Goal: Task Accomplishment & Management: Use online tool/utility

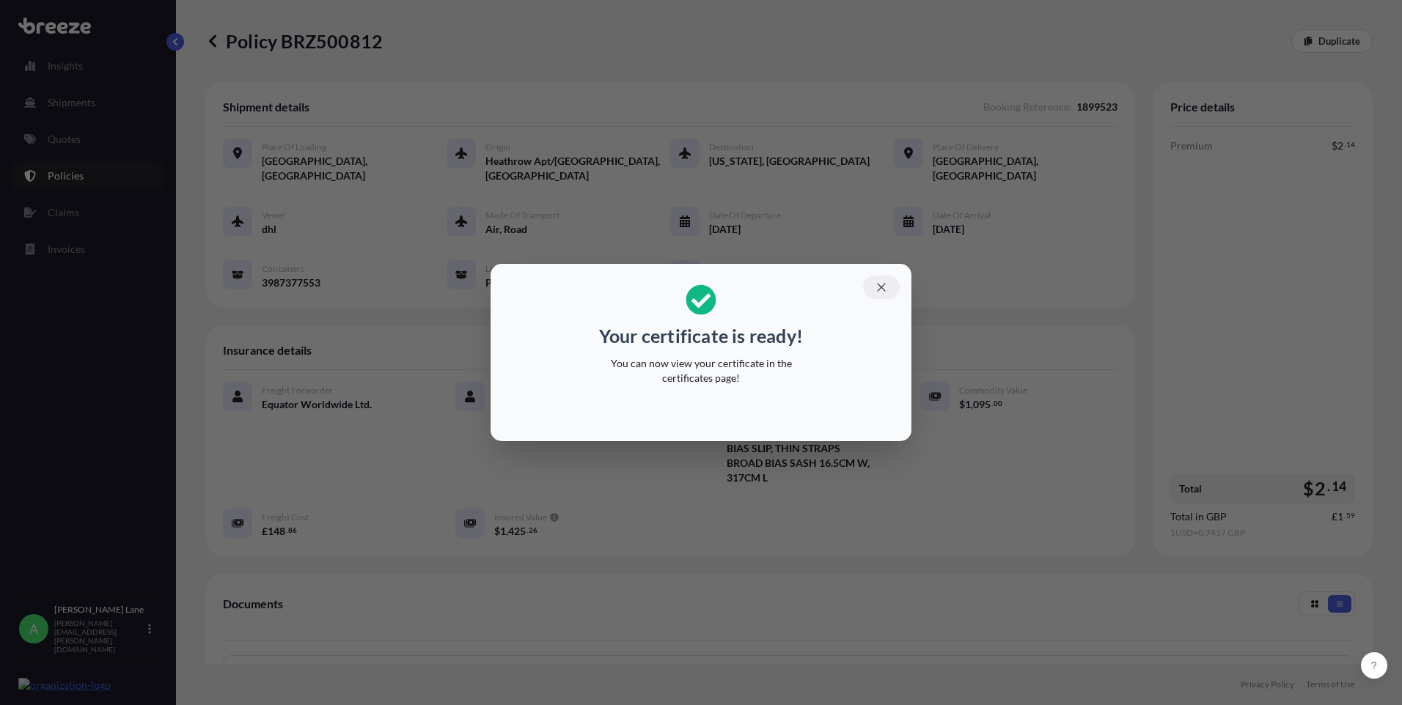
click at [882, 292] on icon "button" at bounding box center [881, 287] width 13 height 13
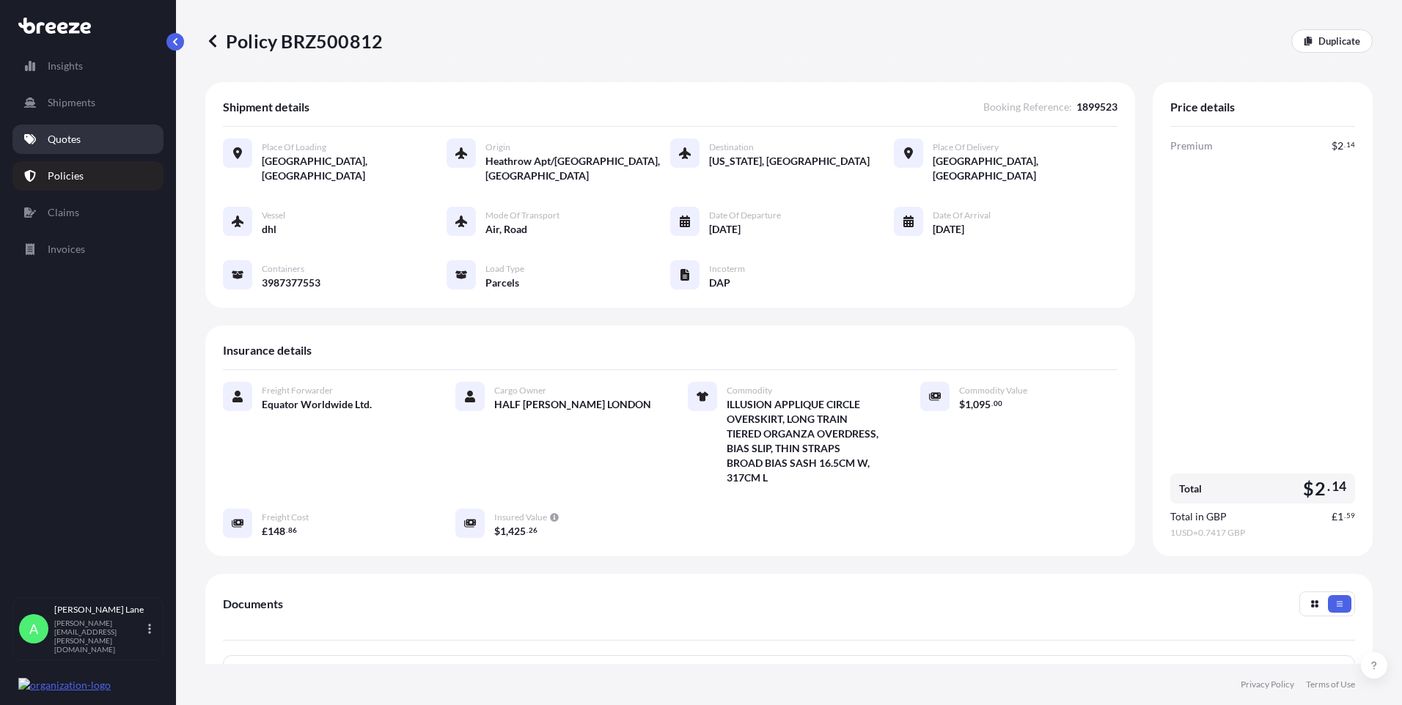
click at [57, 141] on p "Quotes" at bounding box center [64, 139] width 33 height 15
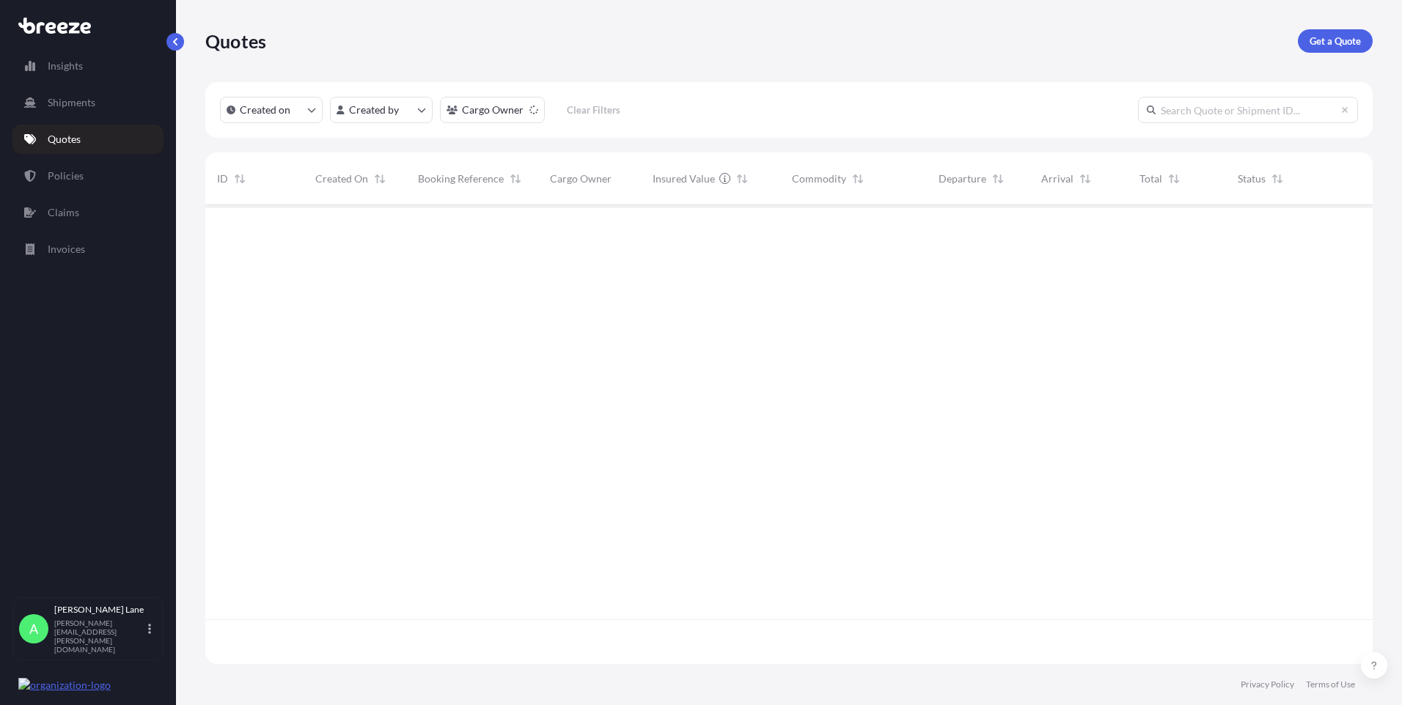
scroll to position [501, 1156]
click at [1340, 45] on p "Get a Quote" at bounding box center [1334, 41] width 51 height 15
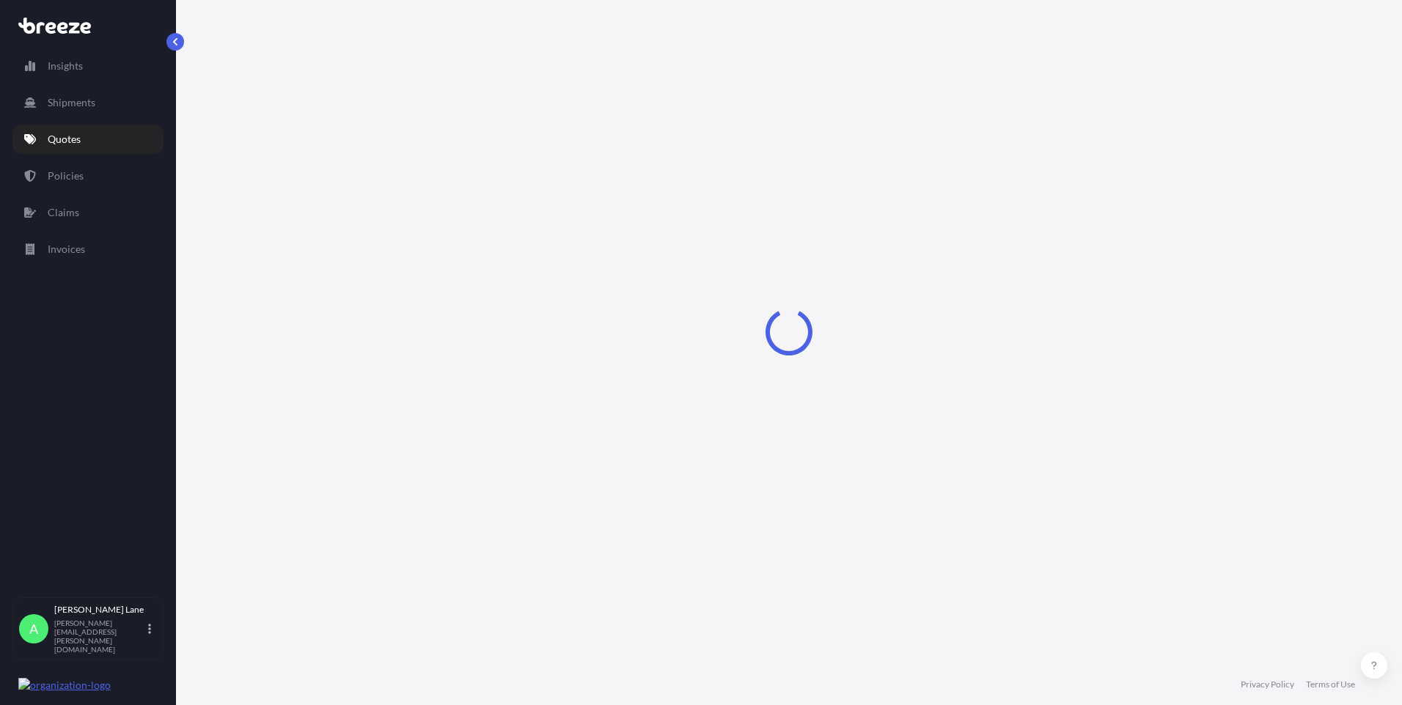
select select "Road"
select select "1"
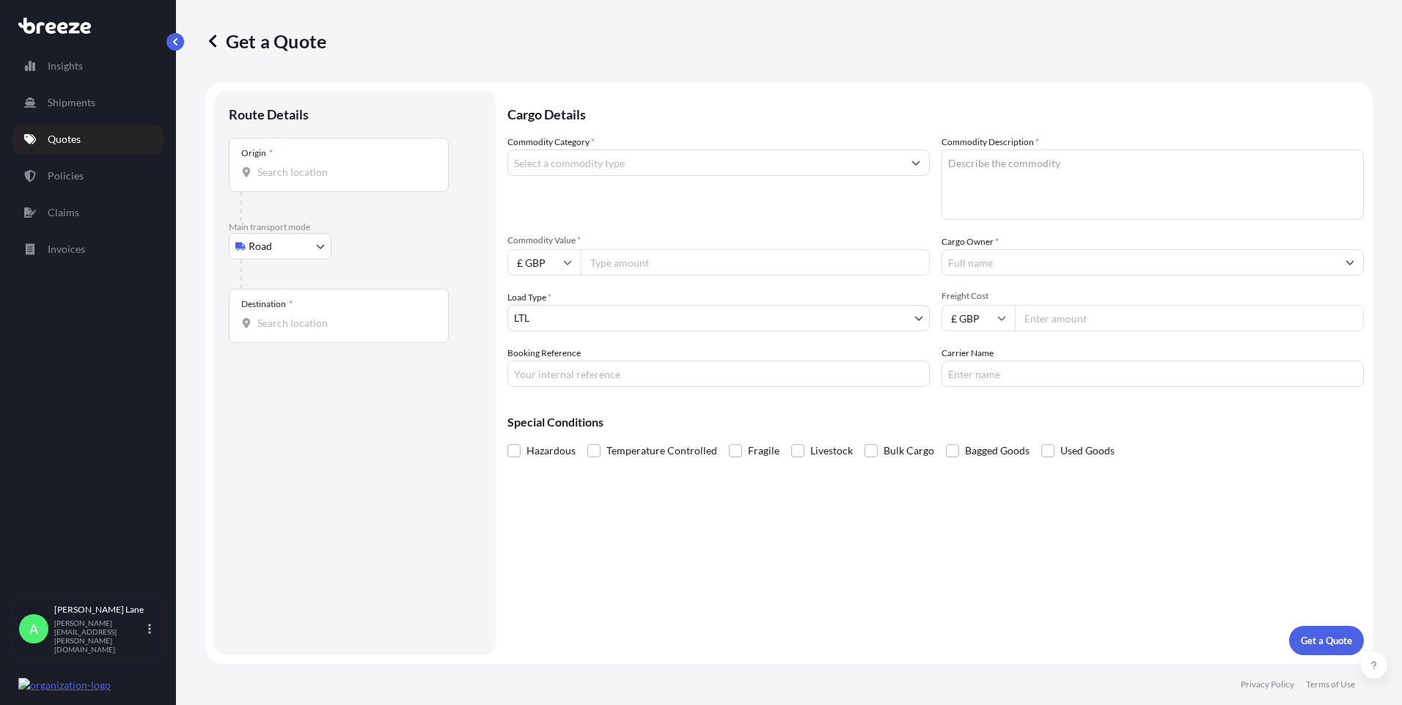
click at [302, 171] on input "Origin *" at bounding box center [343, 172] width 173 height 15
paste input "W1U 1FD"
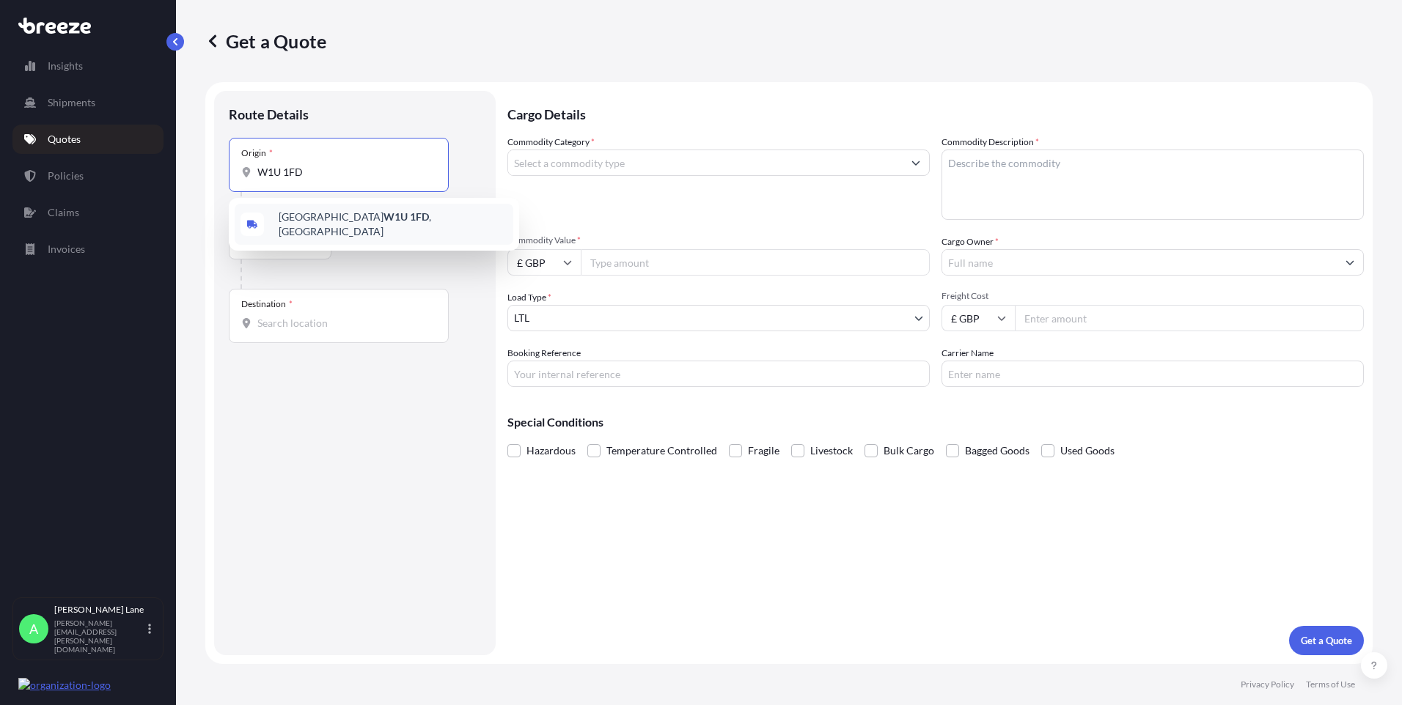
click at [331, 229] on div "[GEOGRAPHIC_DATA] W1U 1FD , [GEOGRAPHIC_DATA]" at bounding box center [374, 224] width 279 height 41
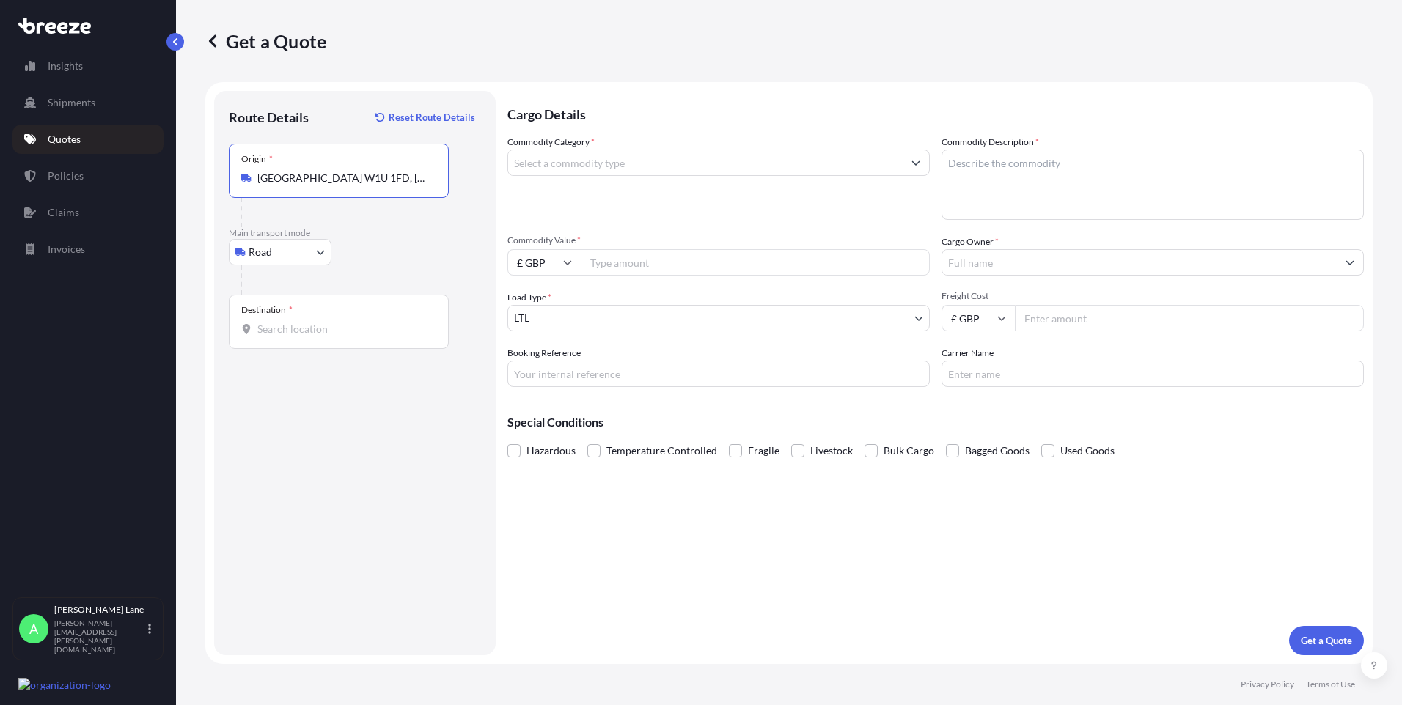
type input "[GEOGRAPHIC_DATA] W1U 1FD, [GEOGRAPHIC_DATA]"
click at [337, 335] on input "Destination *" at bounding box center [343, 329] width 173 height 15
drag, startPoint x: 330, startPoint y: 338, endPoint x: 282, endPoint y: 332, distance: 48.7
click at [282, 332] on input "Destination * Please select a destination" at bounding box center [343, 329] width 173 height 15
paste input "m2 2jt"
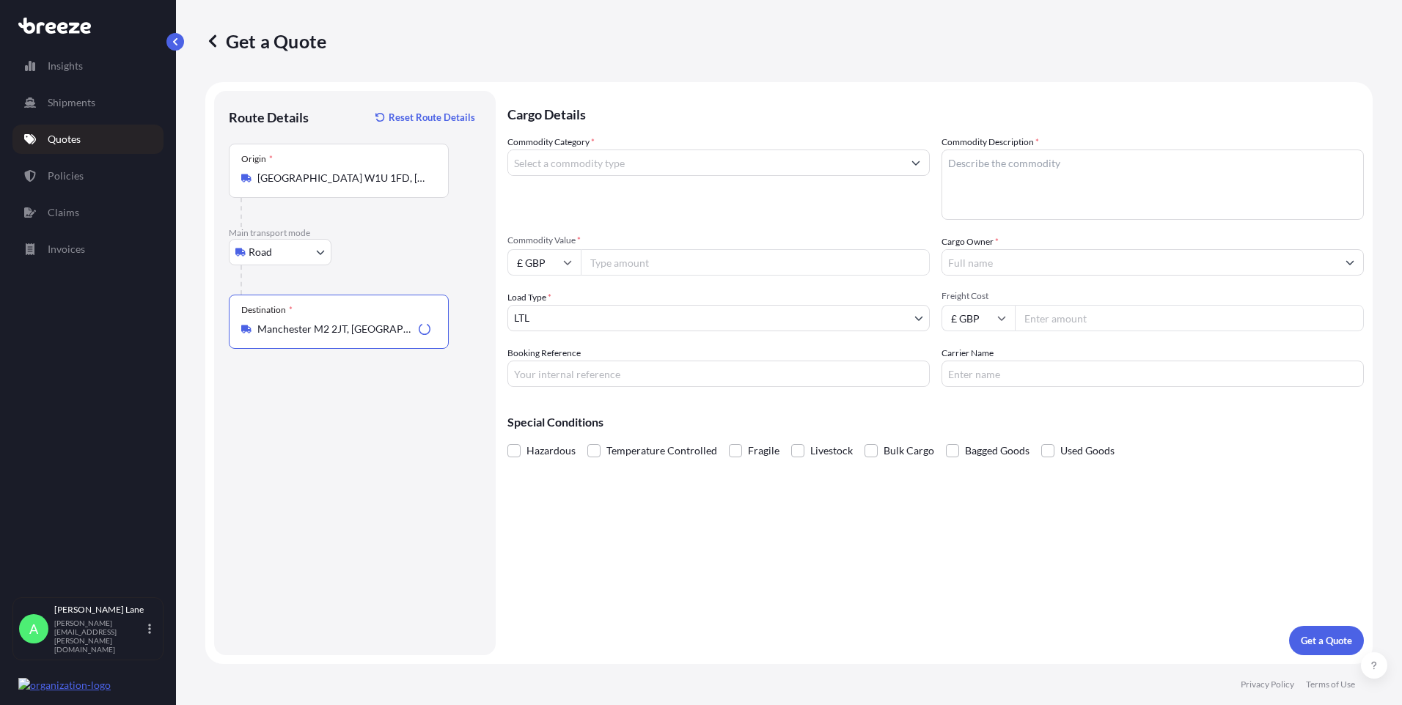
type input "Manchester M2 2JT, [GEOGRAPHIC_DATA]"
click at [644, 159] on input "Commodity Category *" at bounding box center [705, 163] width 394 height 26
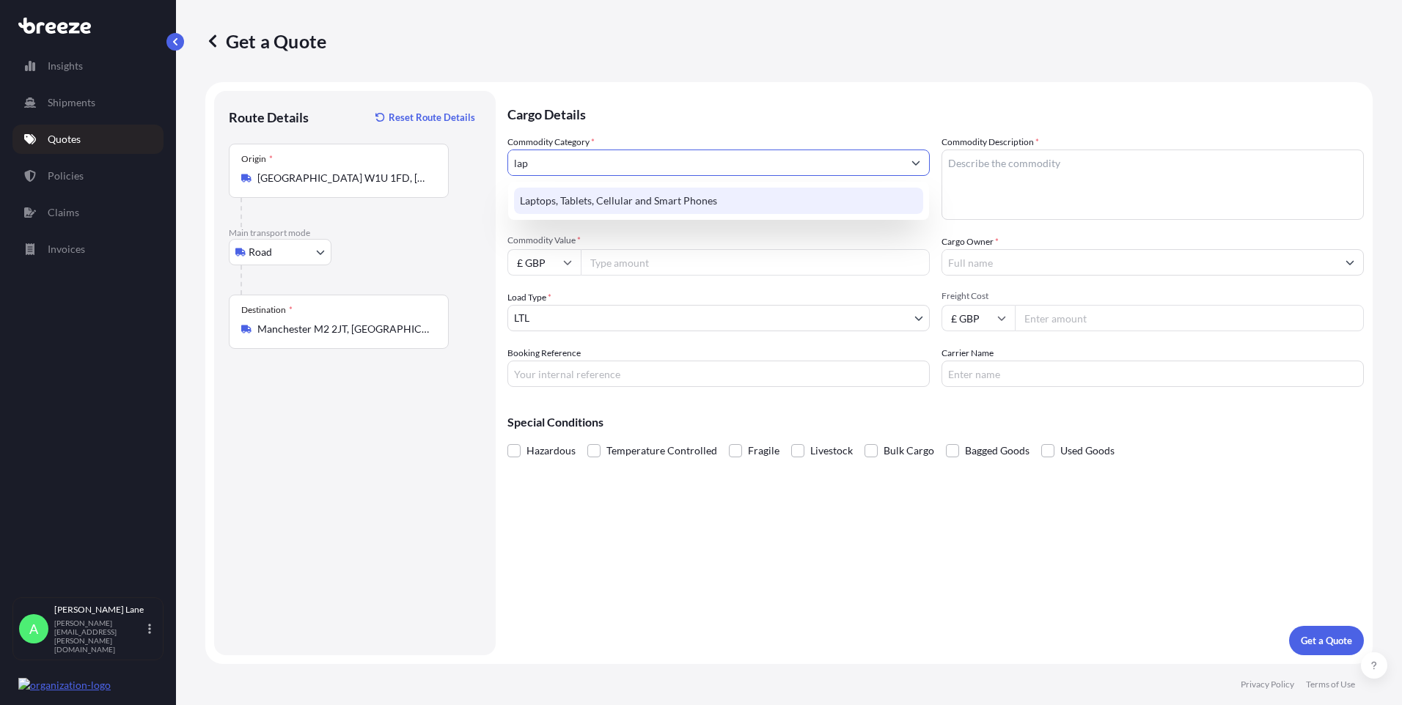
click at [668, 205] on div "Laptops, Tablets, Cellular and Smart Phones" at bounding box center [718, 201] width 409 height 26
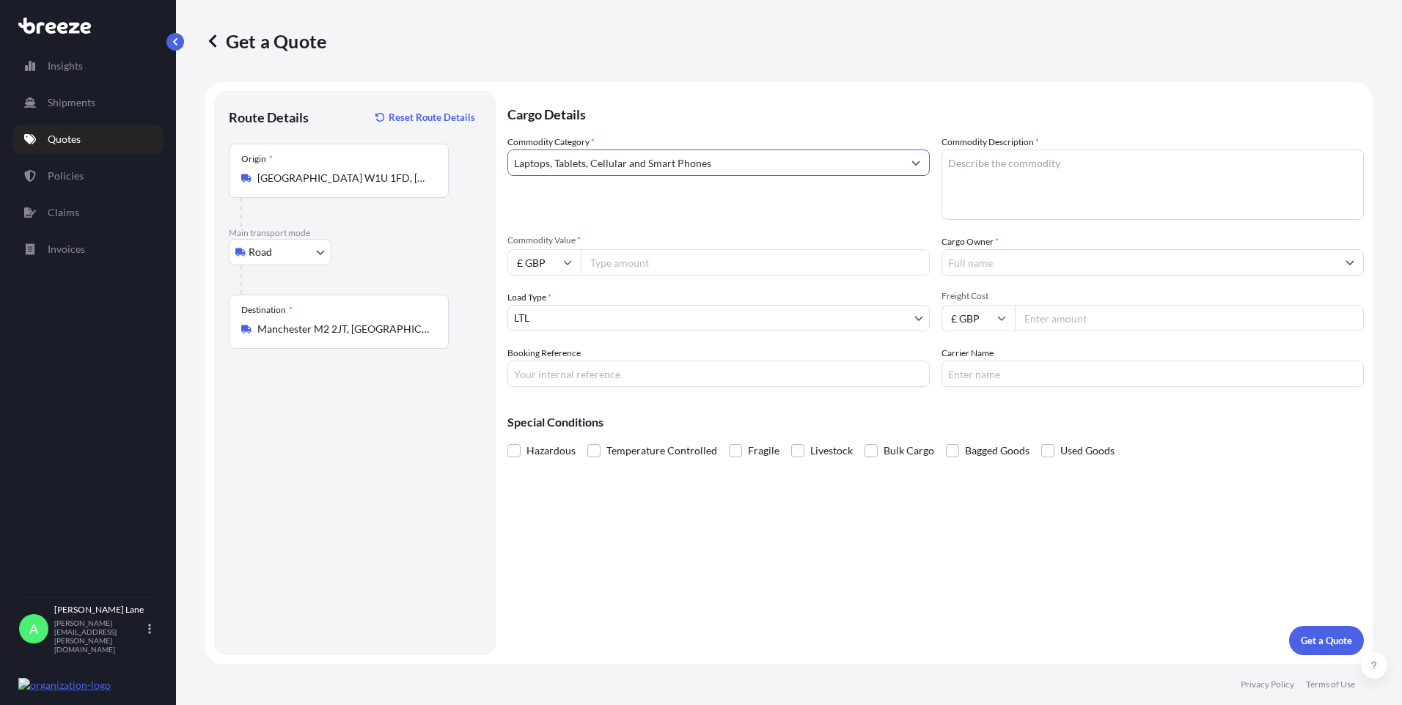
type input "Laptops, Tablets, Cellular and Smart Phones"
click at [653, 261] on input "Commodity Value *" at bounding box center [755, 262] width 349 height 26
type input "500"
click at [593, 376] on input "Booking Reference" at bounding box center [718, 374] width 422 height 26
paste input "1899535"
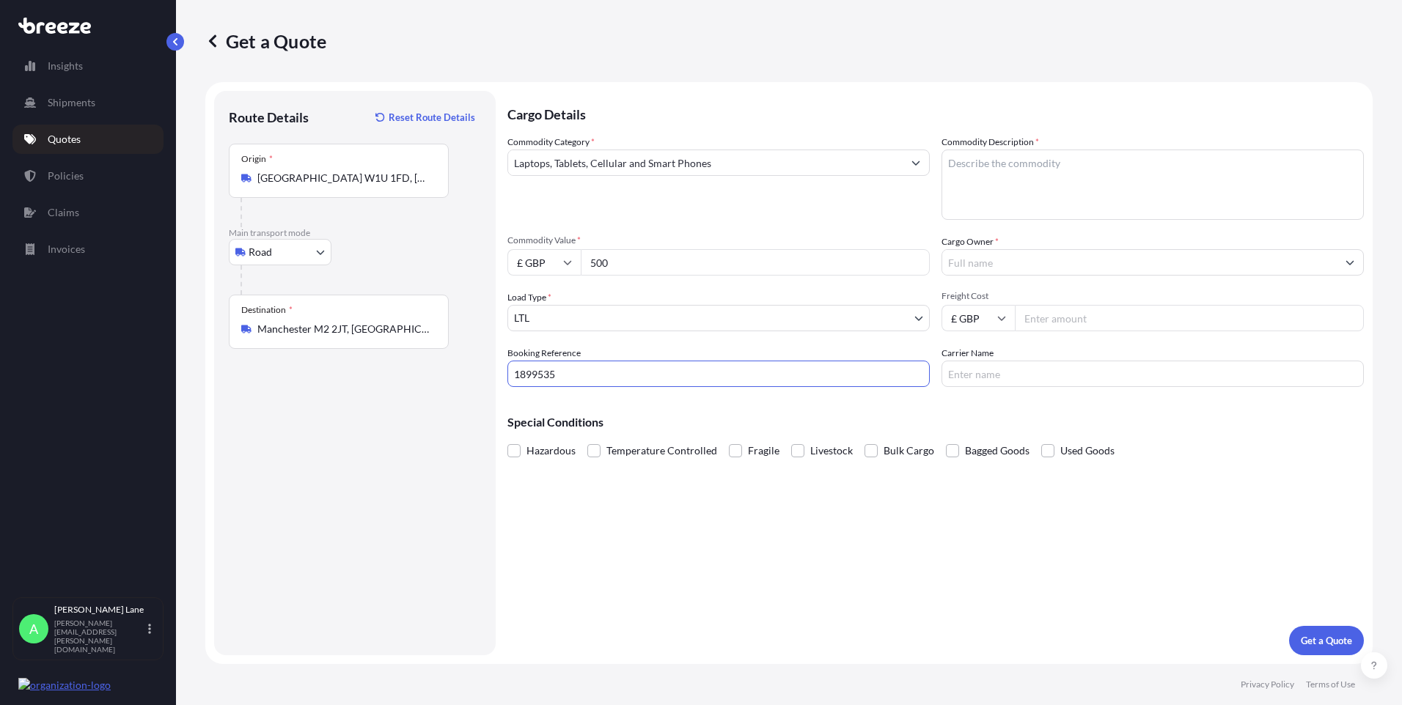
type input "1899535"
click at [996, 194] on textarea "Commodity Description *" at bounding box center [1152, 185] width 422 height 70
paste textarea "MOBILE PHONE"
type textarea "MOBILE PHONE"
click at [1023, 263] on input "Cargo Owner *" at bounding box center [1139, 262] width 394 height 26
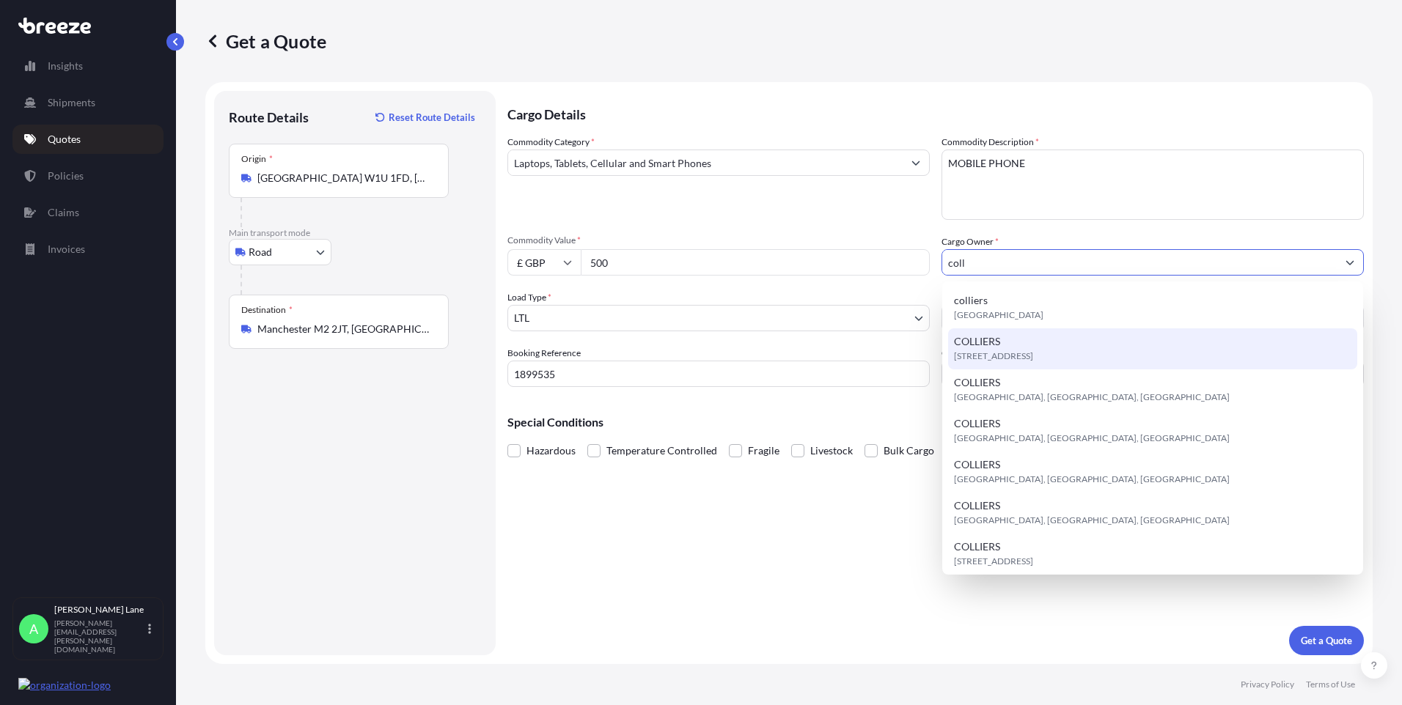
click at [1023, 355] on span "[STREET_ADDRESS]" at bounding box center [993, 356] width 79 height 15
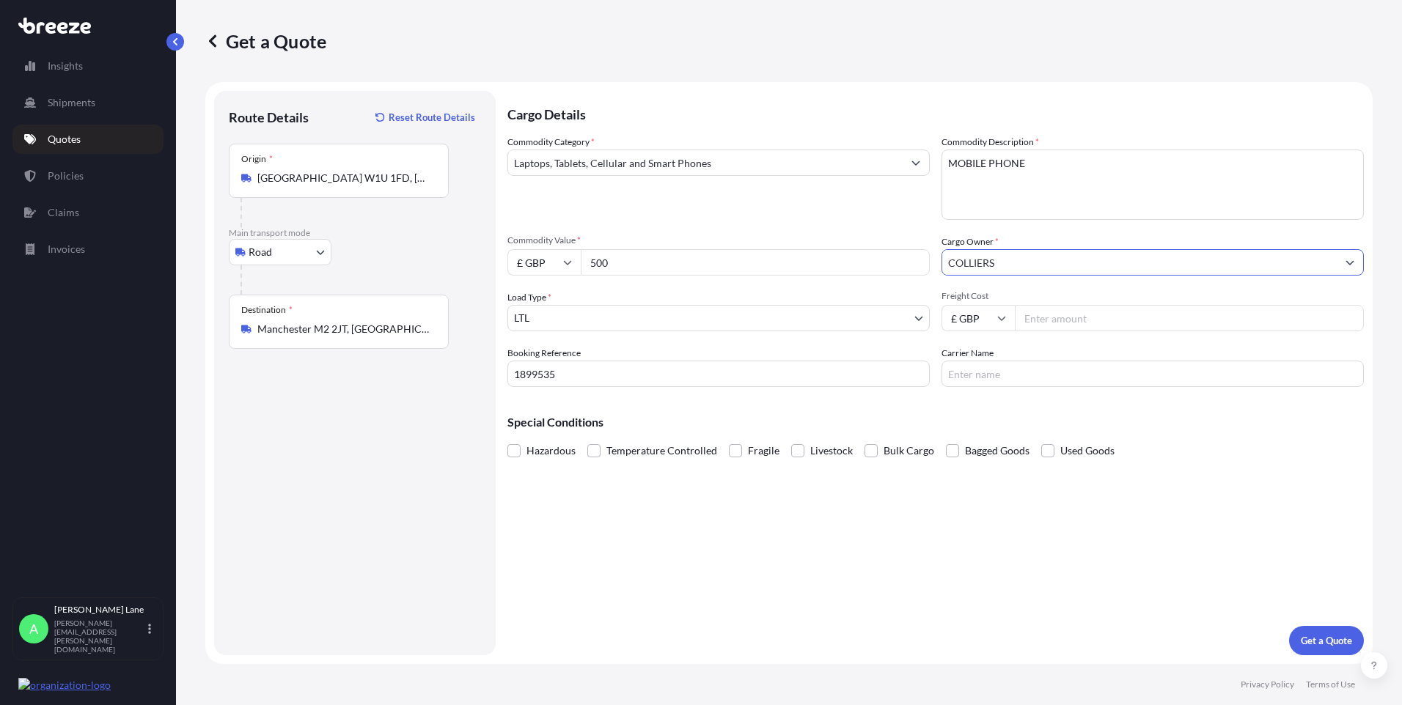
type input "COLLIERS"
click at [1059, 321] on input "Freight Cost" at bounding box center [1189, 318] width 349 height 26
type input "22.30"
click at [982, 381] on input "Carrier Name" at bounding box center [1152, 374] width 422 height 26
type input "fedex"
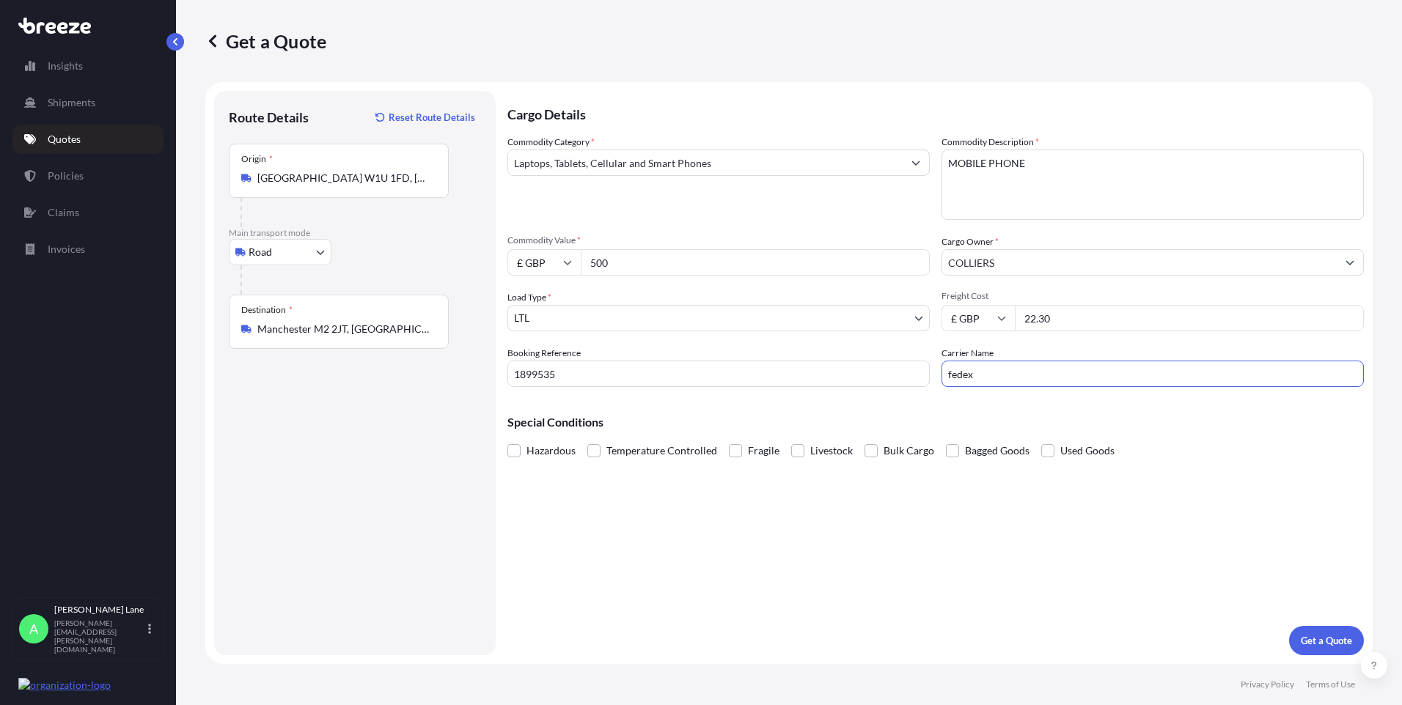
click at [833, 503] on div "Cargo Details Commodity Category * Laptops, Tablets, Cellular and Smart Phones …" at bounding box center [935, 373] width 856 height 564
click at [1322, 639] on p "Get a Quote" at bounding box center [1325, 640] width 51 height 15
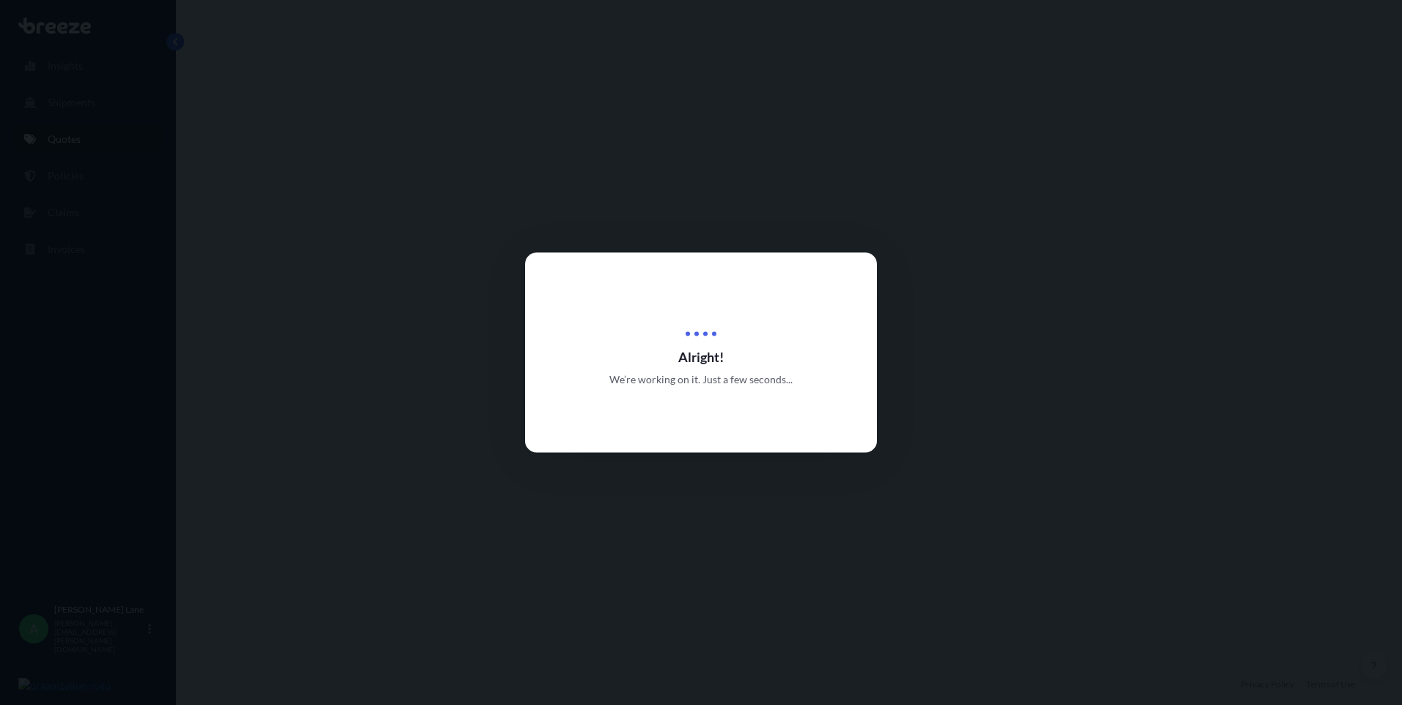
select select "Road"
select select "1"
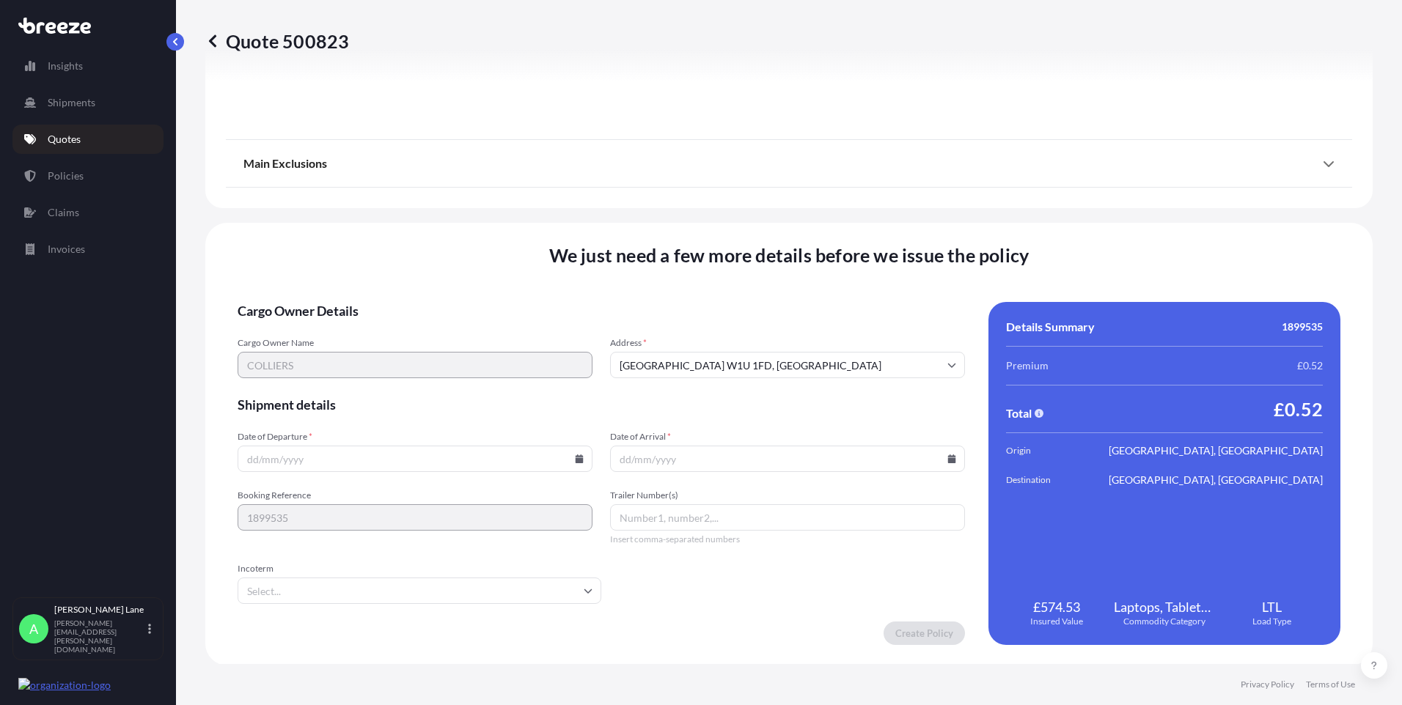
scroll to position [1622, 0]
click at [498, 588] on input "Incoterm" at bounding box center [420, 589] width 364 height 26
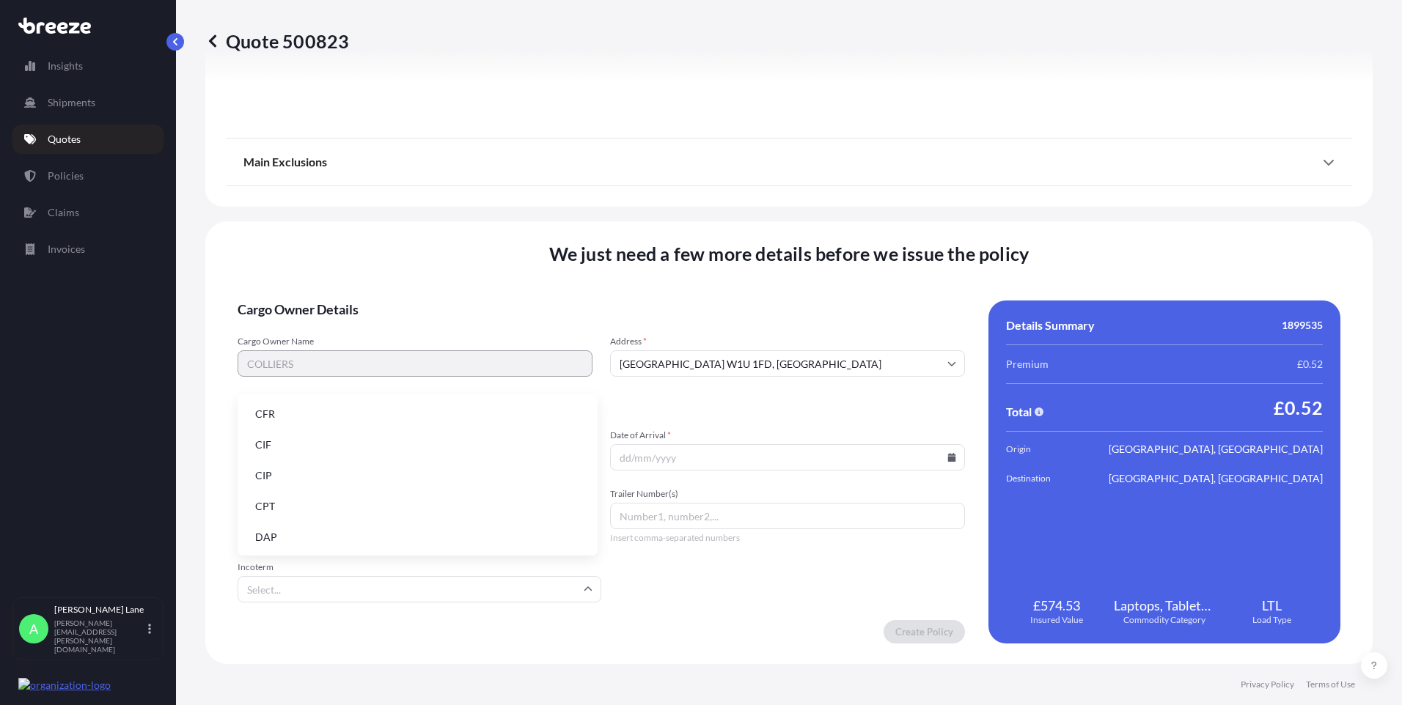
click at [400, 545] on li "DAP" at bounding box center [417, 537] width 348 height 28
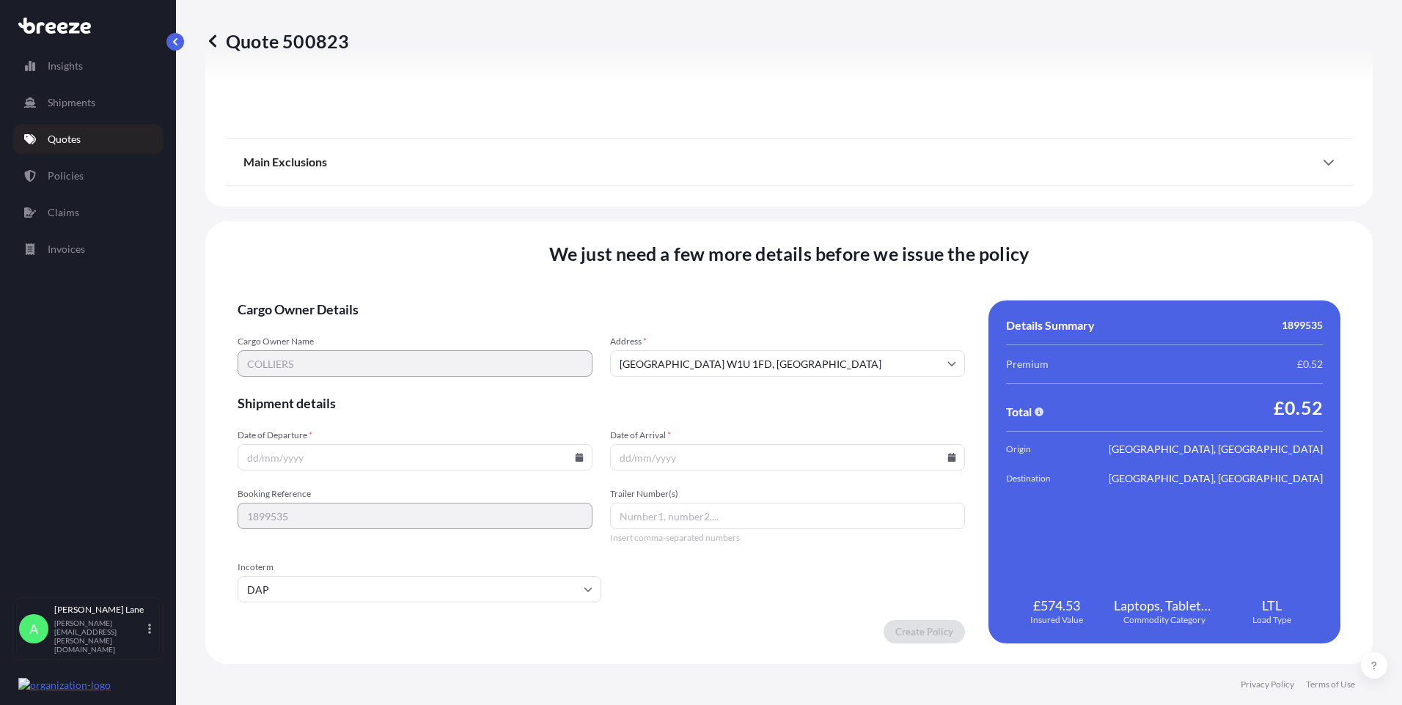
click at [575, 457] on icon at bounding box center [579, 457] width 8 height 9
click at [347, 295] on button "7" at bounding box center [345, 298] width 23 height 23
type input "[DATE]"
click at [947, 453] on icon at bounding box center [951, 457] width 9 height 9
drag, startPoint x: 753, startPoint y: 298, endPoint x: 740, endPoint y: 487, distance: 188.9
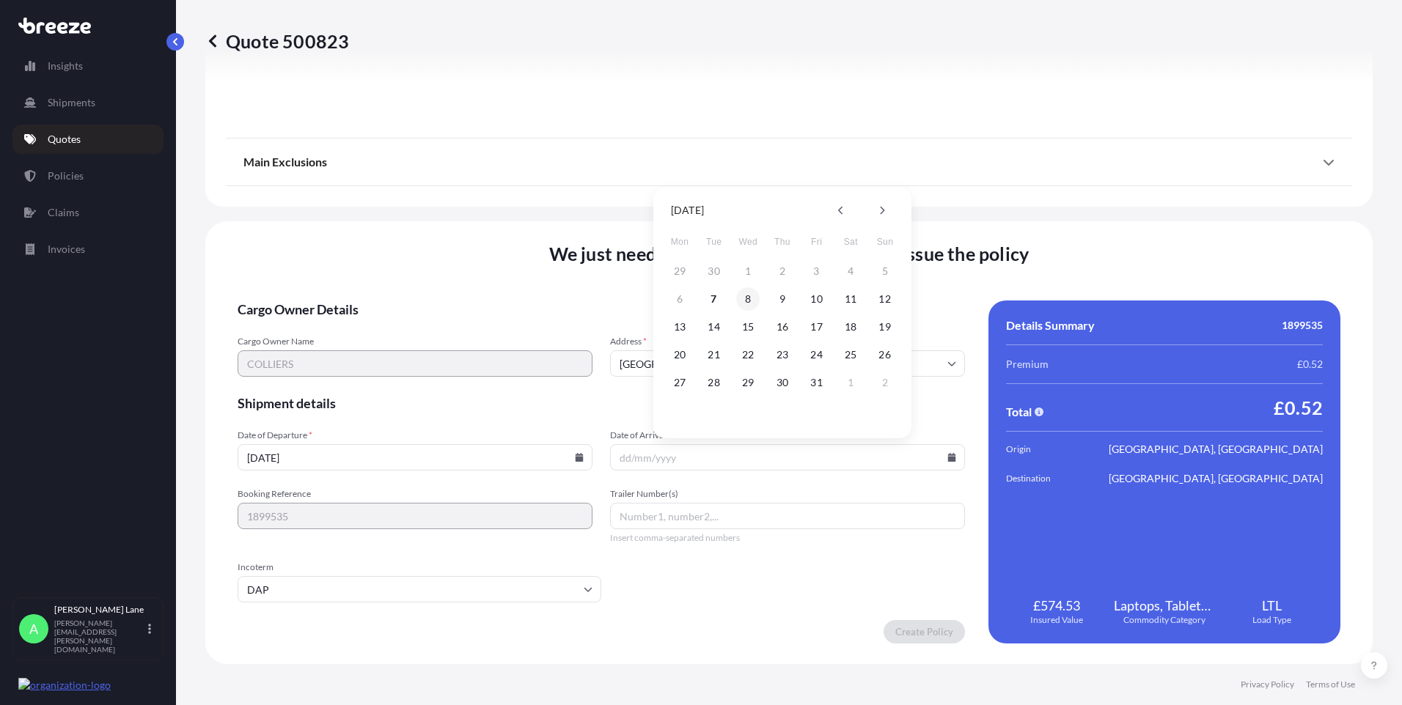
click at [750, 298] on button "8" at bounding box center [747, 298] width 23 height 23
type input "[DATE]"
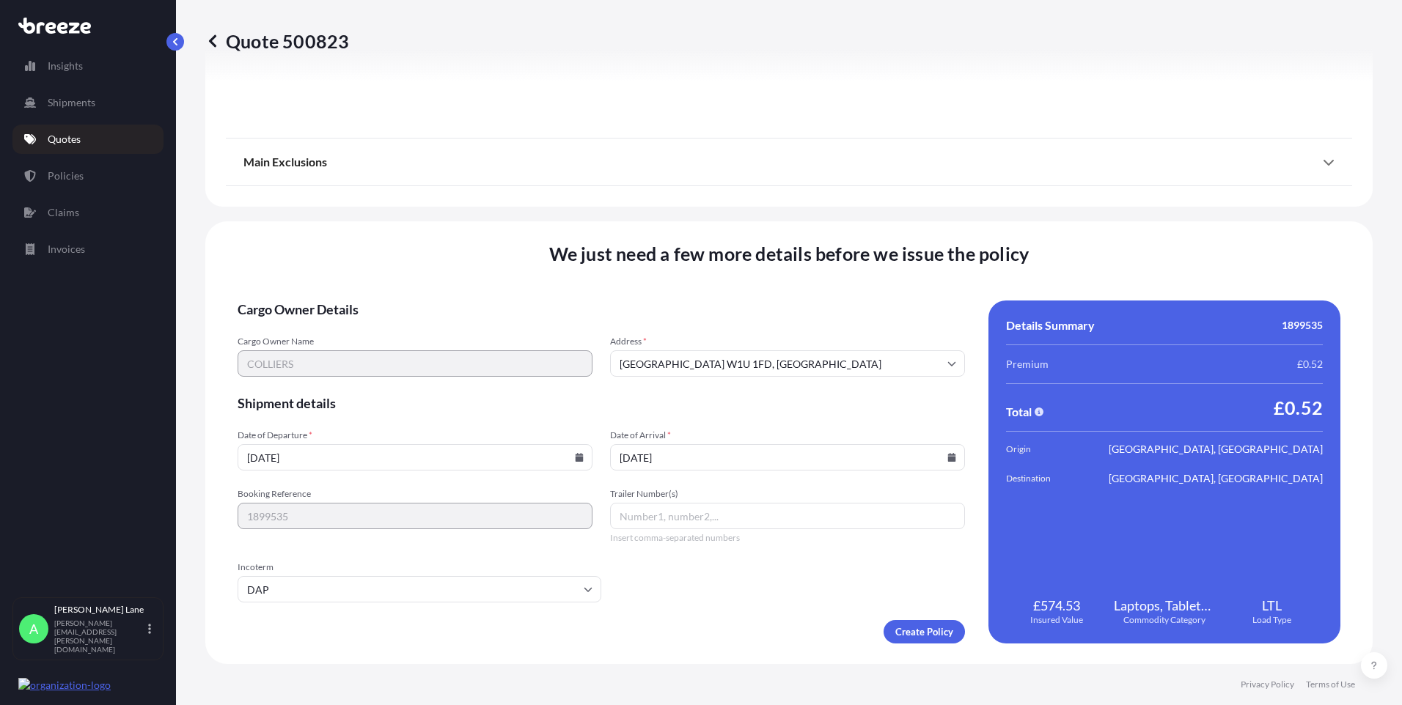
drag, startPoint x: 704, startPoint y: 517, endPoint x: 578, endPoint y: 693, distance: 216.5
click at [702, 517] on input "Trailer Number(s)" at bounding box center [787, 516] width 355 height 26
paste input "393981935460"
type input "393981935460"
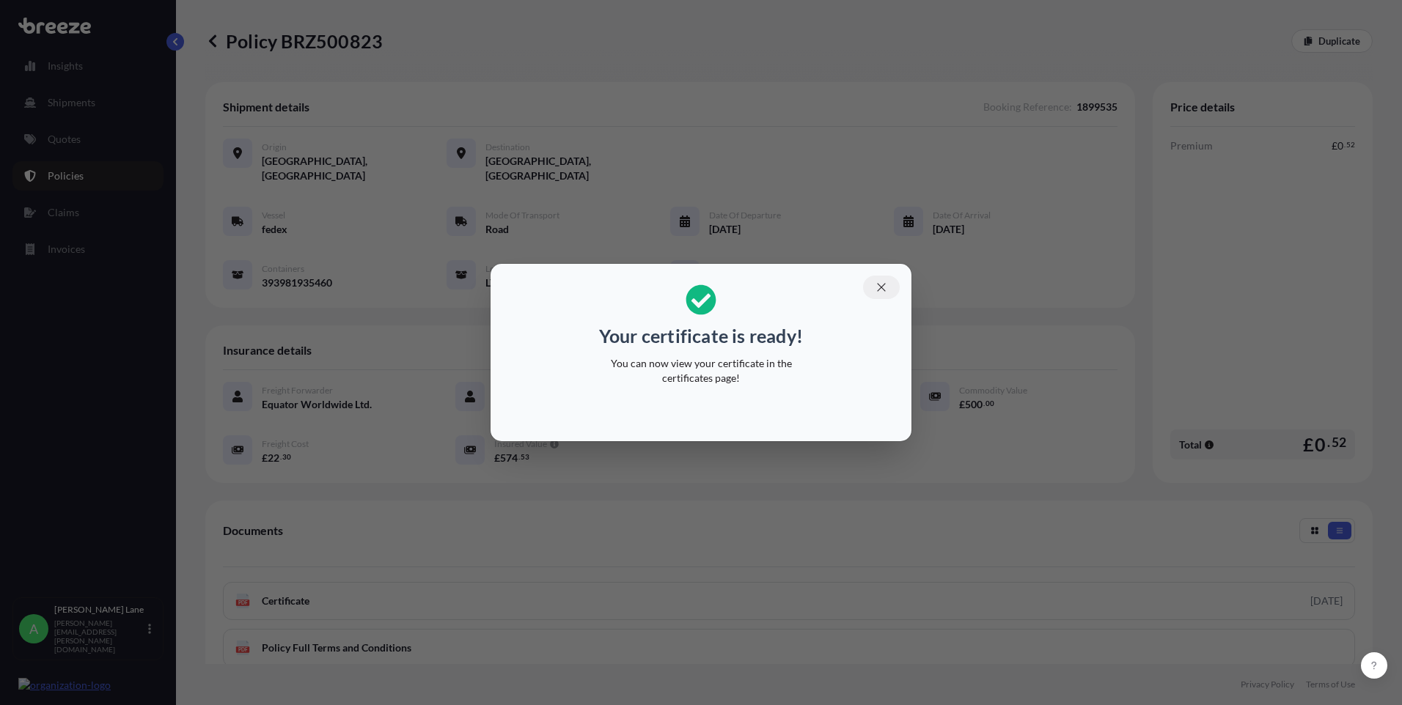
click at [885, 289] on icon "button" at bounding box center [881, 287] width 13 height 13
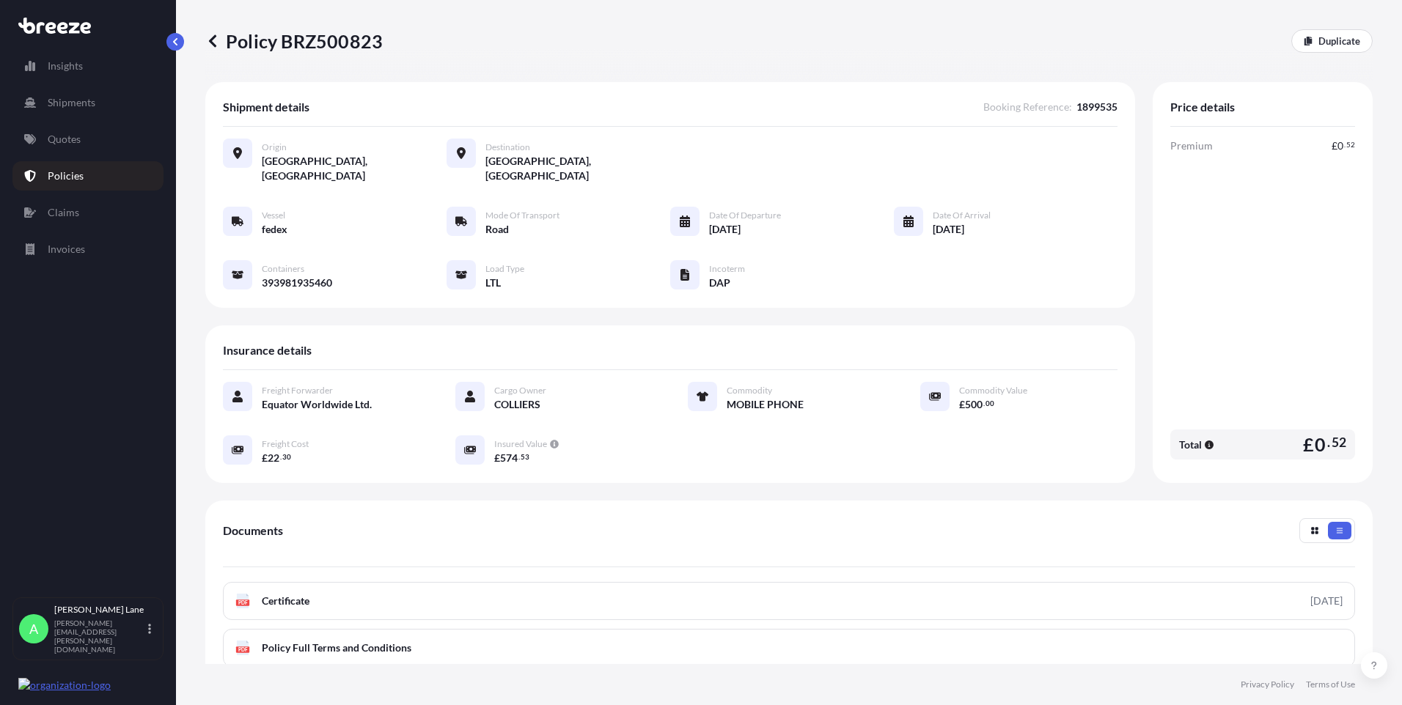
click at [73, 139] on p "Quotes" at bounding box center [64, 139] width 33 height 15
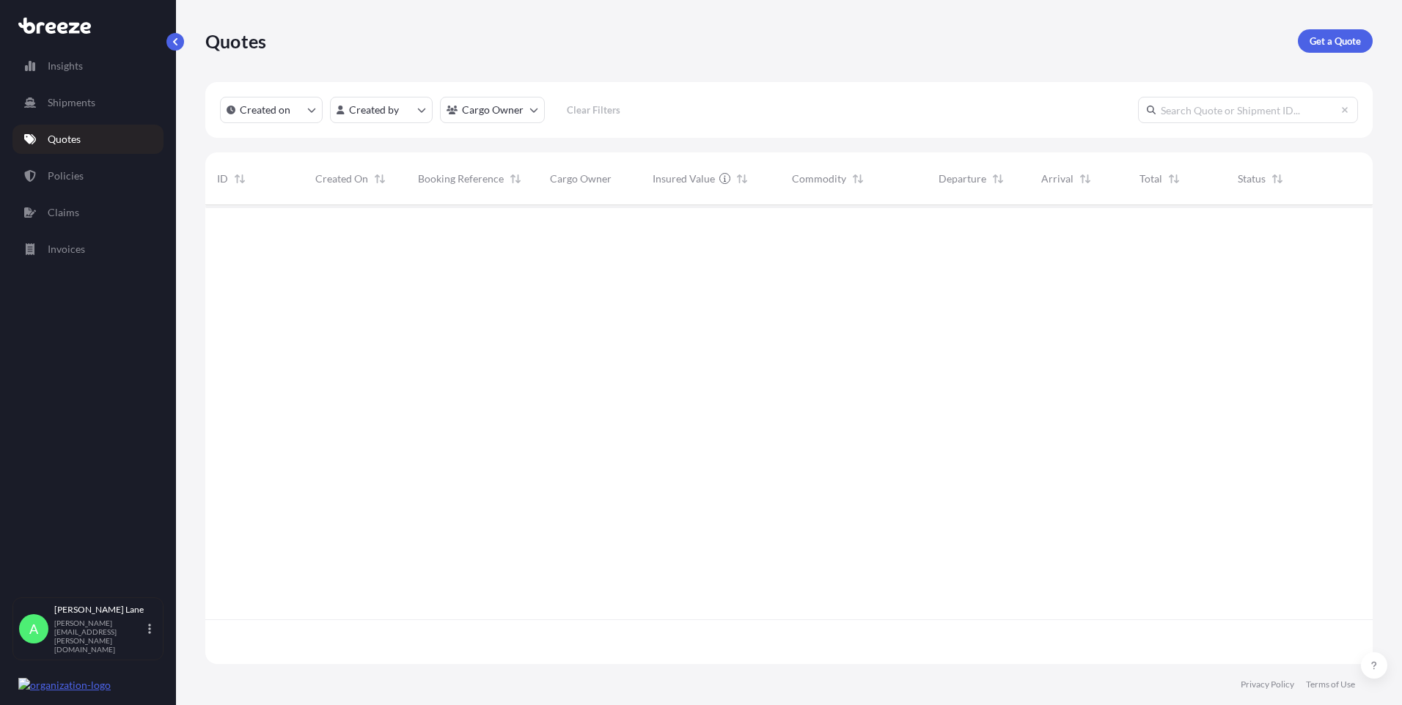
scroll to position [456, 1156]
click at [1336, 37] on p "Get a Quote" at bounding box center [1334, 41] width 51 height 15
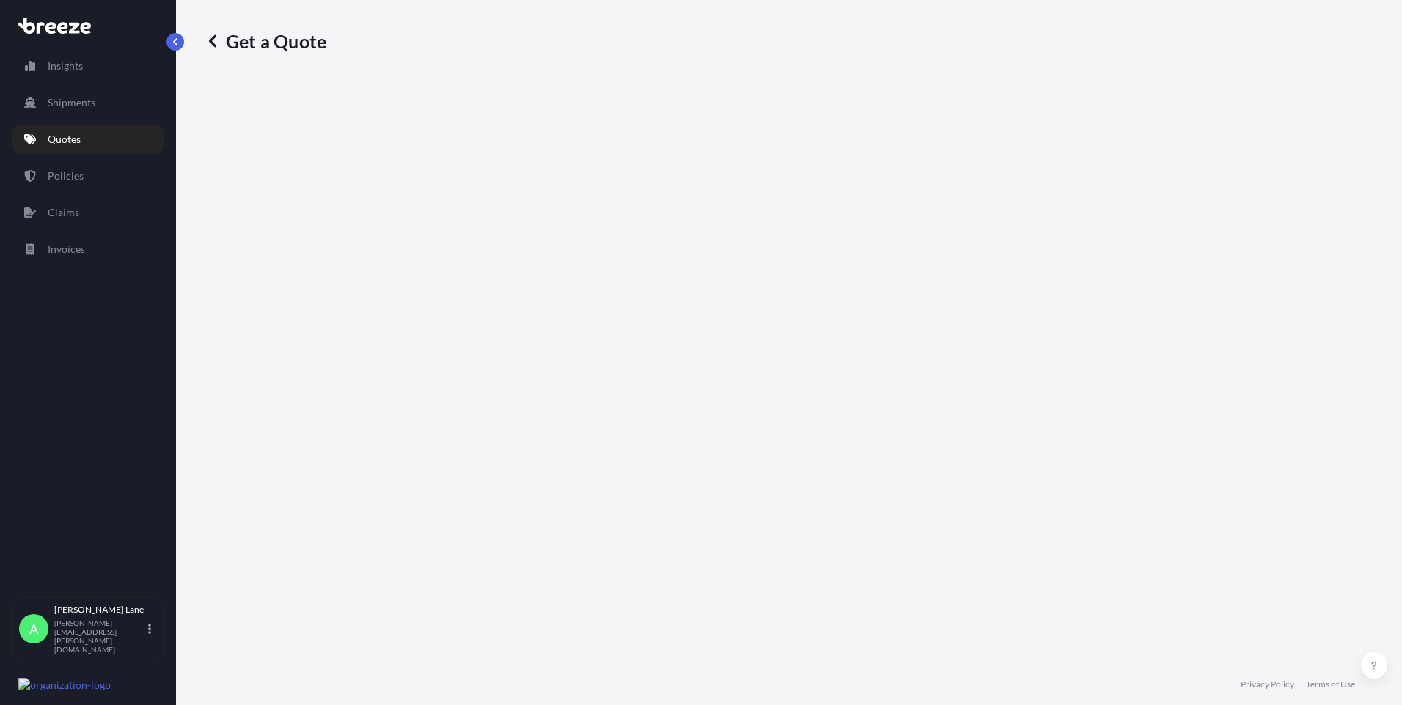
select select "Road"
select select "1"
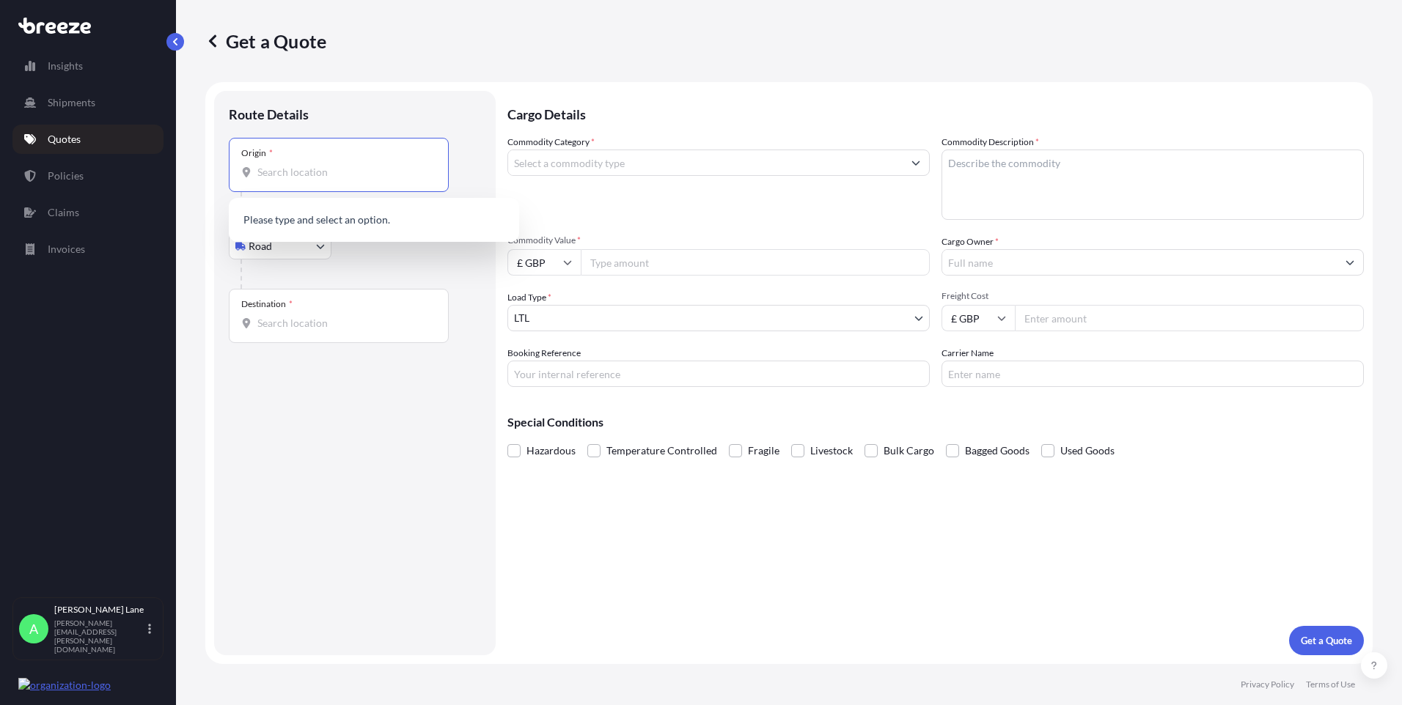
paste input "EN3 7QA"
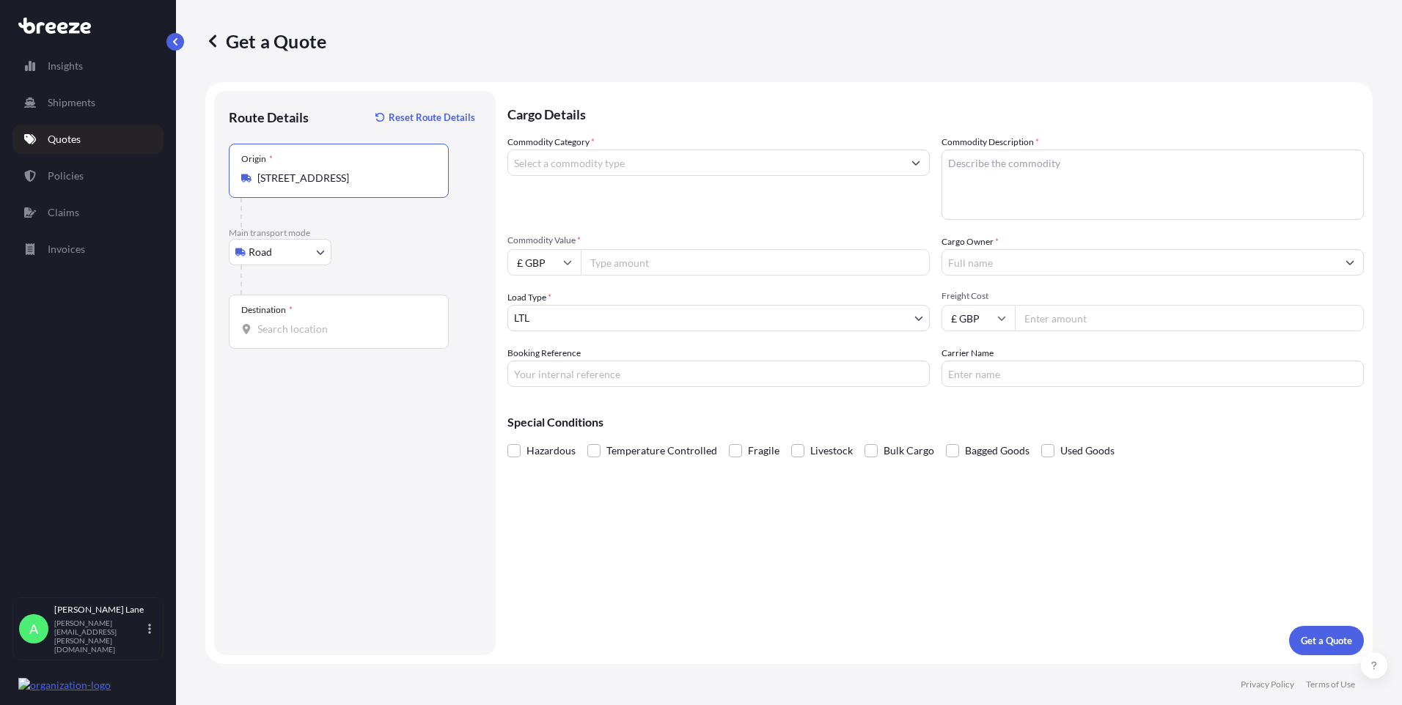
type input "[STREET_ADDRESS]"
click at [343, 321] on div "Destination *" at bounding box center [339, 322] width 220 height 54
click at [343, 322] on input "Destination *" at bounding box center [343, 329] width 173 height 15
click at [283, 328] on input "Destination * Please select a destination" at bounding box center [343, 329] width 173 height 15
paste input "MACHELEN"
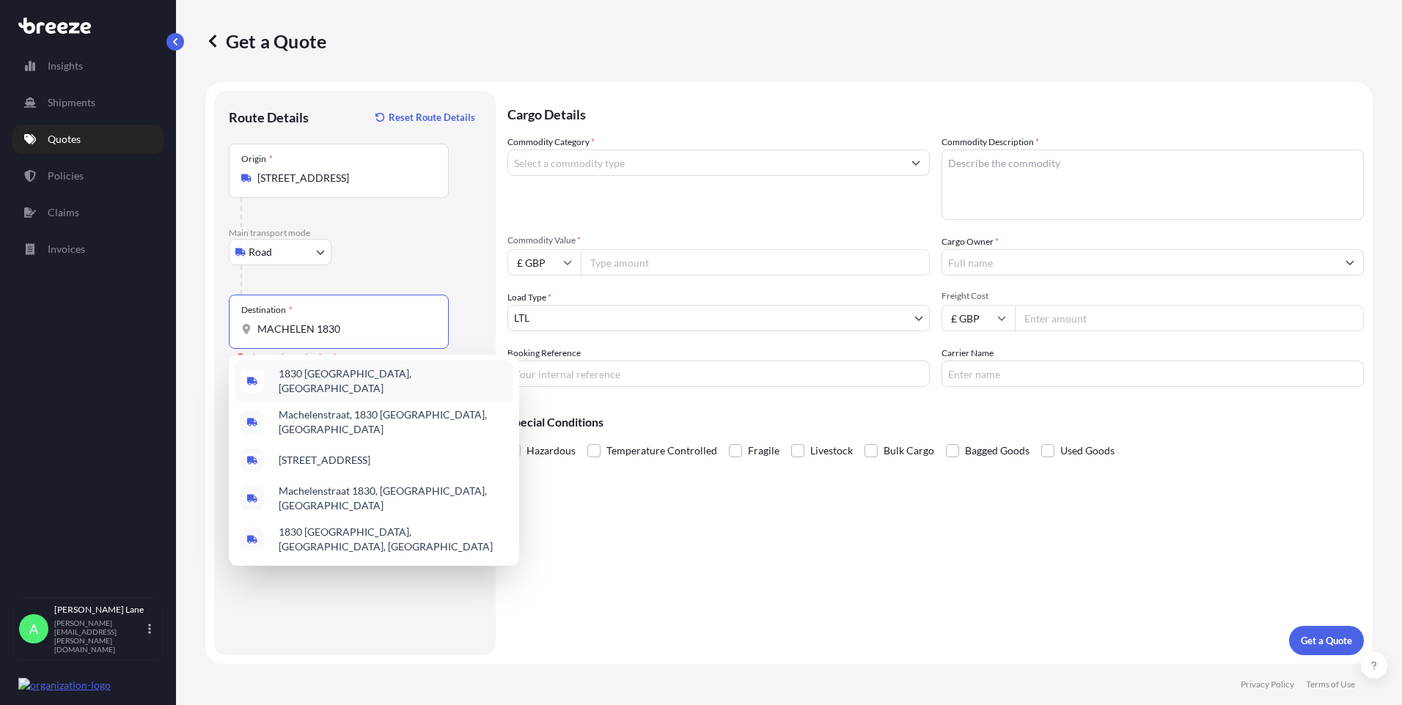
click at [316, 385] on span "1830 [GEOGRAPHIC_DATA], [GEOGRAPHIC_DATA]" at bounding box center [393, 381] width 229 height 29
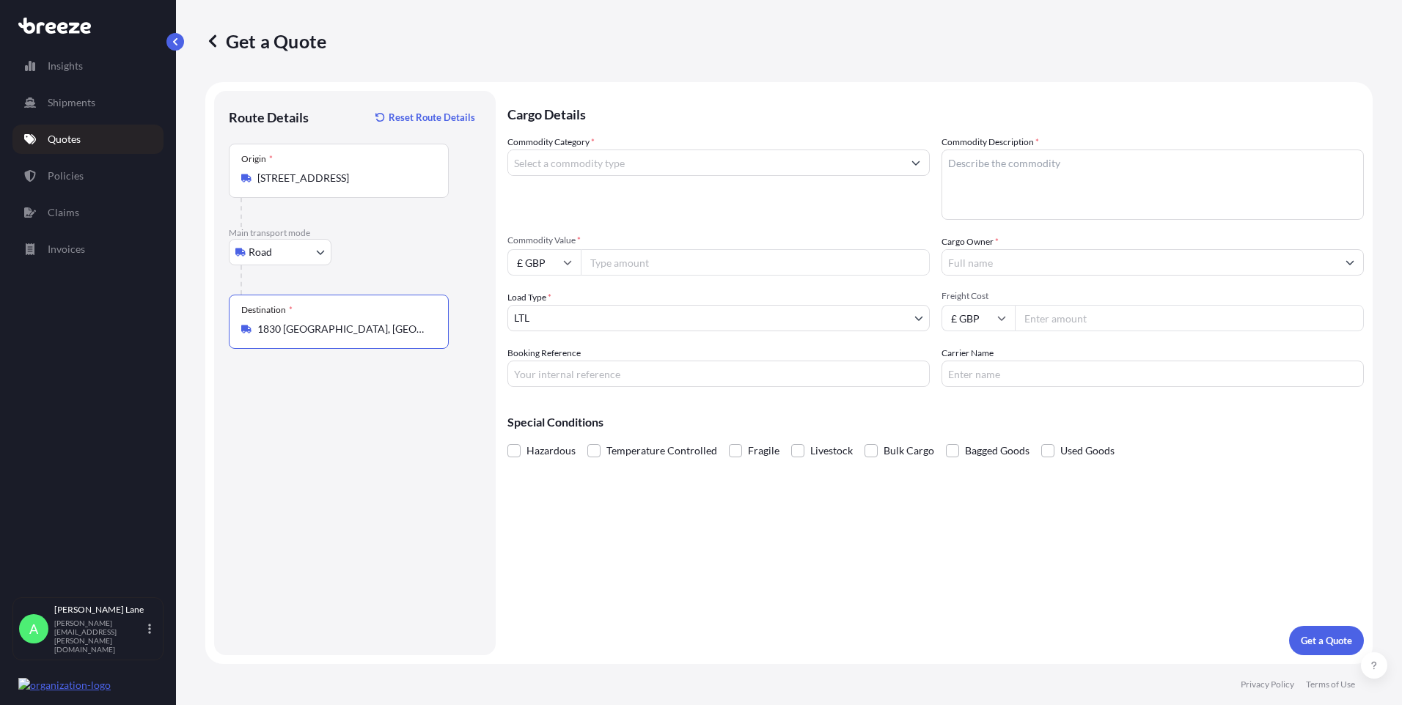
type input "1830 [GEOGRAPHIC_DATA], [GEOGRAPHIC_DATA]"
click at [570, 166] on input "Commodity Category *" at bounding box center [705, 163] width 394 height 26
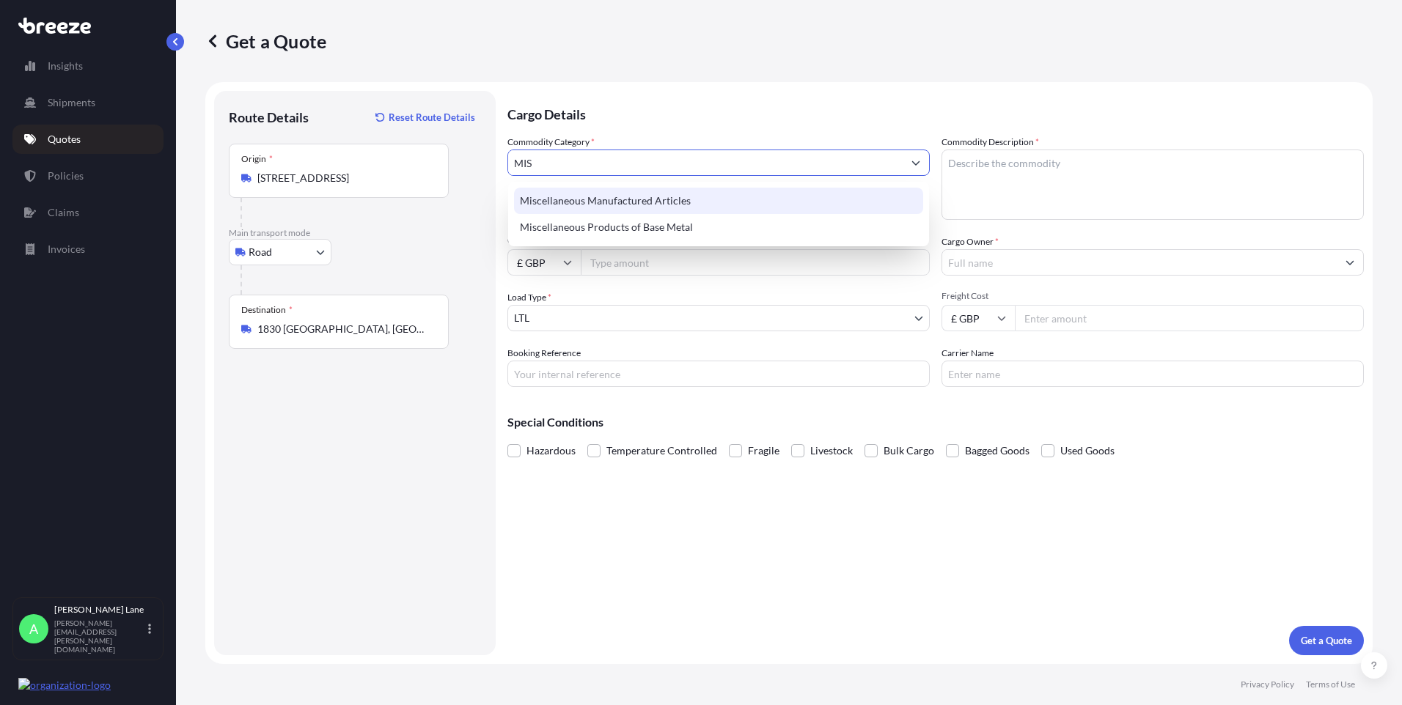
click at [606, 198] on div "Miscellaneous Manufactured Articles" at bounding box center [718, 201] width 409 height 26
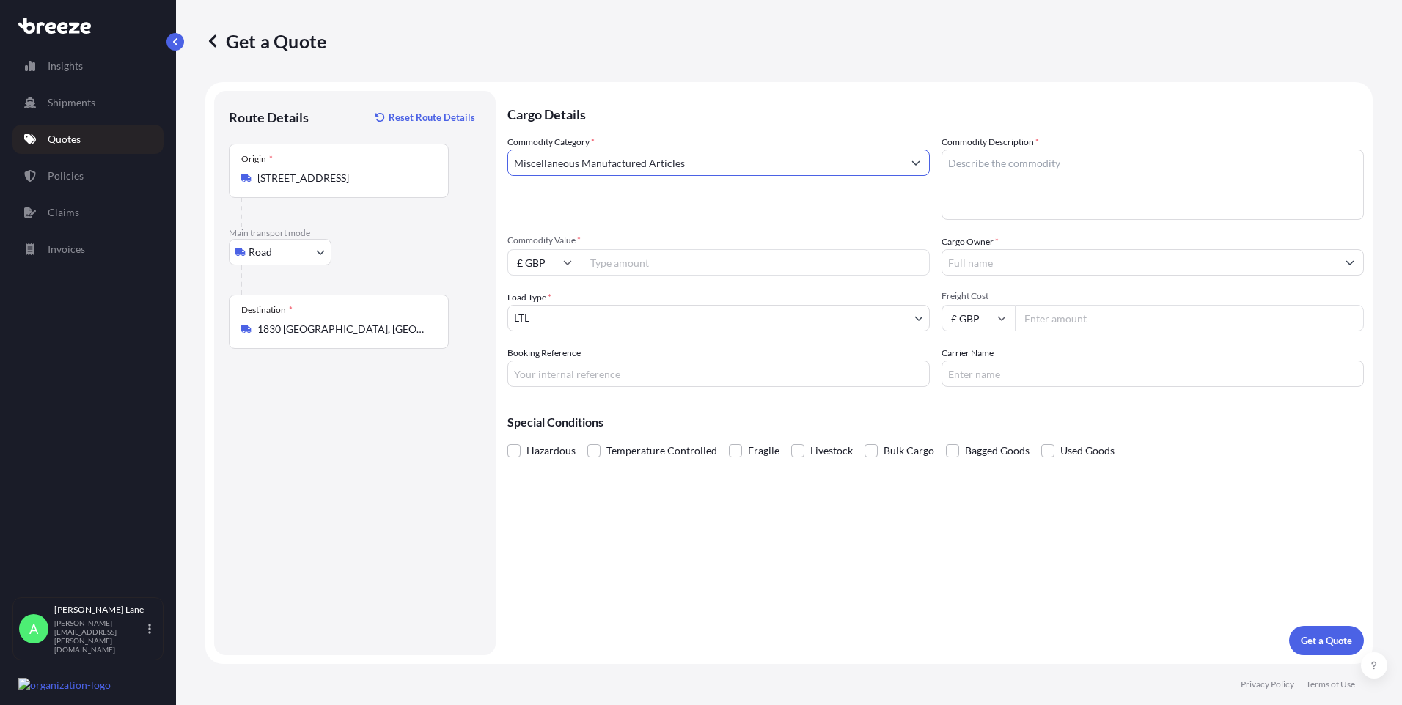
type input "Miscellaneous Manufactured Articles"
click at [637, 263] on input "Commodity Value *" at bounding box center [755, 262] width 349 height 26
click at [554, 266] on input "£ GBP" at bounding box center [543, 262] width 73 height 26
click at [542, 301] on div "€ EUR" at bounding box center [544, 303] width 62 height 28
type input "€ EUR"
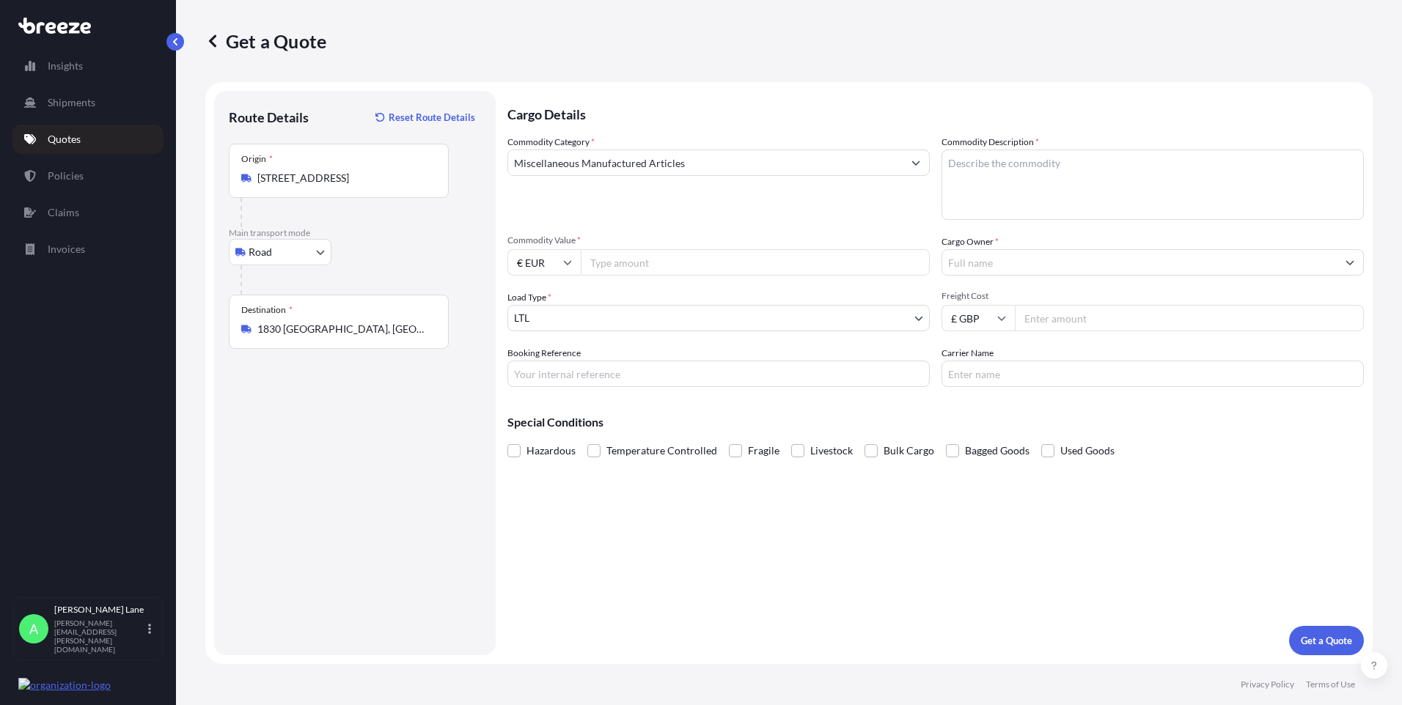
click at [626, 263] on input "Commodity Value *" at bounding box center [755, 262] width 349 height 26
type input "189.01"
drag, startPoint x: 604, startPoint y: 369, endPoint x: 603, endPoint y: 380, distance: 10.4
click at [604, 369] on input "Booking Reference" at bounding box center [718, 374] width 422 height 26
paste input "1899555"
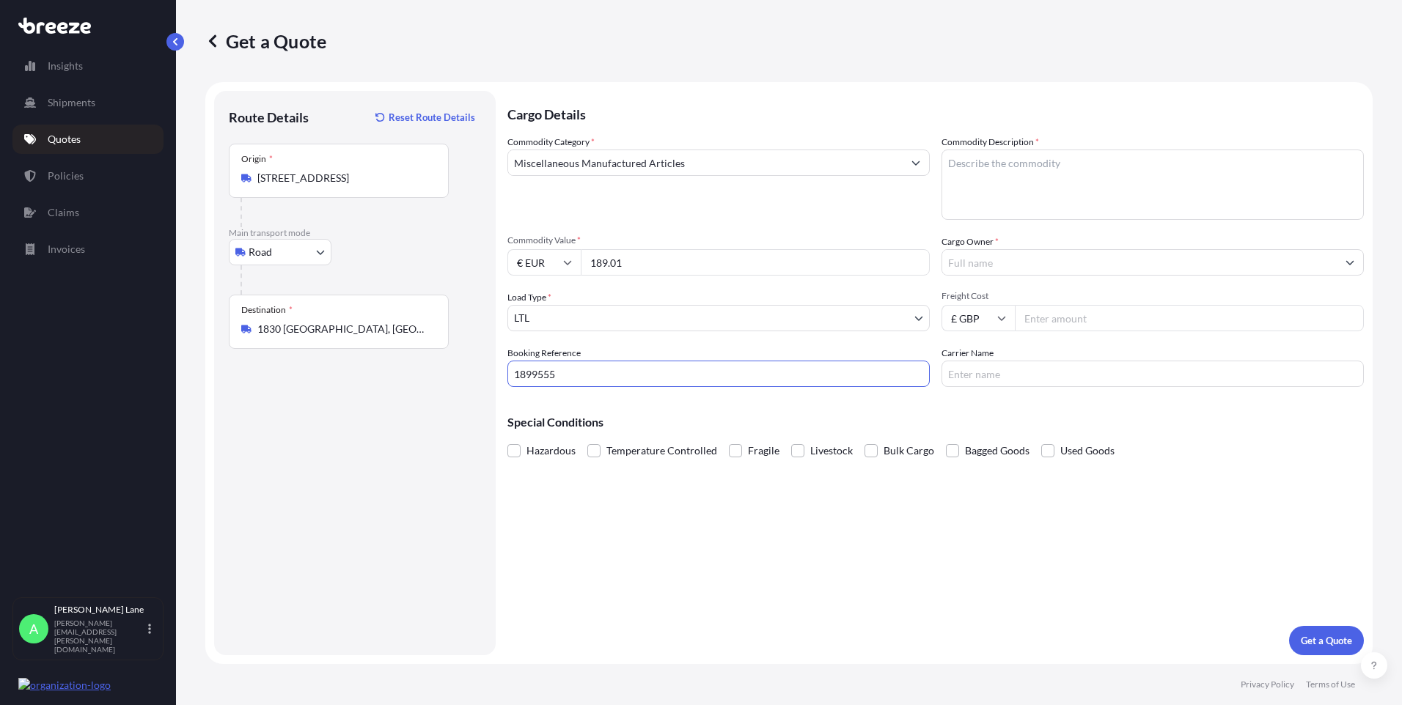
type input "1899555"
click at [1004, 206] on textarea "Commodity Description *" at bounding box center [1152, 185] width 422 height 70
type textarea "GO KART PARTS"
click at [960, 260] on input "Cargo Owner *" at bounding box center [1139, 262] width 394 height 26
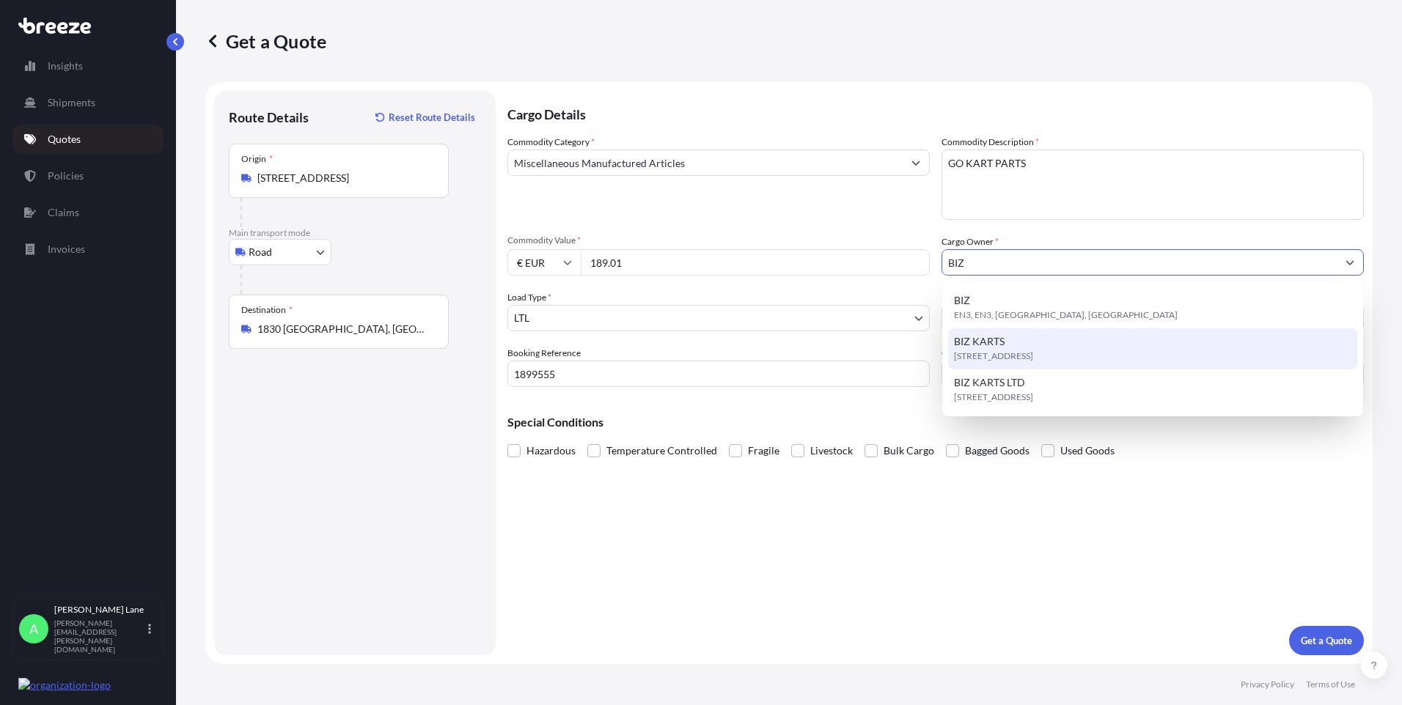
click at [1036, 347] on div "[STREET_ADDRESS]" at bounding box center [1152, 348] width 409 height 41
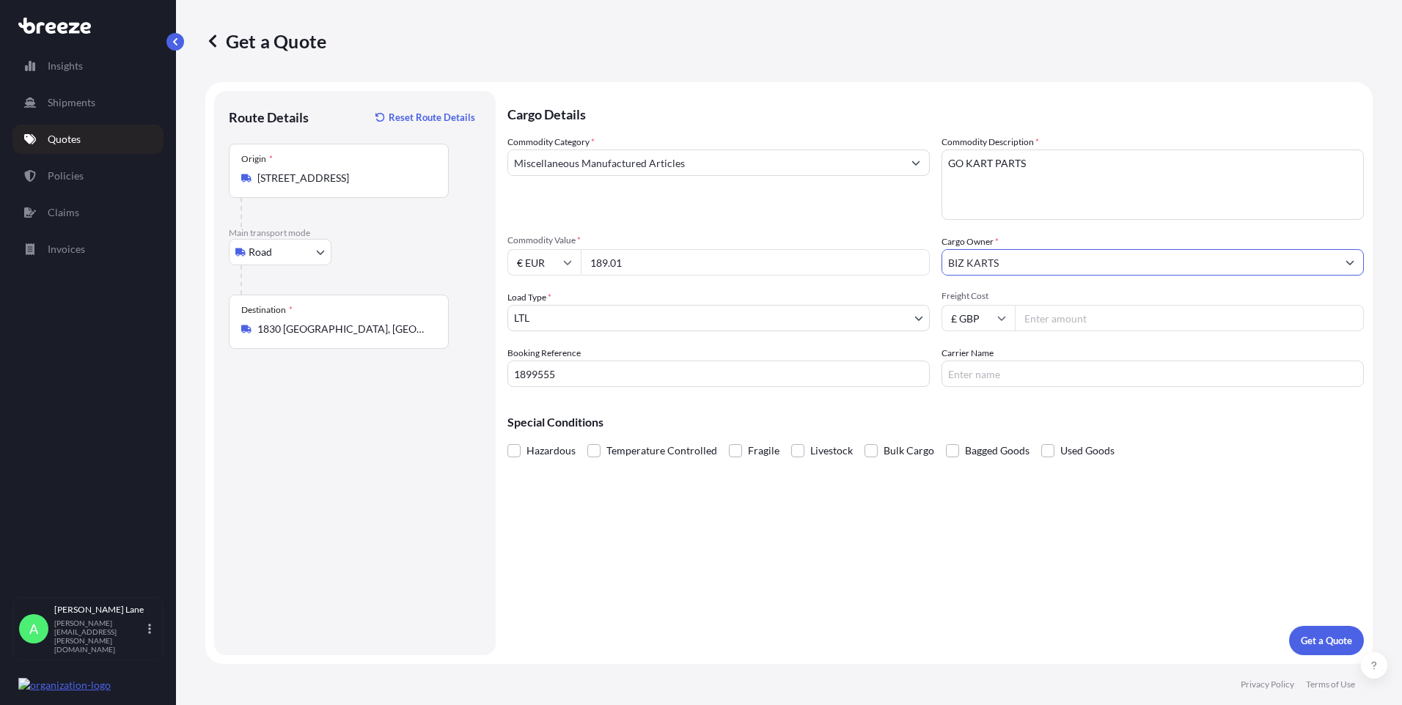
type input "BIZ KARTS"
click at [1083, 307] on input "Freight Cost" at bounding box center [1189, 318] width 349 height 26
type input "29.48"
click at [1012, 367] on input "Carrier Name" at bounding box center [1152, 374] width 422 height 26
type input "FEDEX"
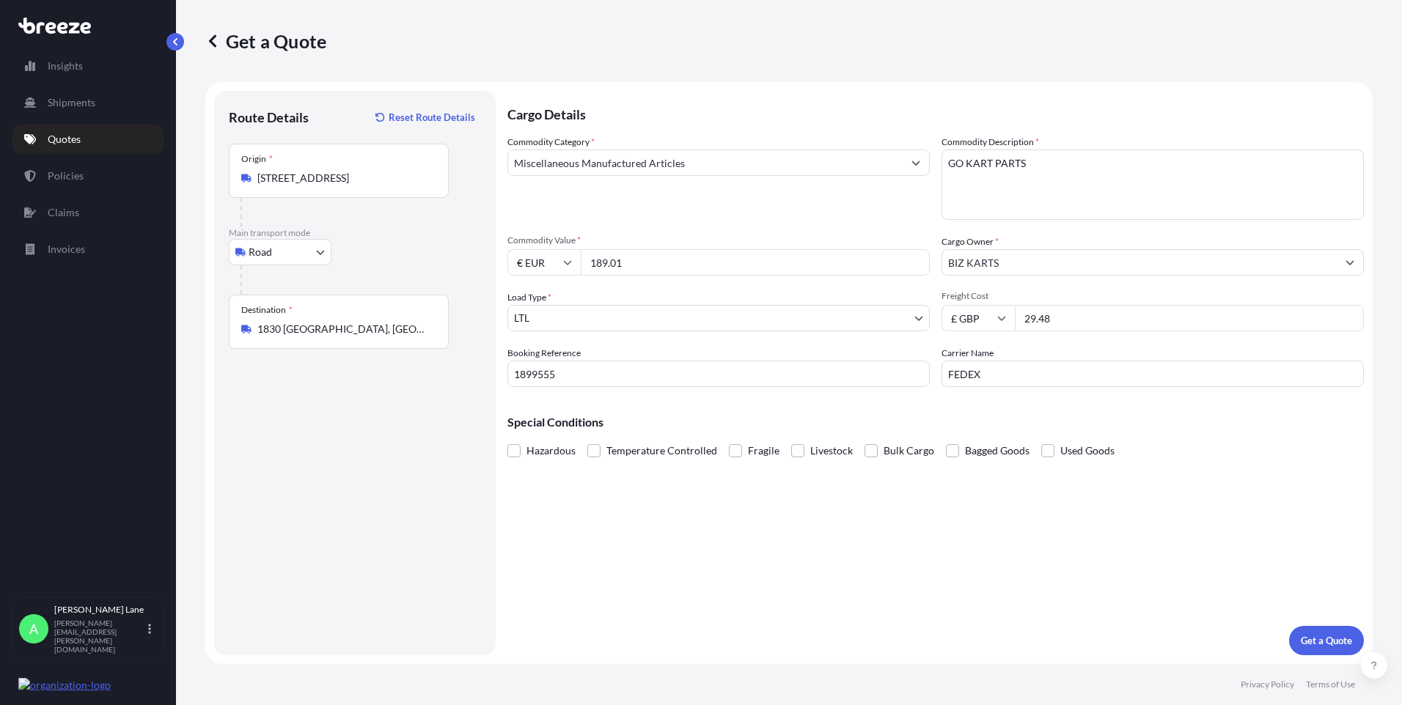
click at [821, 538] on div "Cargo Details Commodity Category * Miscellaneous Manufactured Articles Commodit…" at bounding box center [935, 373] width 856 height 564
click at [1305, 661] on form "Route Details Reset Route Details Place of loading Road Road Rail Origin * Enfi…" at bounding box center [788, 373] width 1167 height 582
click at [1325, 638] on p "Get a Quote" at bounding box center [1325, 640] width 51 height 15
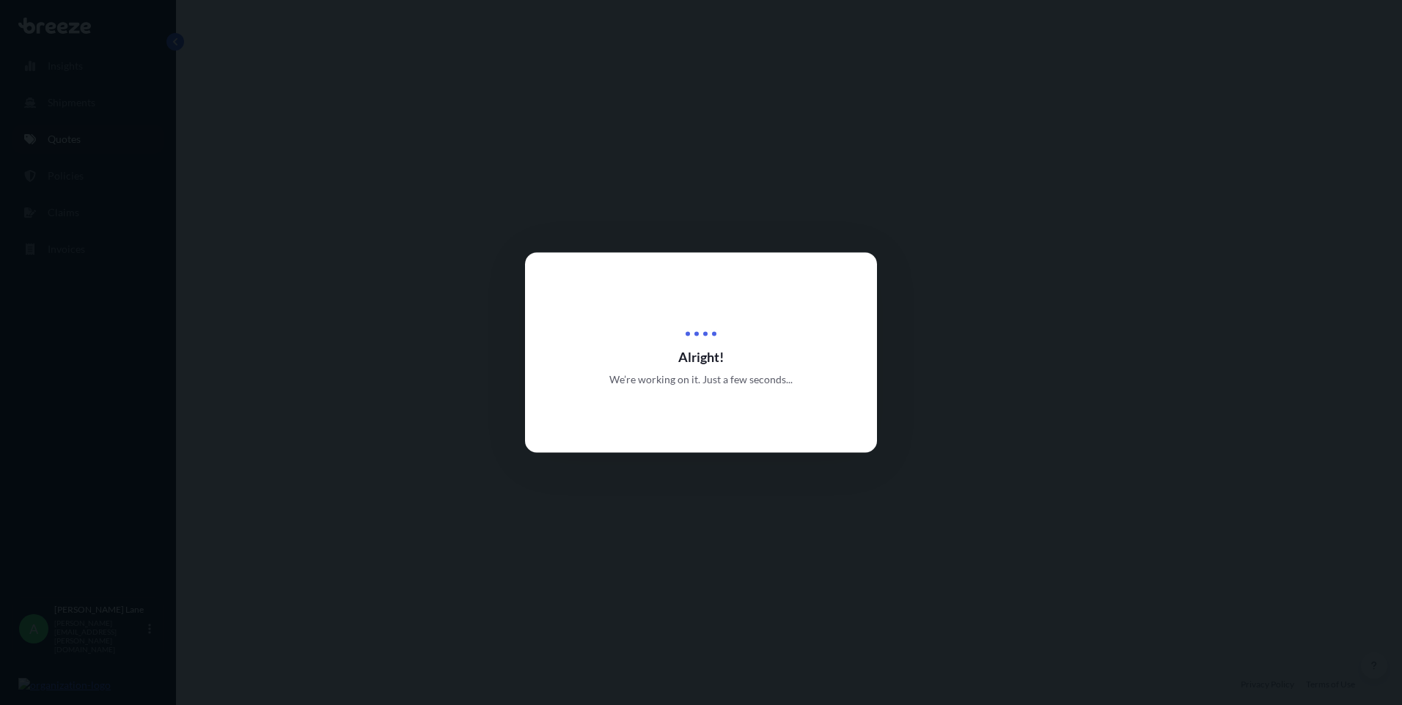
select select "Road"
select select "1"
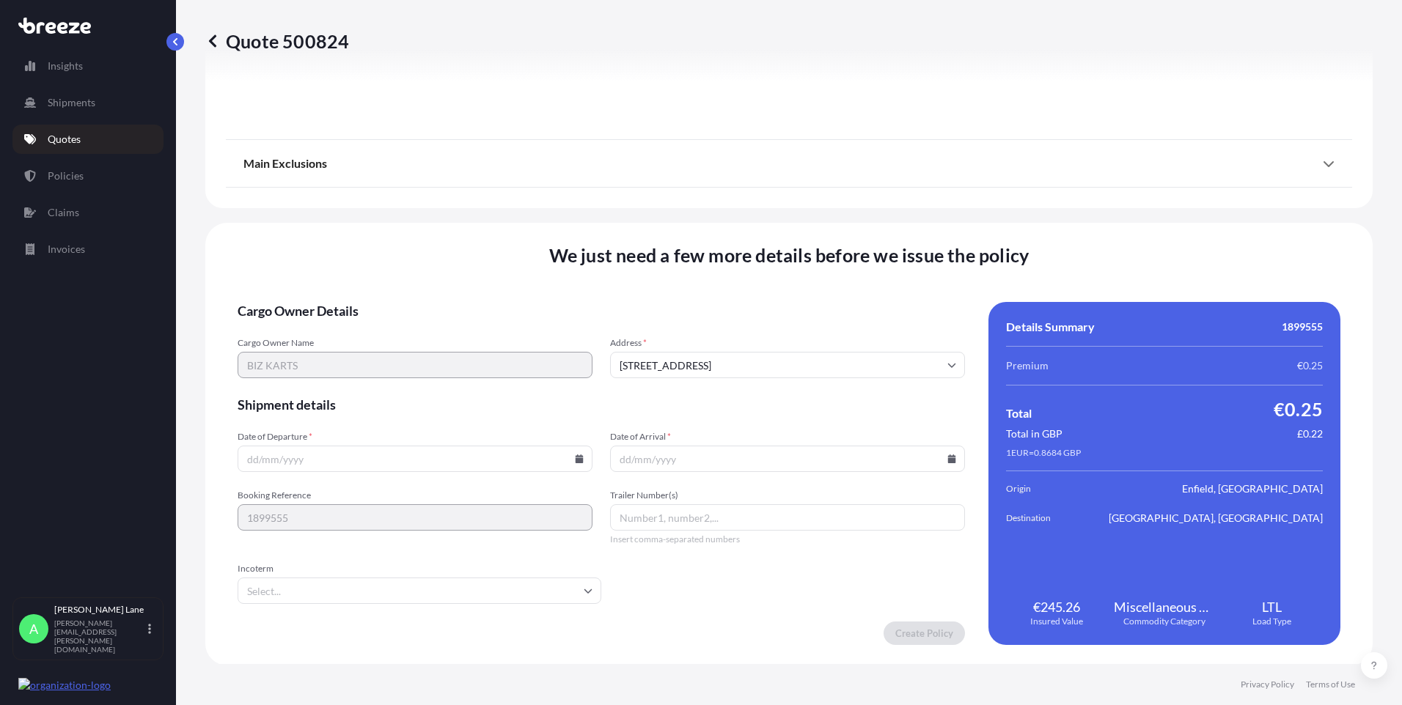
scroll to position [1622, 0]
click at [577, 461] on icon at bounding box center [579, 457] width 8 height 9
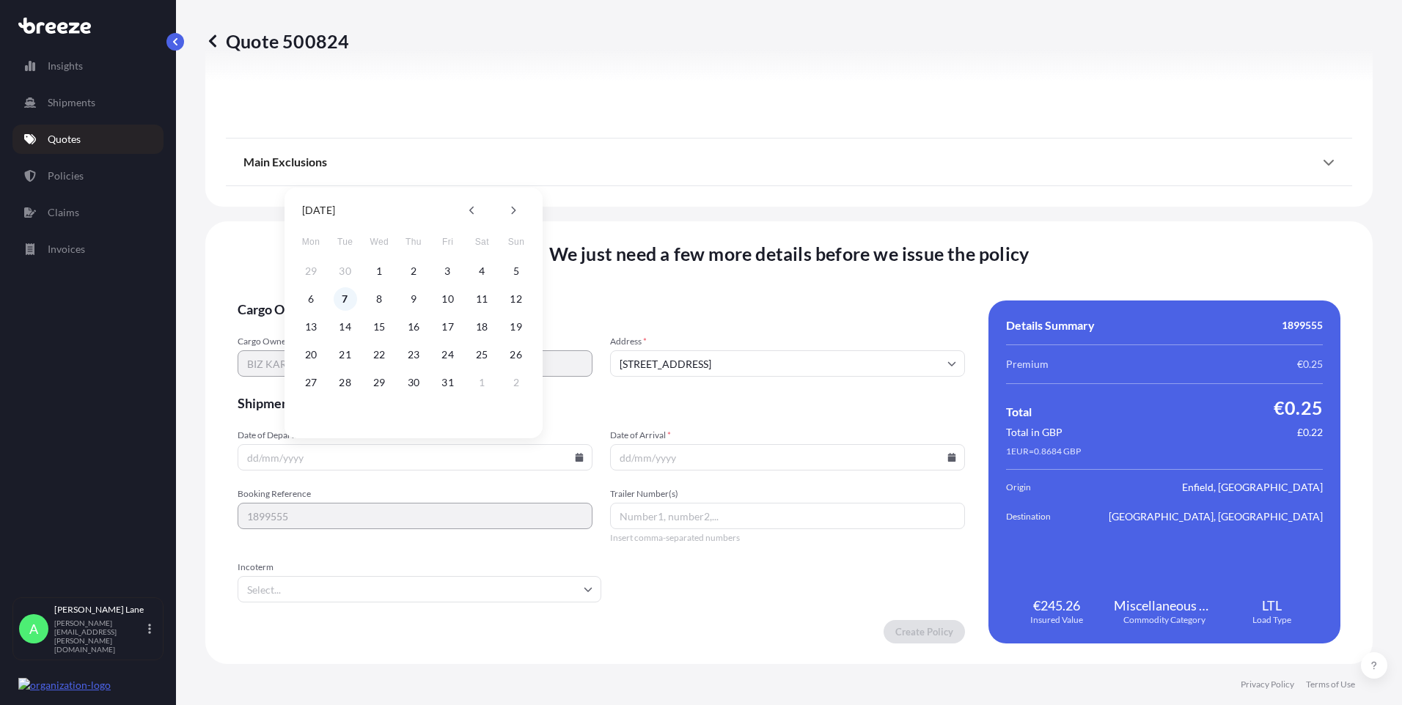
click at [345, 302] on button "7" at bounding box center [345, 298] width 23 height 23
type input "[DATE]"
click at [295, 584] on input "Incoterm" at bounding box center [420, 589] width 364 height 26
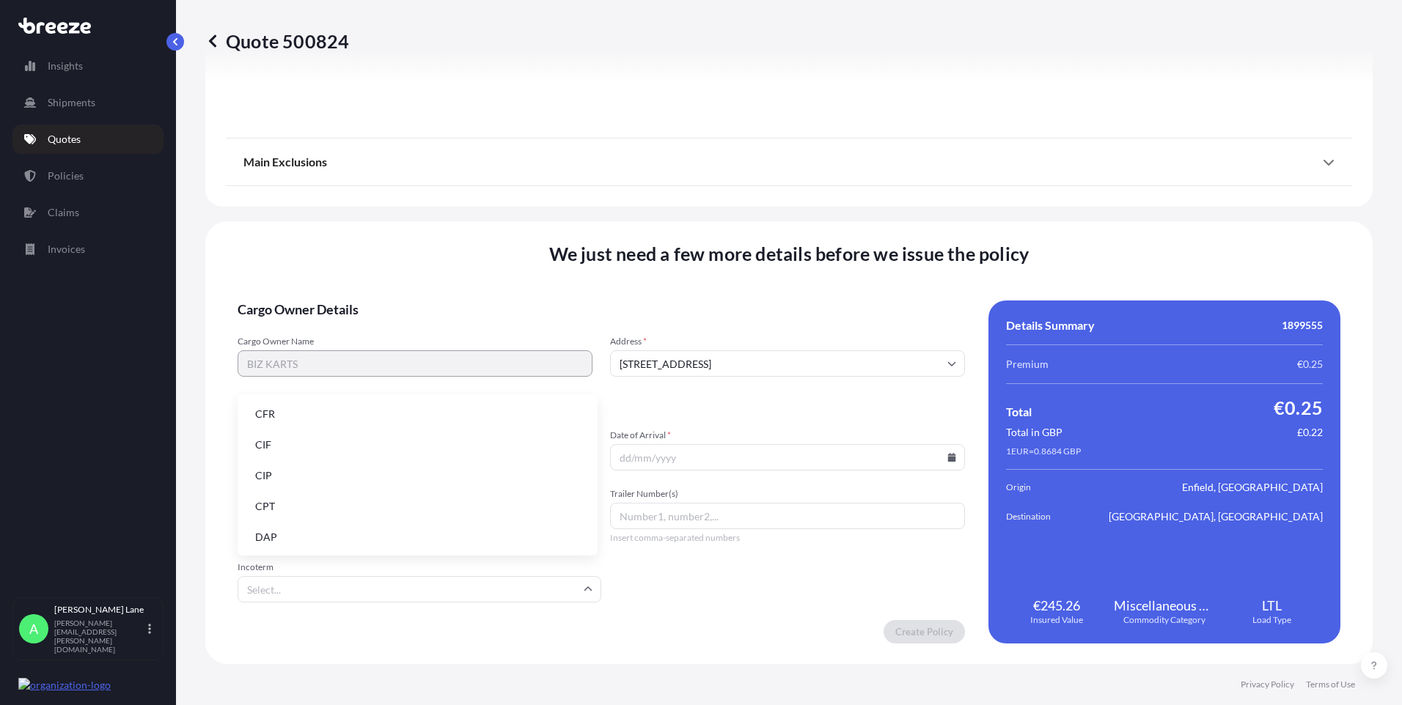
drag, startPoint x: 301, startPoint y: 542, endPoint x: 634, endPoint y: 509, distance: 335.1
click at [301, 541] on li "DAP" at bounding box center [417, 537] width 348 height 28
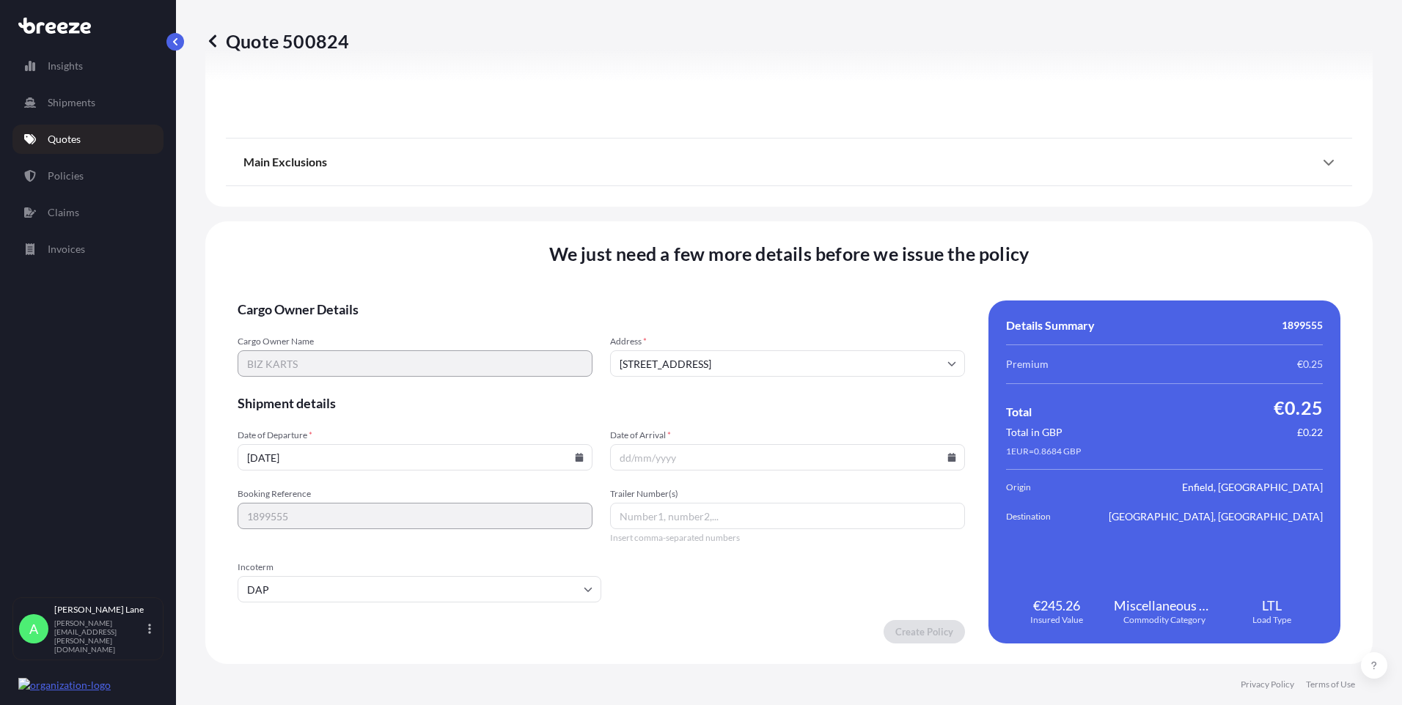
click at [948, 458] on icon at bounding box center [952, 457] width 8 height 9
click at [823, 296] on button "10" at bounding box center [816, 298] width 23 height 23
type input "[DATE]"
paste input "393983799571"
type input "393983799571"
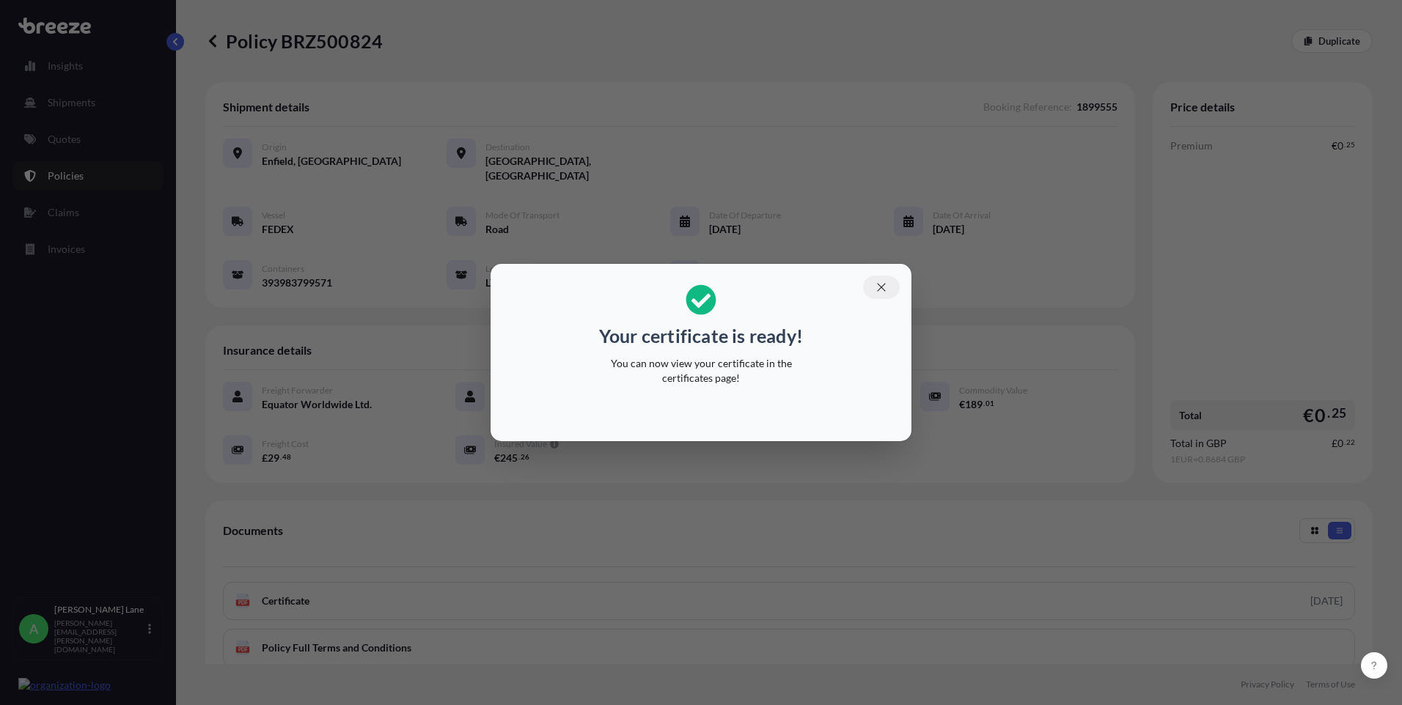
click at [887, 287] on button "button" at bounding box center [881, 287] width 37 height 23
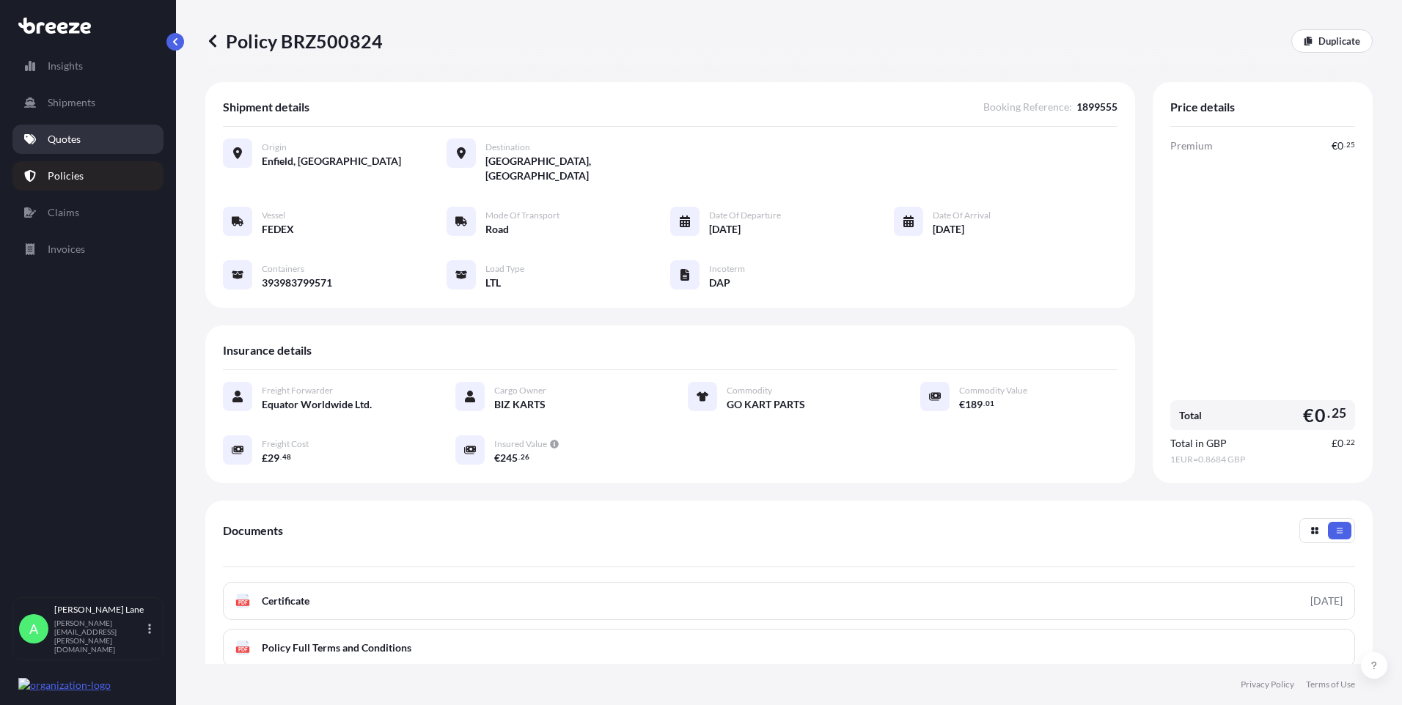
click at [62, 137] on p "Quotes" at bounding box center [64, 139] width 33 height 15
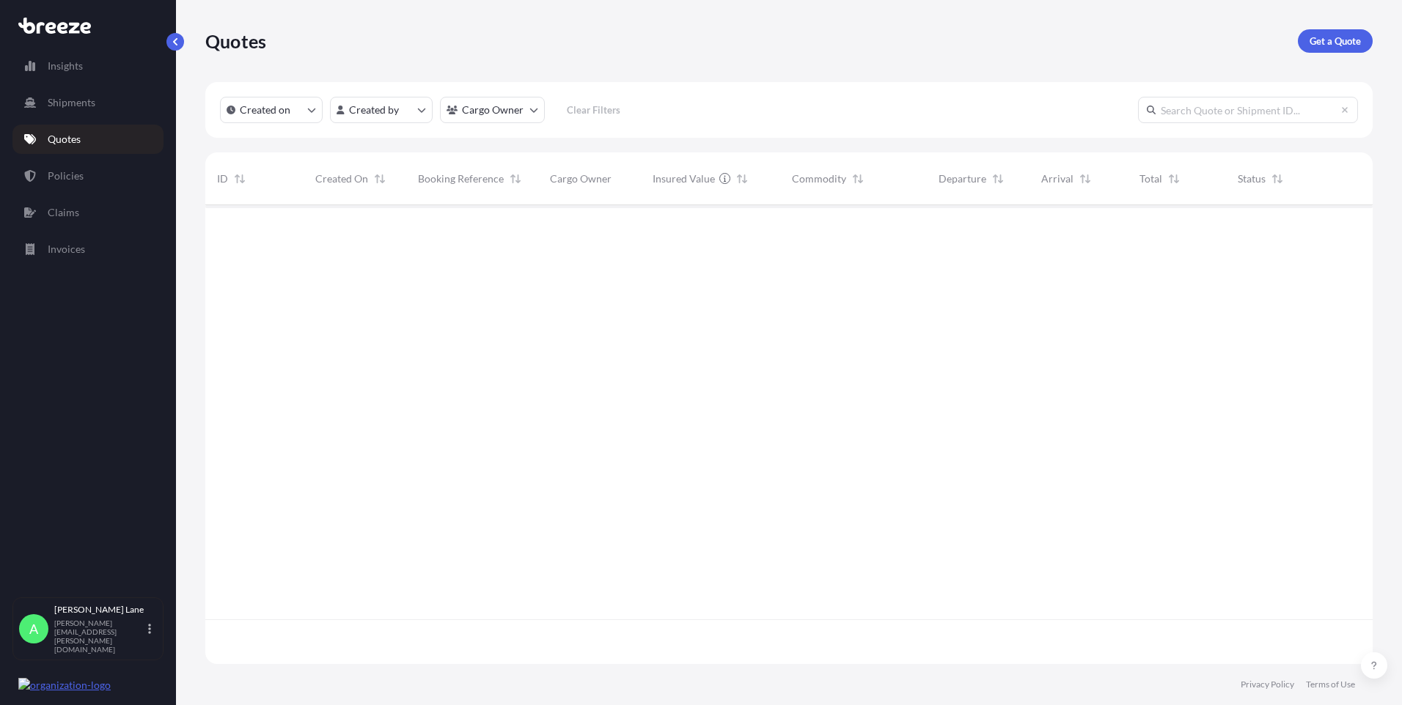
scroll to position [456, 1156]
click at [1336, 36] on p "Get a Quote" at bounding box center [1334, 41] width 51 height 15
select select "Road"
select select "1"
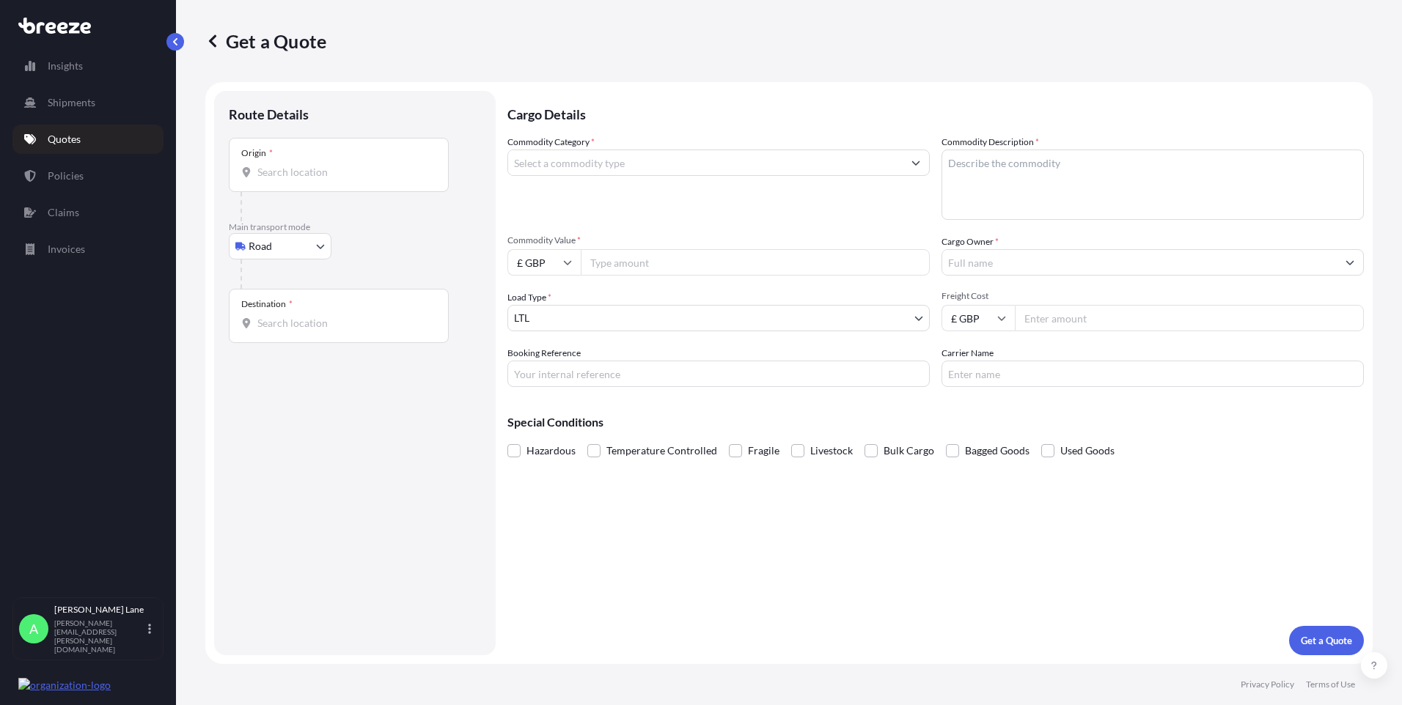
click at [327, 180] on div "Origin *" at bounding box center [339, 165] width 220 height 54
click at [327, 180] on input "Origin *" at bounding box center [343, 172] width 173 height 15
paste input "EN11 0JX"
click at [331, 225] on span "Hoddesdon EN11 0JX , [GEOGRAPHIC_DATA]" at bounding box center [382, 221] width 207 height 15
type input "Hoddesdon EN11 0JX, [GEOGRAPHIC_DATA]"
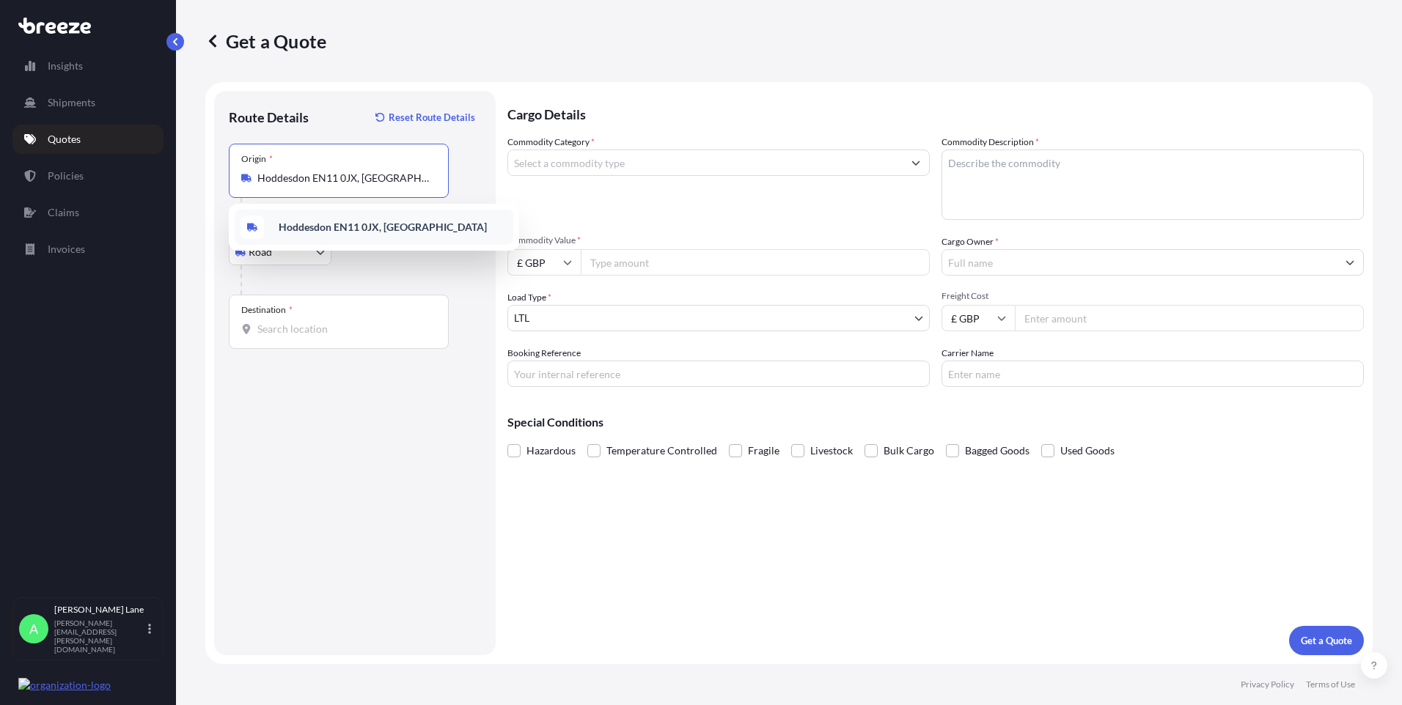
click at [336, 234] on span "Hoddesdon EN11 0JX, [GEOGRAPHIC_DATA]" at bounding box center [383, 227] width 208 height 15
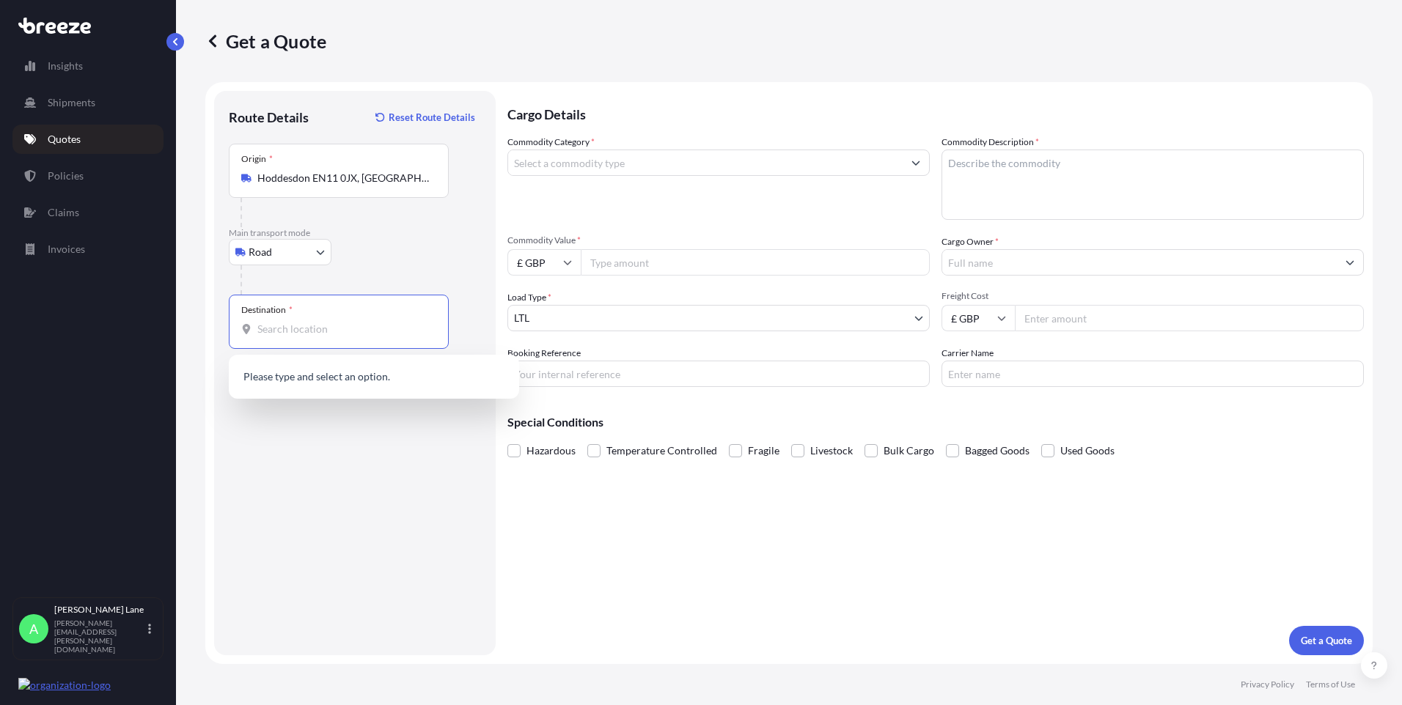
paste input "TABY"
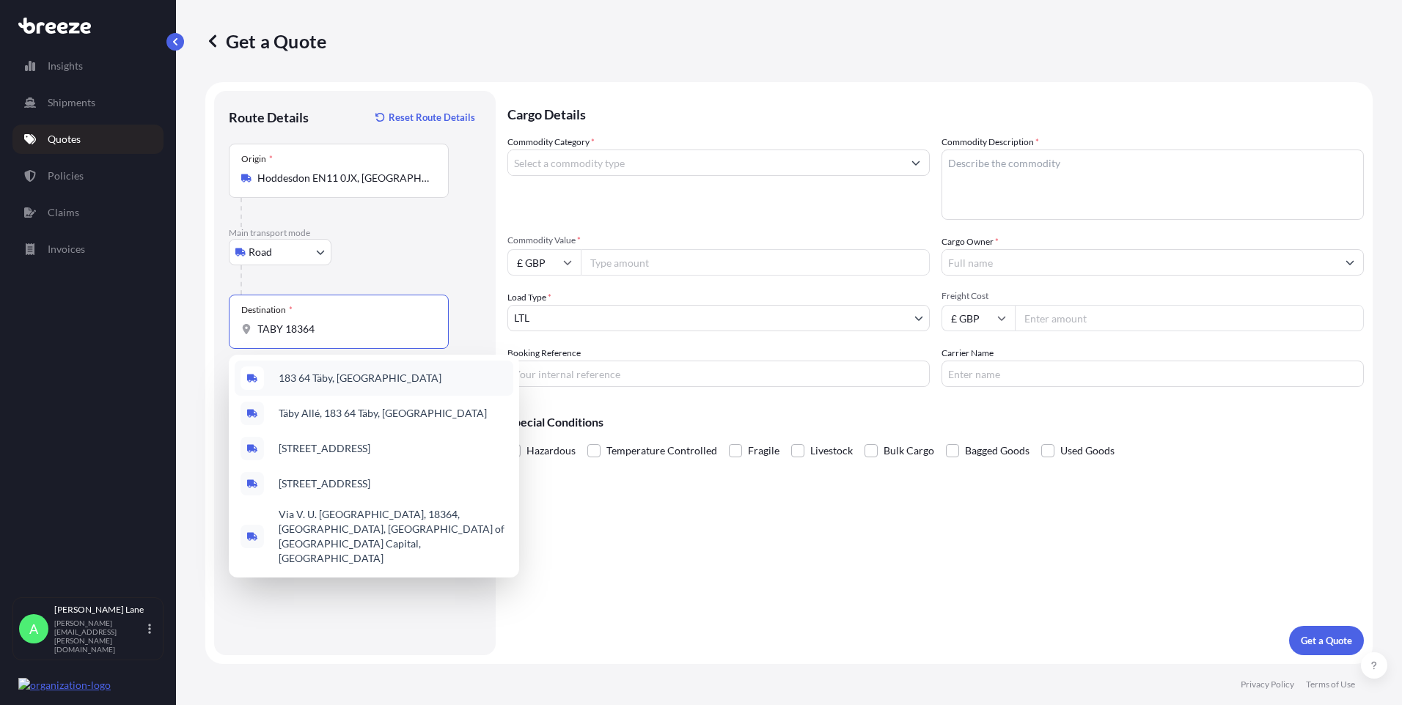
click at [337, 380] on span "183 64 Täby, [GEOGRAPHIC_DATA]" at bounding box center [360, 378] width 163 height 15
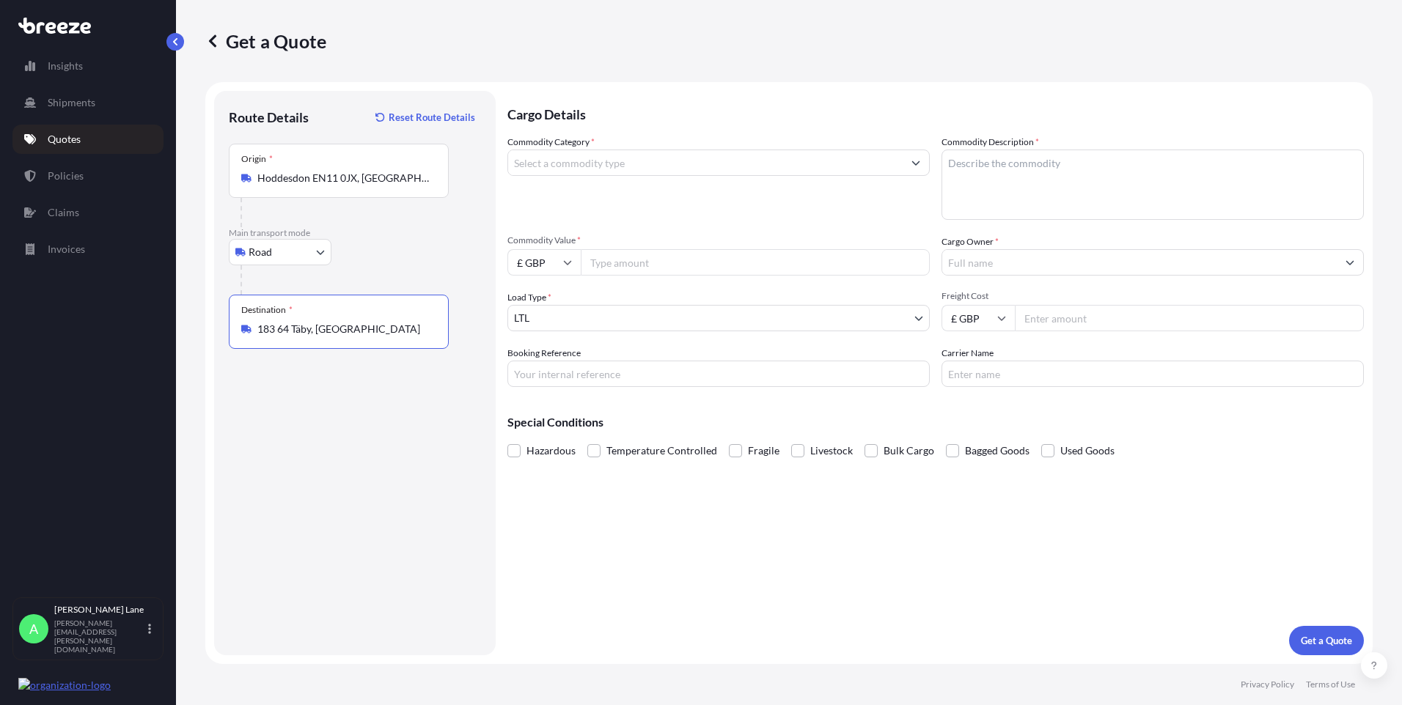
type input "183 64 Täby, [GEOGRAPHIC_DATA]"
click at [595, 160] on input "Commodity Category *" at bounding box center [705, 163] width 394 height 26
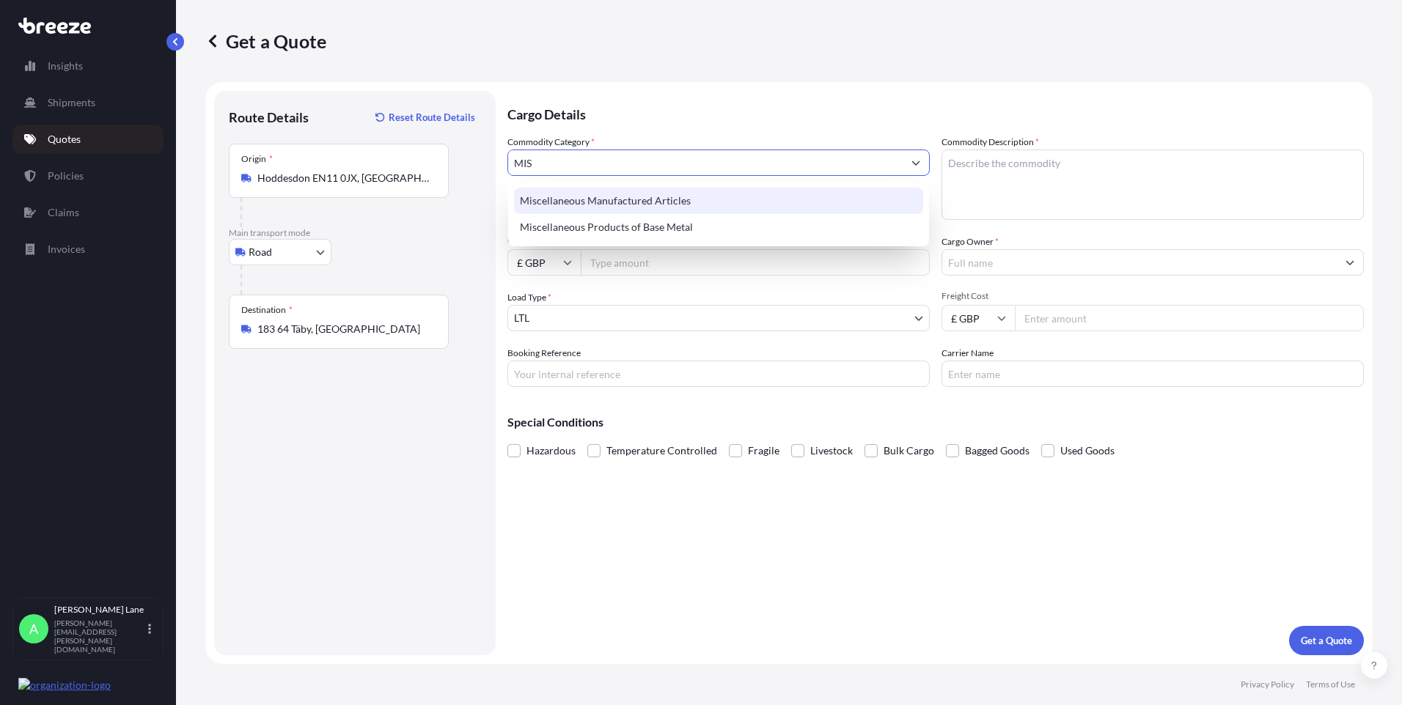
click at [611, 204] on div "Miscellaneous Manufactured Articles" at bounding box center [718, 201] width 409 height 26
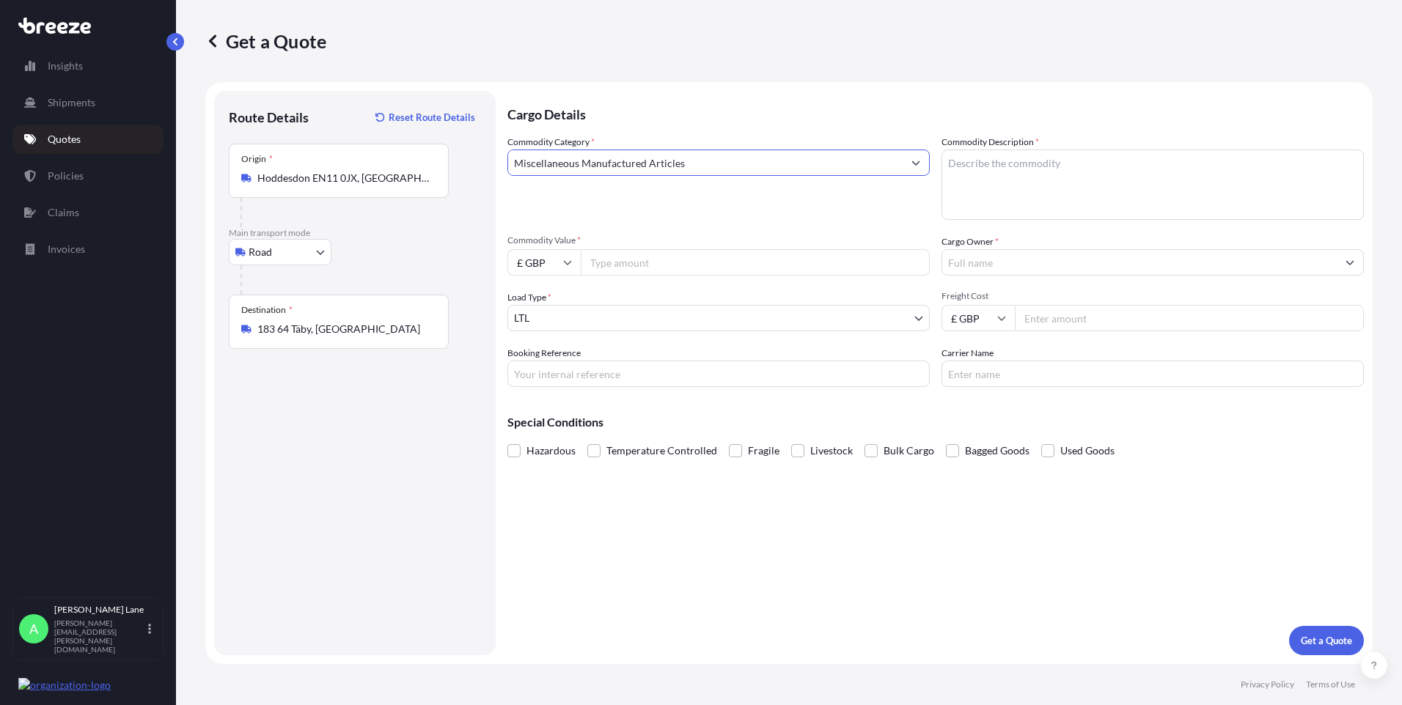
type input "Miscellaneous Manufactured Articles"
click at [624, 269] on input "Commodity Value *" at bounding box center [755, 262] width 349 height 26
paste input "12361.32"
type input "12361.32"
click at [553, 375] on input "Booking Reference" at bounding box center [718, 374] width 422 height 26
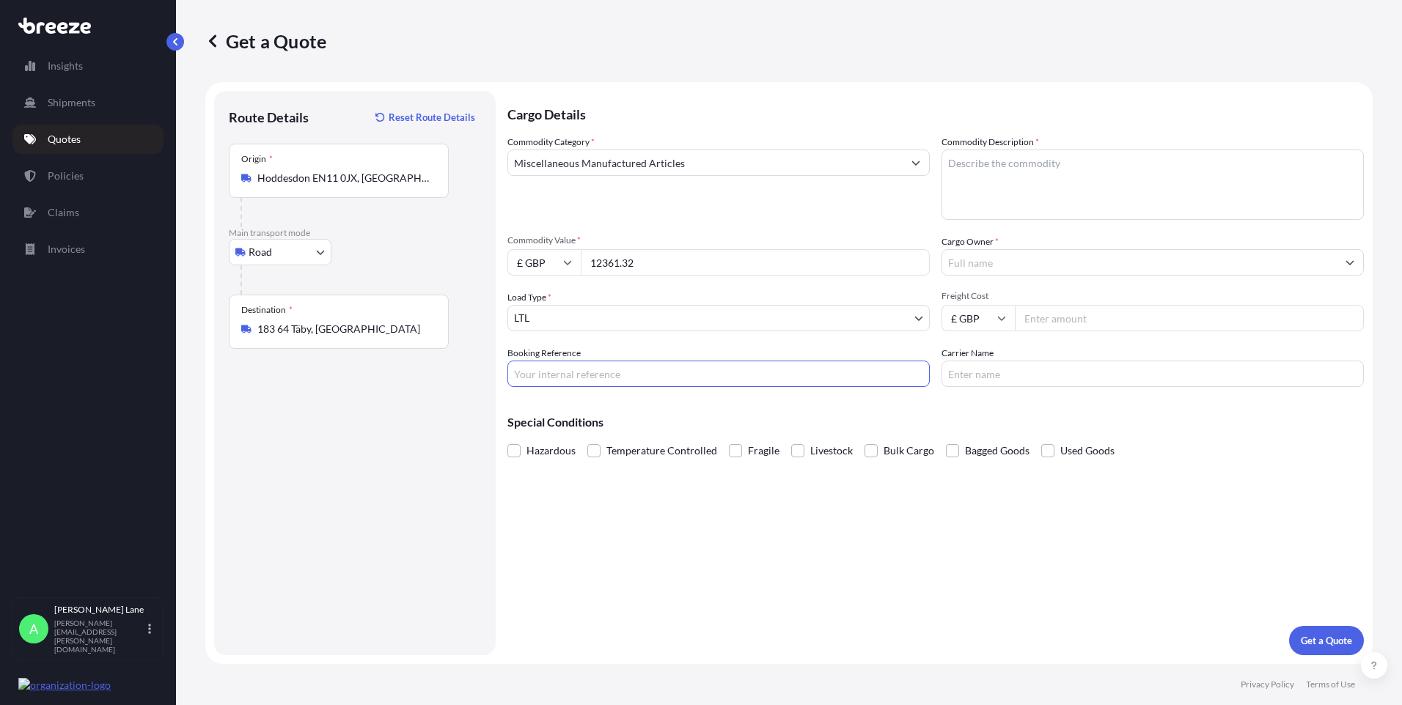
drag, startPoint x: 608, startPoint y: 387, endPoint x: 607, endPoint y: 375, distance: 12.5
paste input "1899531"
type input "1899531"
paste textarea "DARTS AND ACCESSORIES"
type textarea "DARTS AND ACCESSORIES"
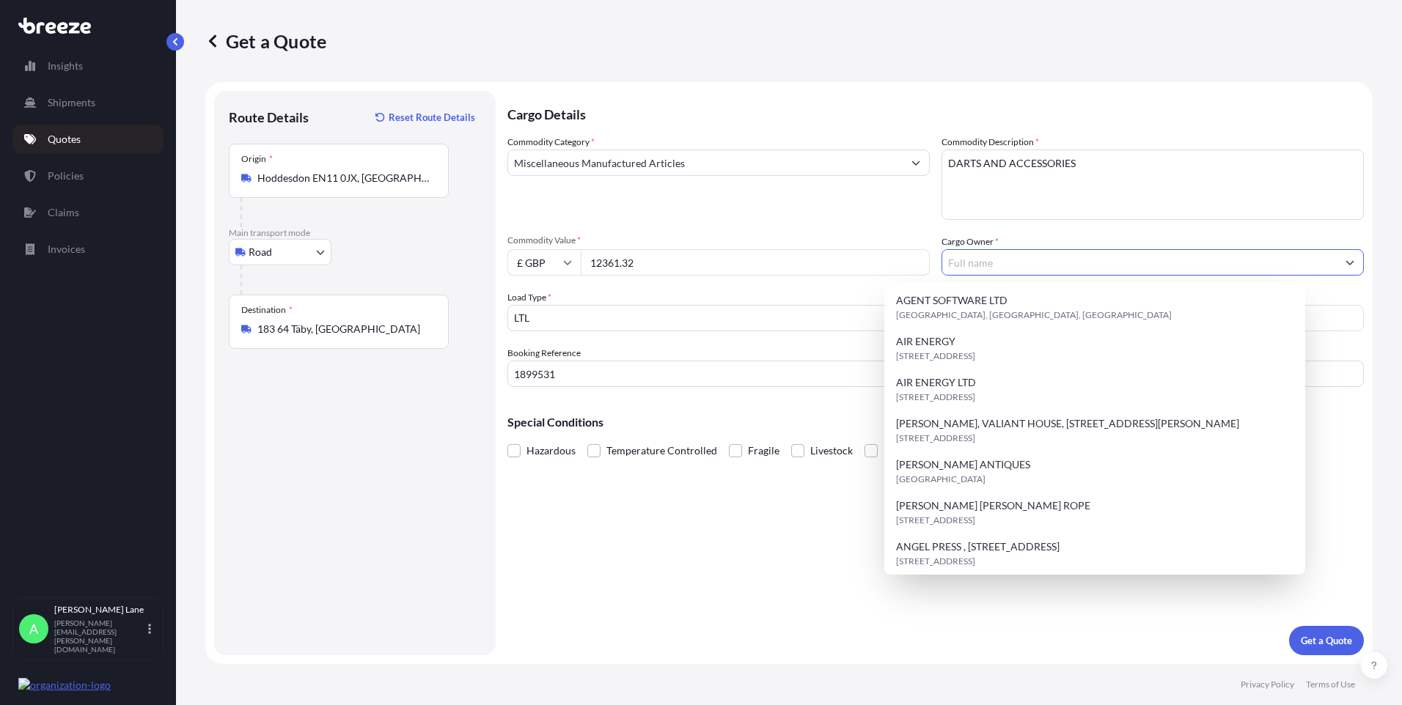
click at [1015, 267] on input "Cargo Owner *" at bounding box center [1139, 262] width 394 height 26
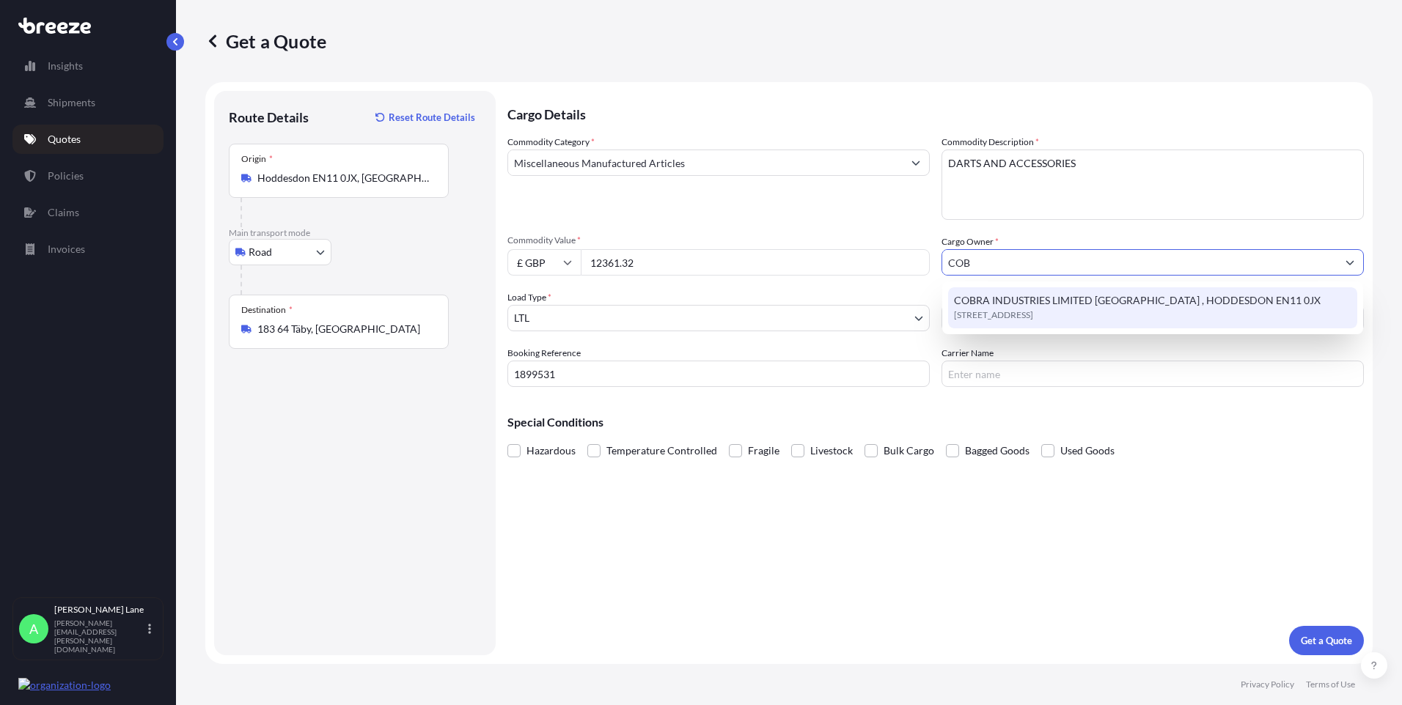
click at [1027, 312] on span "[STREET_ADDRESS]" at bounding box center [993, 315] width 79 height 15
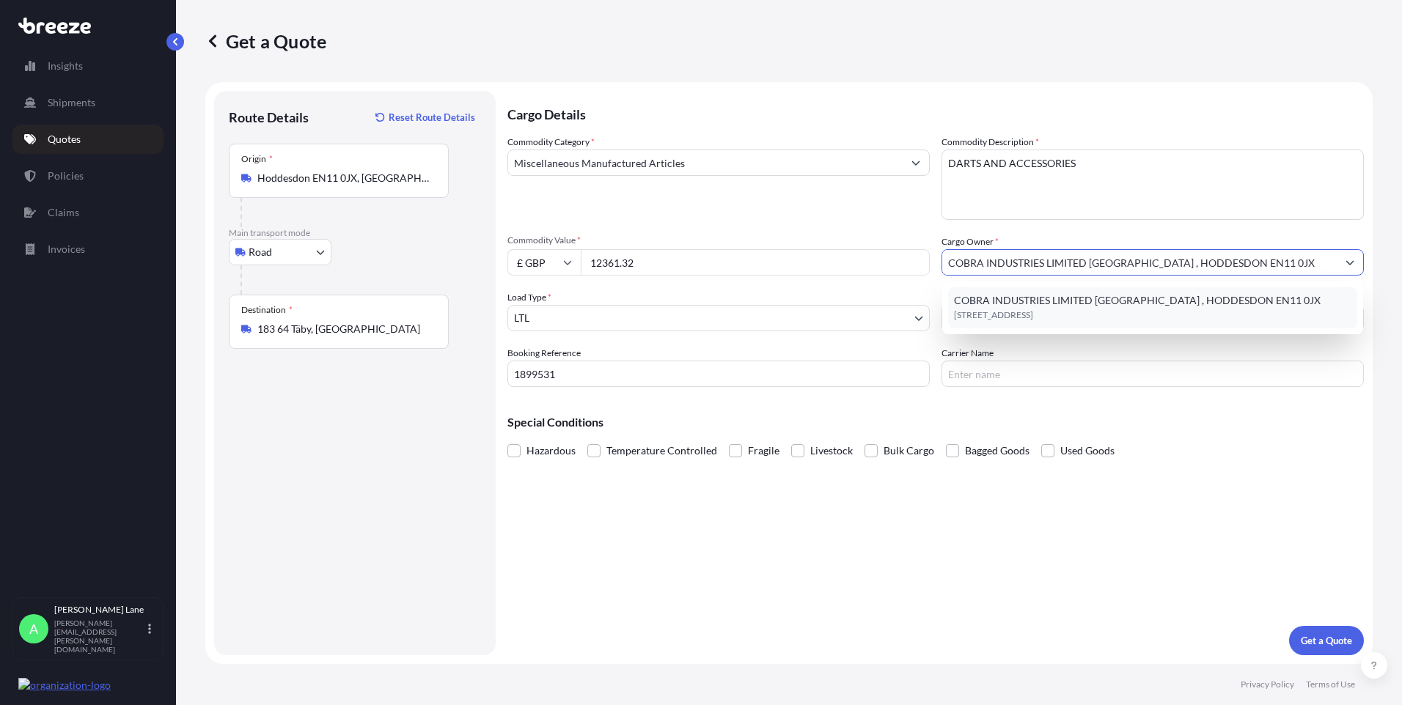
type input "COBRA INDUSTRIES LIMITED [GEOGRAPHIC_DATA] , HODDESDON EN11 0JX"
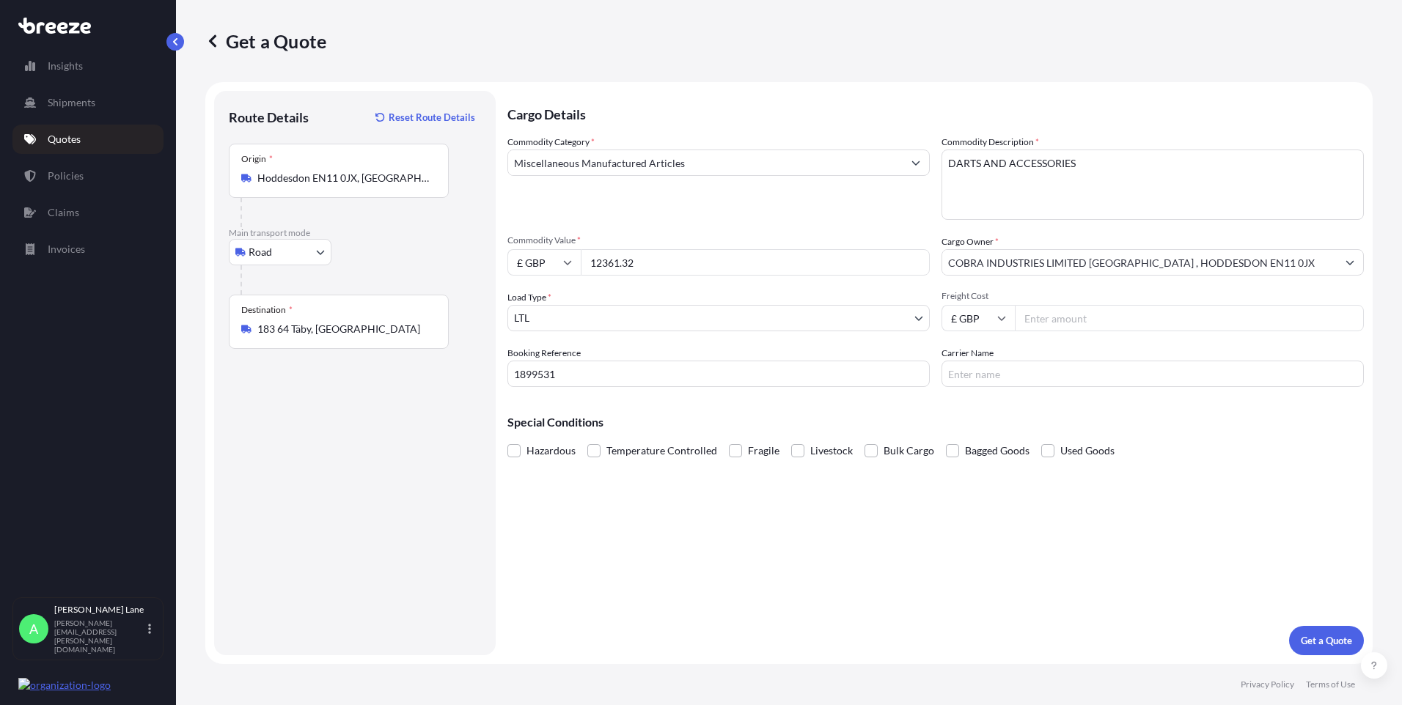
click at [1057, 311] on input "Freight Cost" at bounding box center [1189, 318] width 349 height 26
type input "107.44"
click at [965, 375] on input "Carrier Name" at bounding box center [1152, 374] width 422 height 26
type input "FEDEX"
click at [803, 556] on div "Cargo Details Commodity Category * Miscellaneous Manufactured Articles Commodit…" at bounding box center [935, 373] width 856 height 564
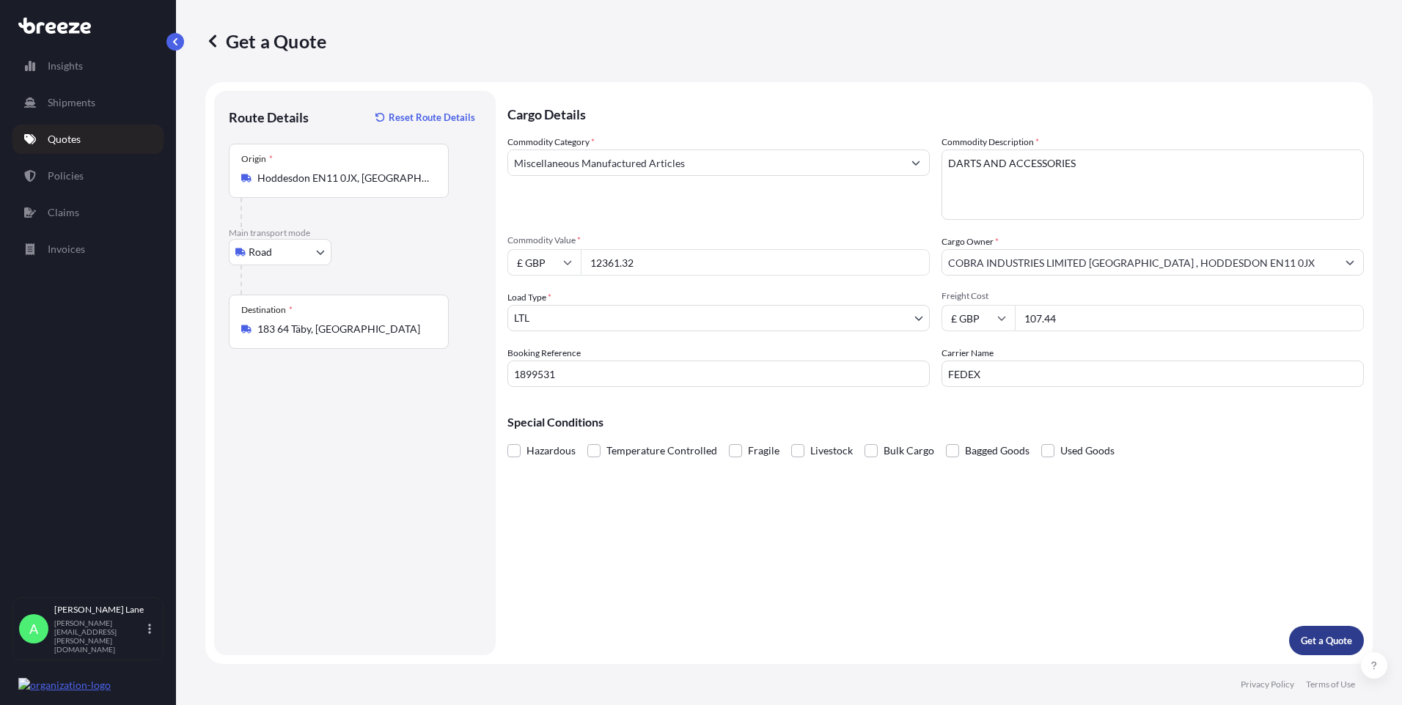
click at [1336, 632] on button "Get a Quote" at bounding box center [1326, 640] width 75 height 29
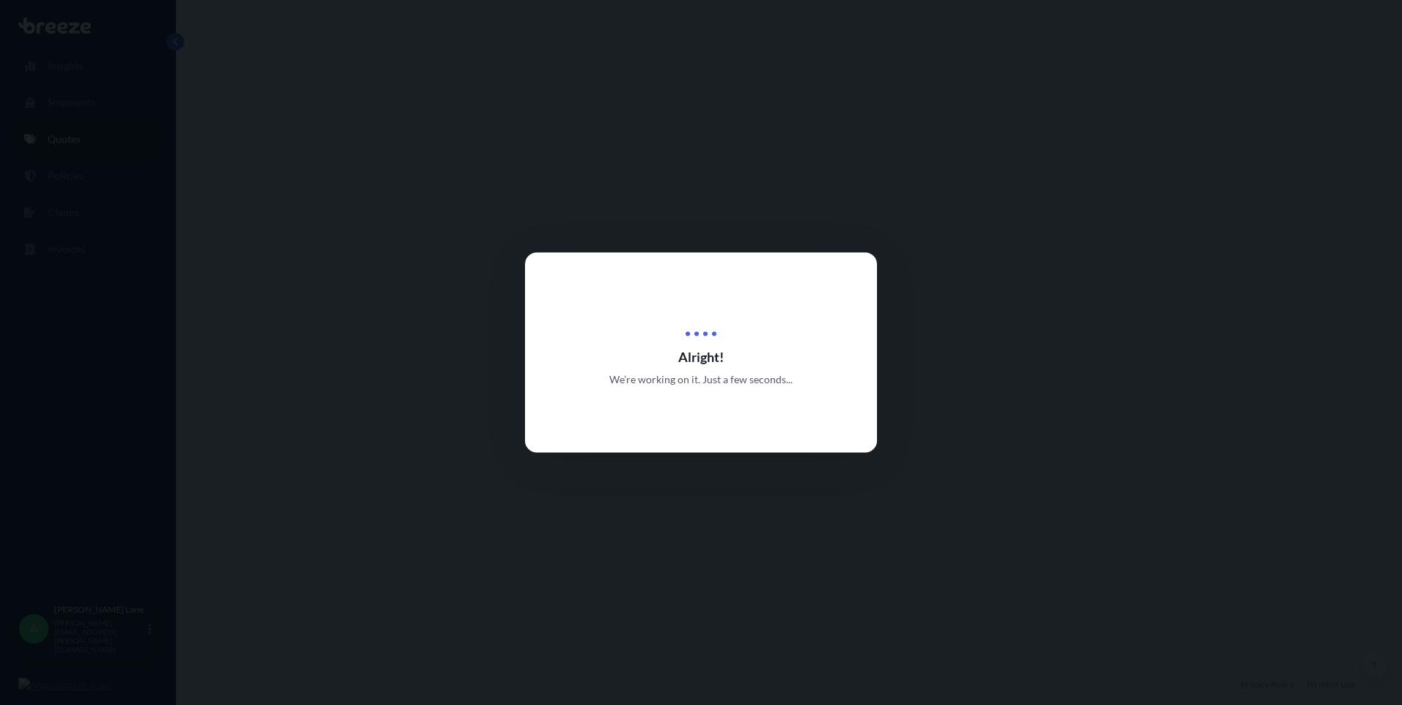
select select "Road"
select select "1"
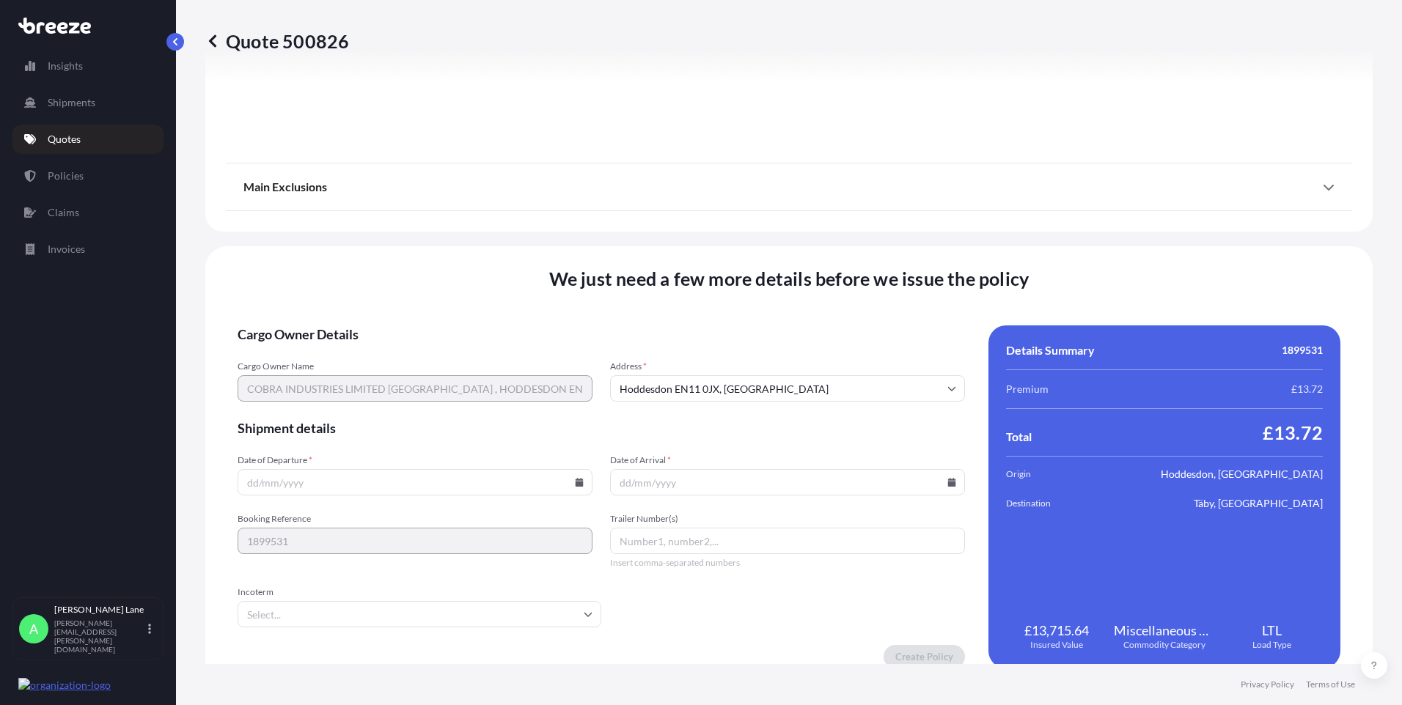
scroll to position [1622, 0]
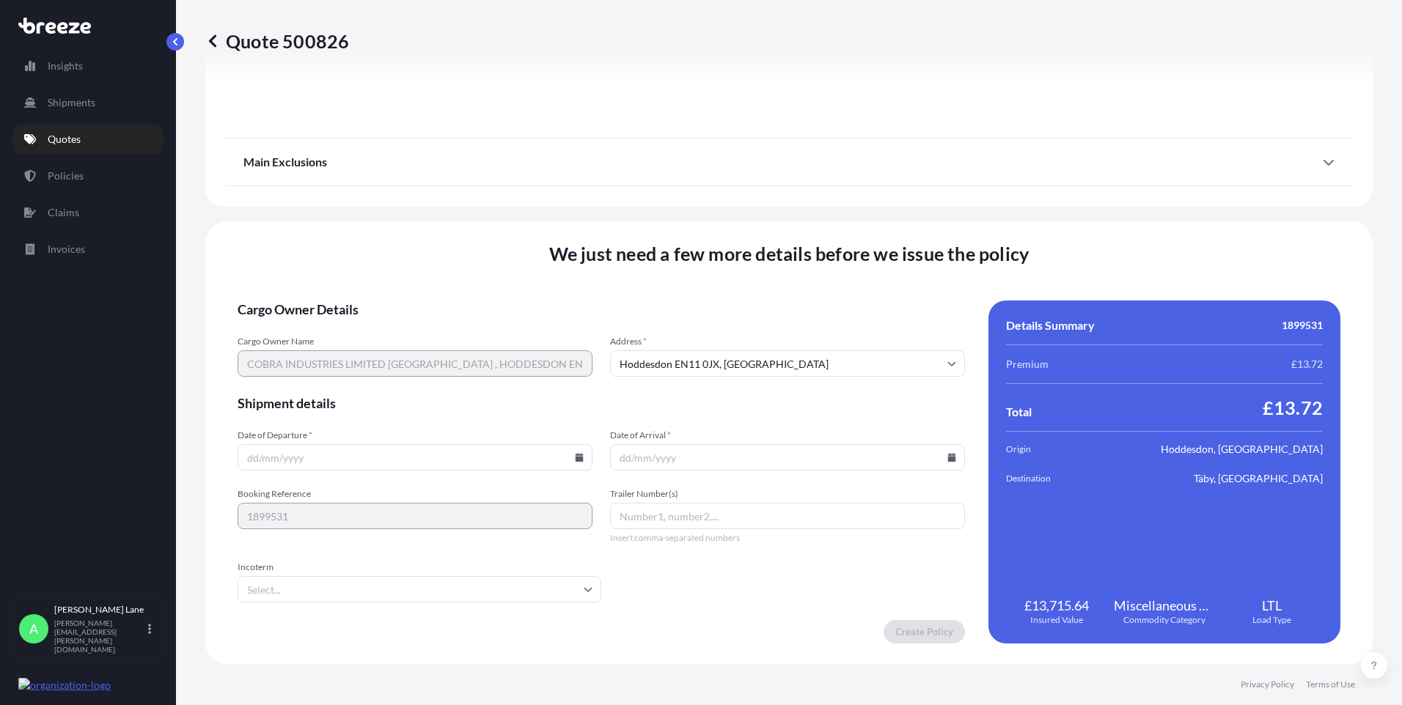
click at [576, 457] on icon at bounding box center [579, 457] width 8 height 9
click at [343, 296] on button "7" at bounding box center [345, 298] width 23 height 23
type input "[DATE]"
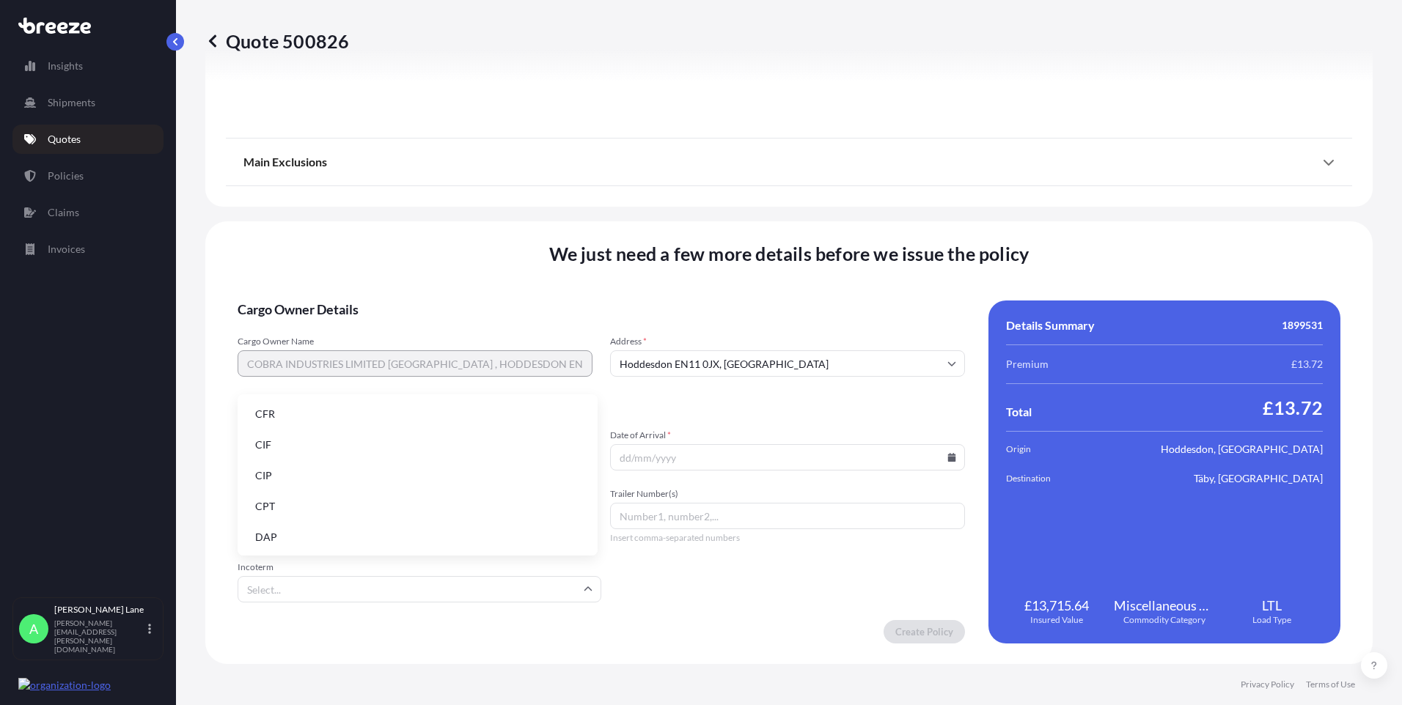
click at [330, 586] on input "Incoterm" at bounding box center [420, 589] width 364 height 26
click at [322, 540] on li "DAP" at bounding box center [417, 537] width 348 height 28
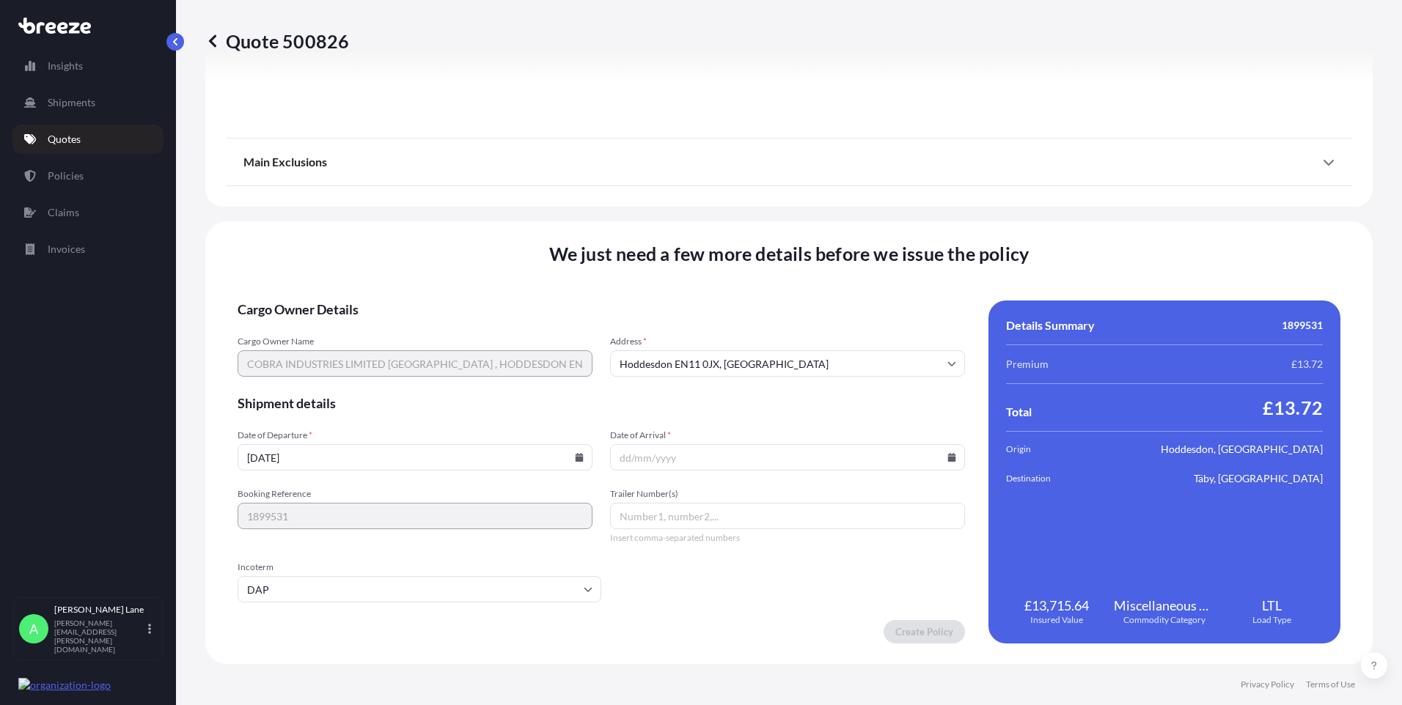
paste input "393981449657"
type input "393981449657"
click at [947, 462] on input "Date of Arrival *" at bounding box center [787, 457] width 355 height 26
click at [948, 457] on icon at bounding box center [952, 457] width 8 height 9
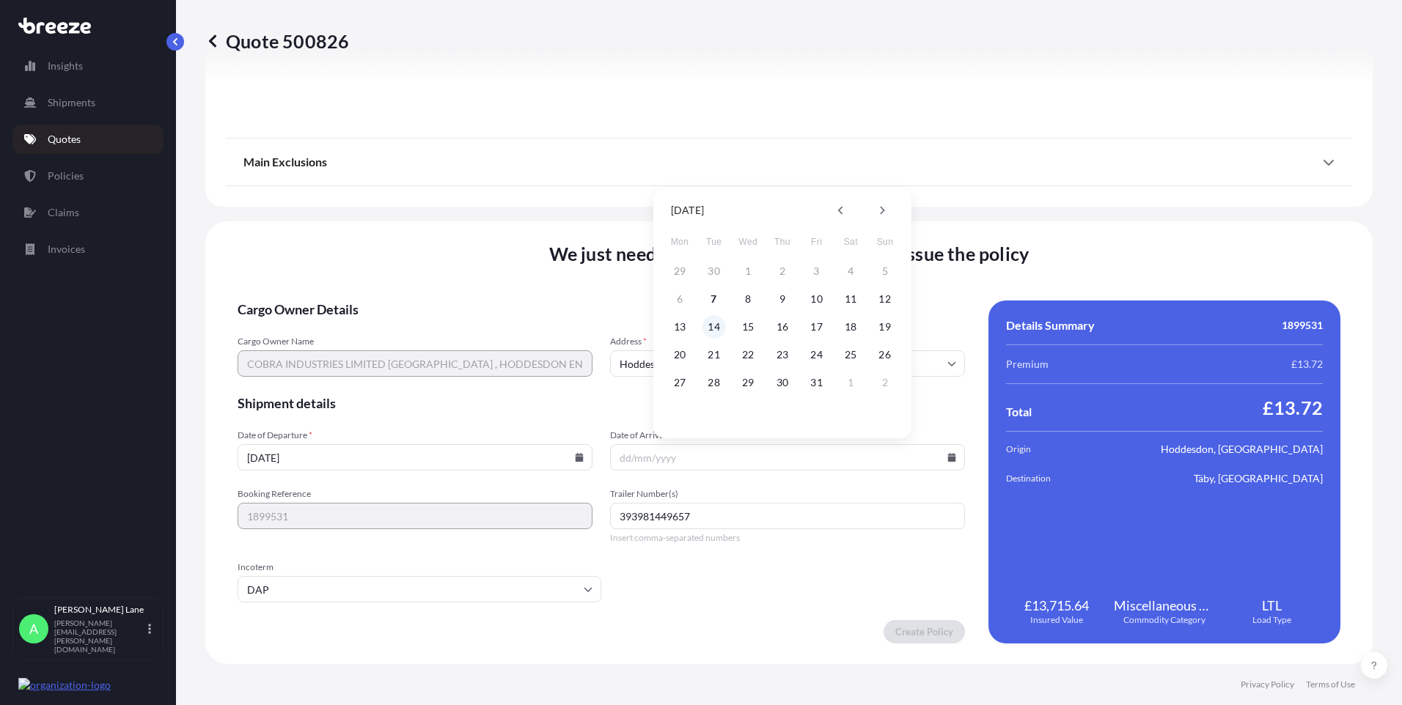
click at [708, 327] on button "14" at bounding box center [713, 326] width 23 height 23
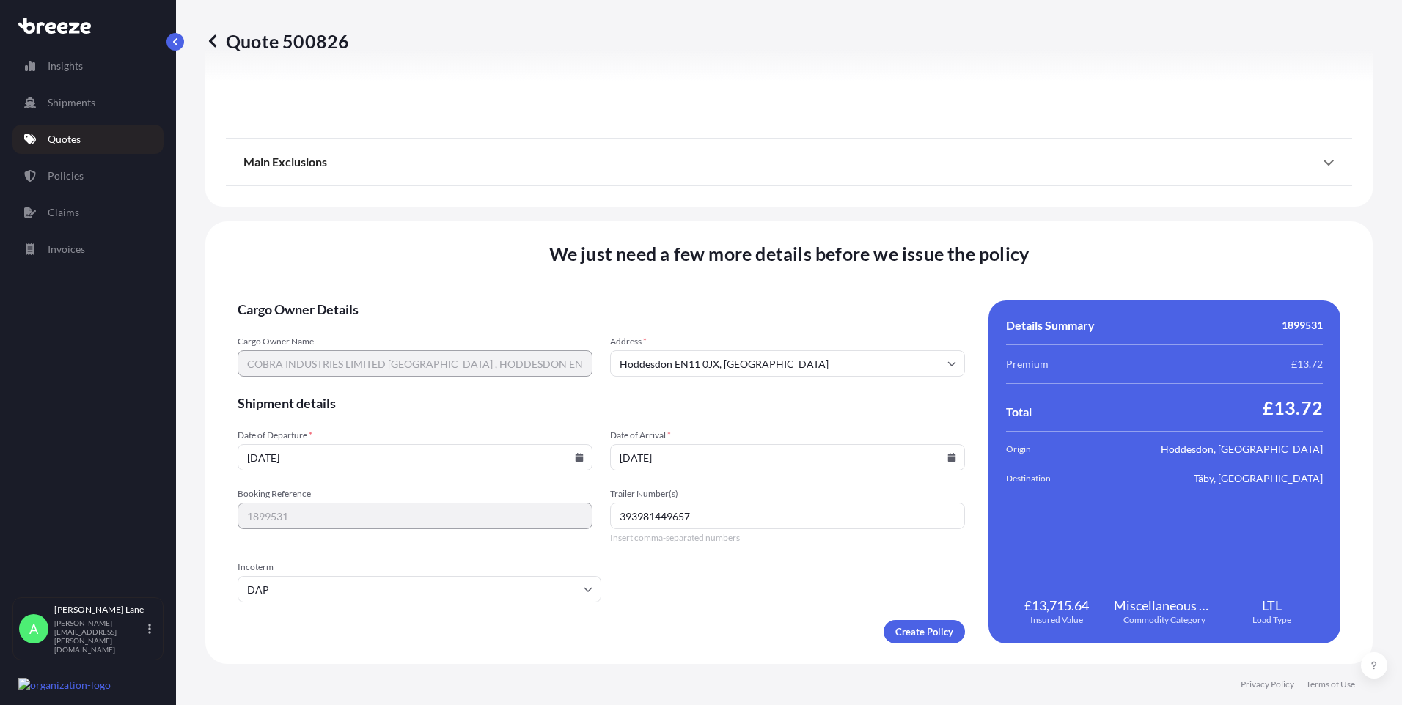
type input "[DATE]"
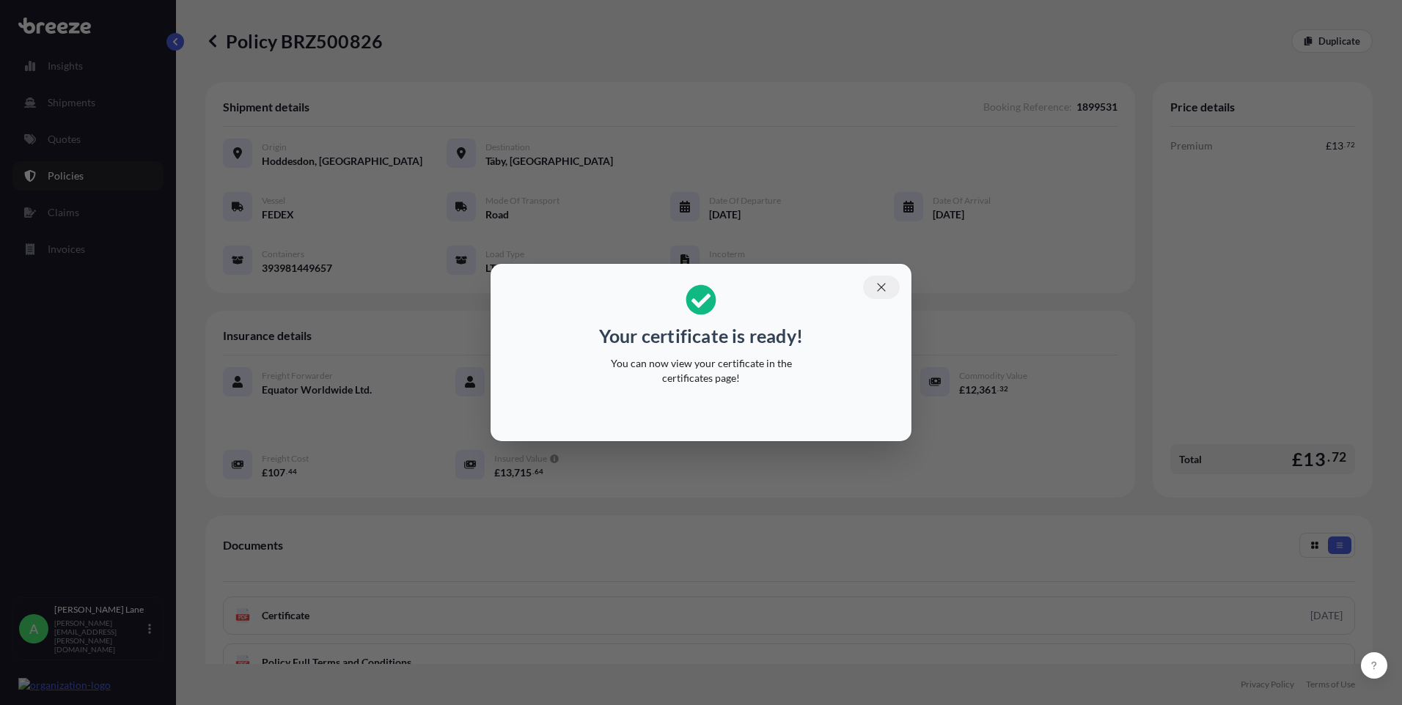
click at [896, 289] on button "button" at bounding box center [881, 287] width 37 height 23
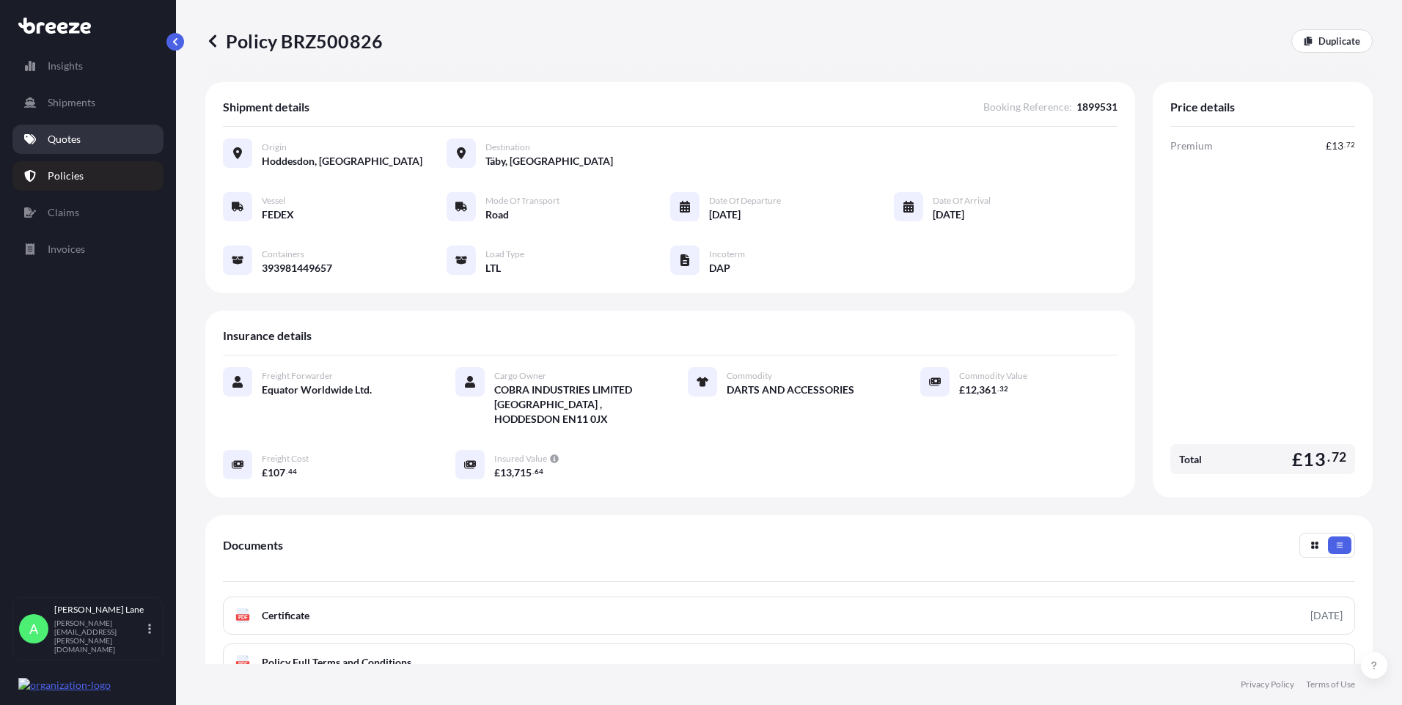
click at [79, 135] on p "Quotes" at bounding box center [64, 139] width 33 height 15
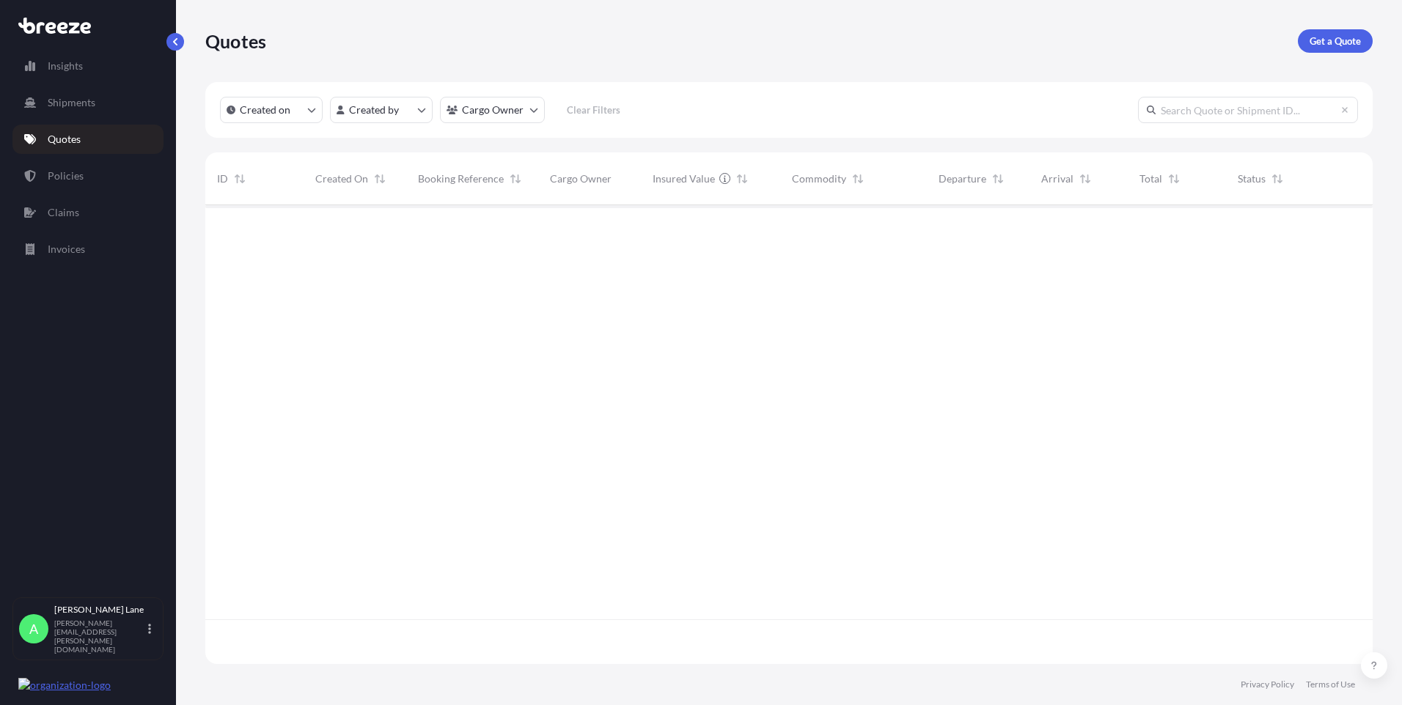
scroll to position [456, 1156]
click at [1347, 39] on p "Get a Quote" at bounding box center [1334, 41] width 51 height 15
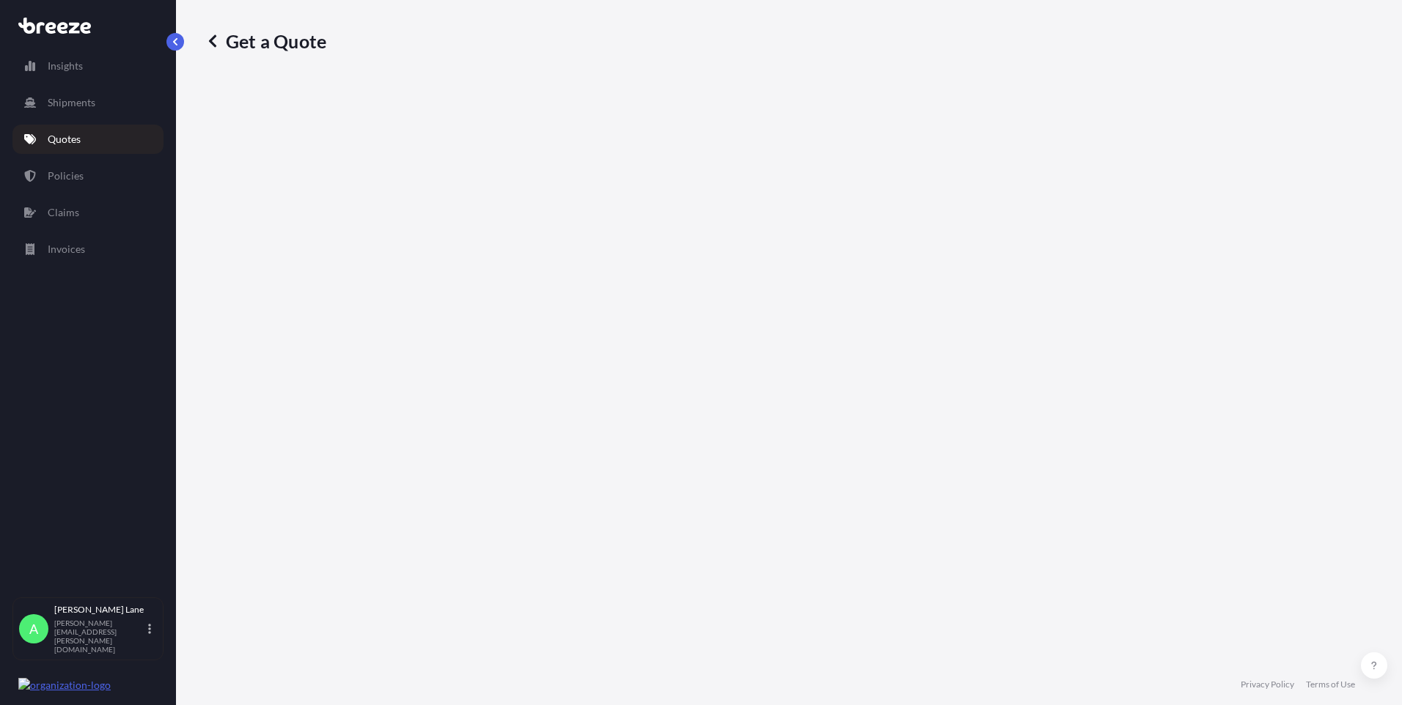
select select "Road"
select select "1"
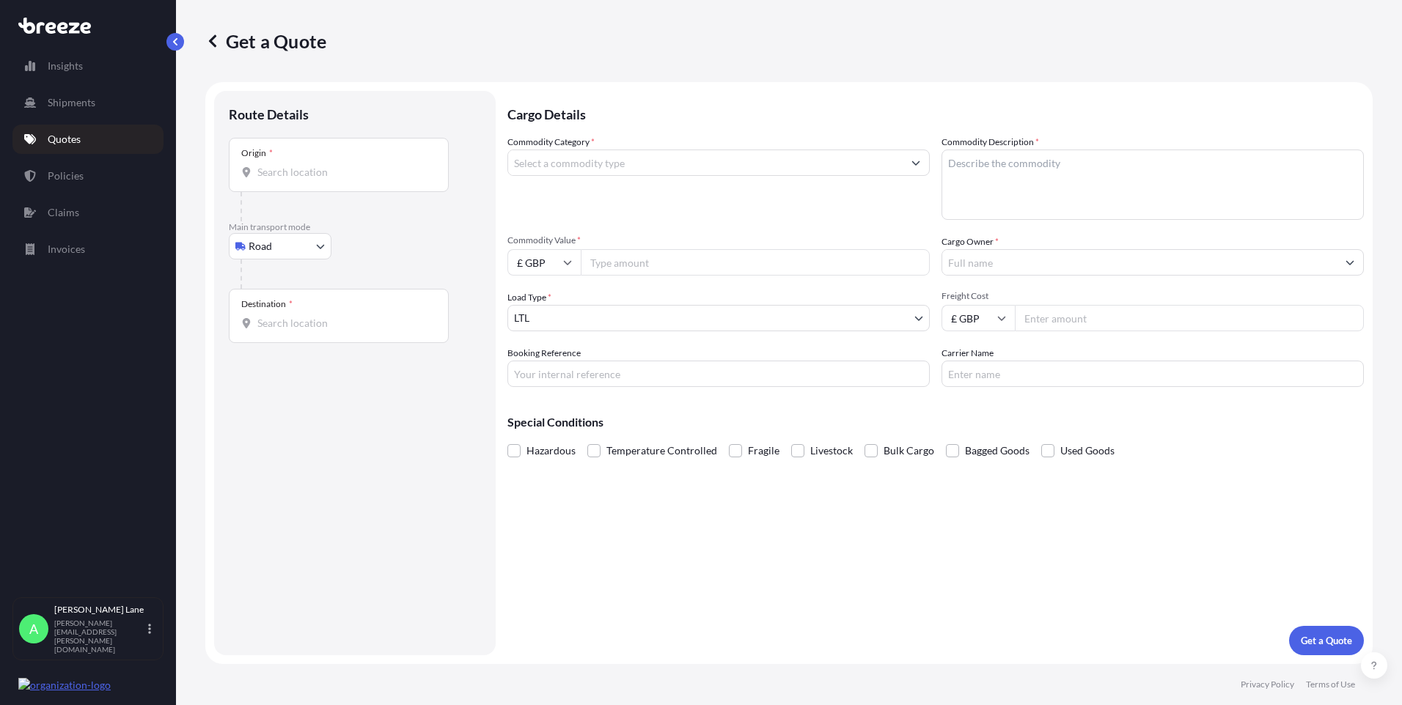
click at [275, 254] on body "Insights Shipments Quotes Policies Claims Invoices A [PERSON_NAME] [PERSON_NAME…" at bounding box center [701, 352] width 1402 height 705
click at [269, 309] on span "Air" at bounding box center [264, 310] width 15 height 15
select select "Air"
click at [332, 169] on div "Place of loading" at bounding box center [339, 171] width 220 height 54
click at [332, 171] on input "Place of loading" at bounding box center [343, 178] width 173 height 15
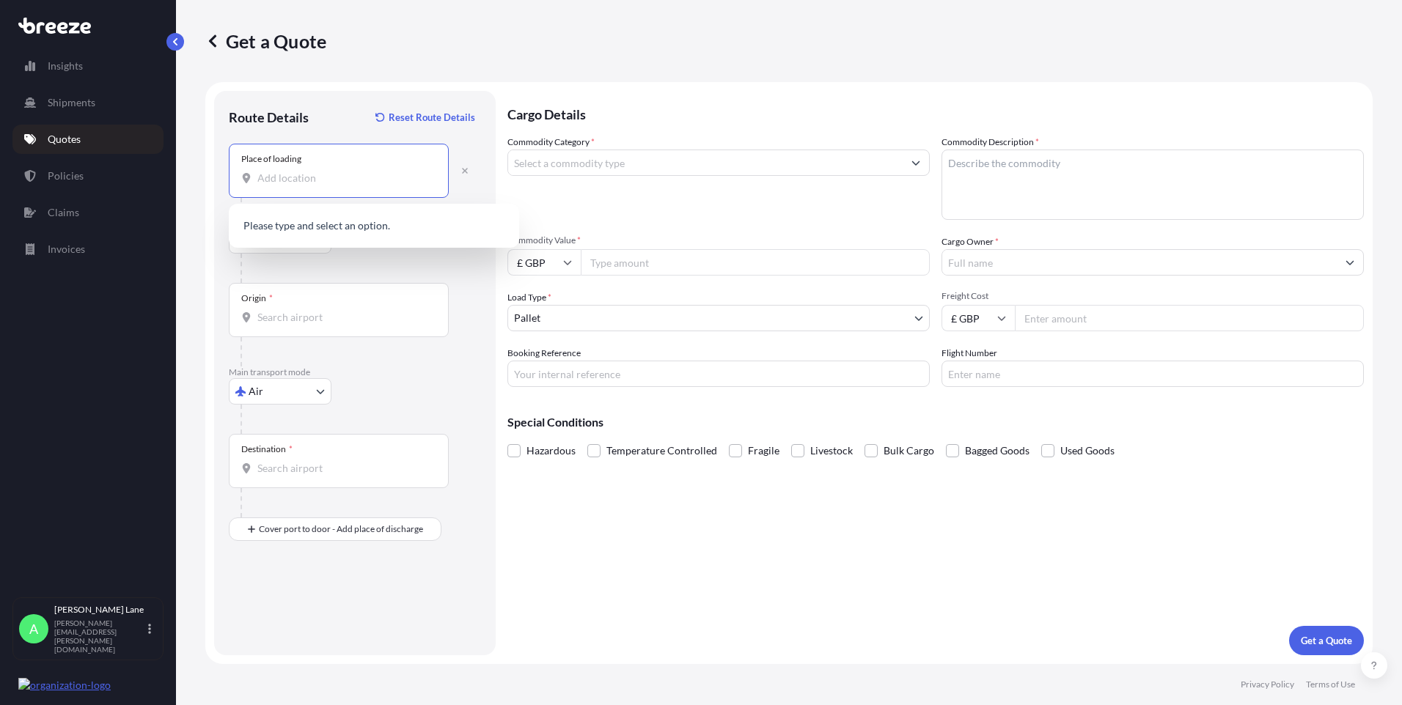
paste input "EN11 0JX"
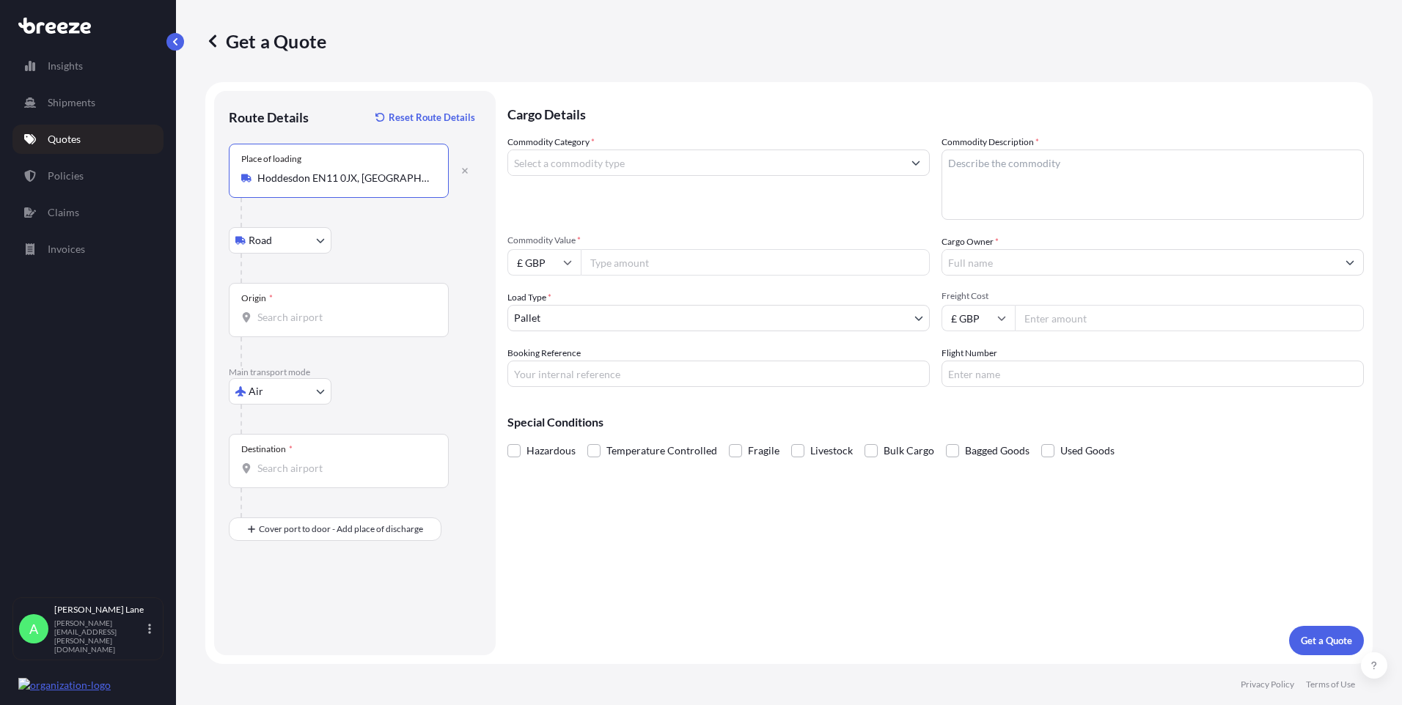
type input "Hoddesdon EN11 0JX, [GEOGRAPHIC_DATA]"
click at [347, 317] on input "Origin *" at bounding box center [343, 317] width 173 height 15
type input "GBLHR - Heathrow Apt/[GEOGRAPHIC_DATA], [GEOGRAPHIC_DATA]"
click at [338, 463] on input "Destination *" at bounding box center [343, 468] width 173 height 15
paste input "Dongguan"
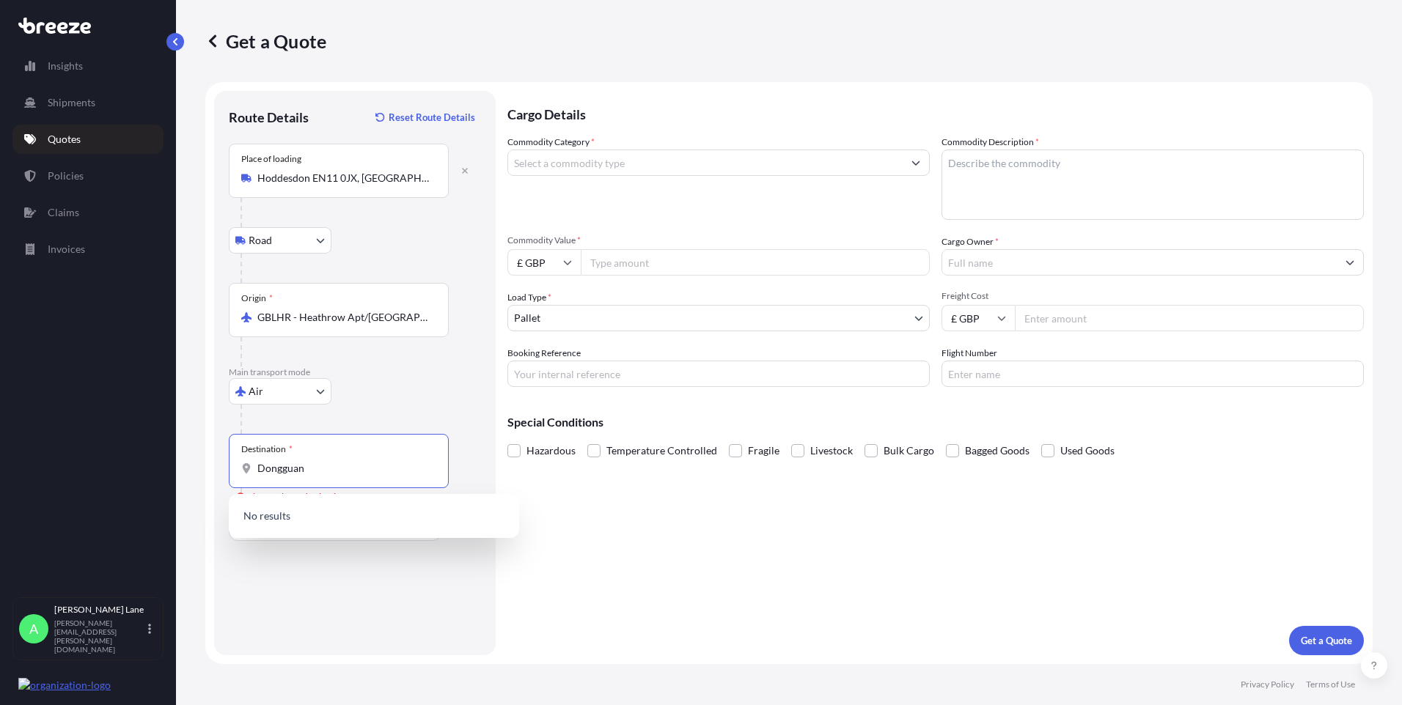
drag, startPoint x: 327, startPoint y: 474, endPoint x: 276, endPoint y: 487, distance: 52.3
click at [234, 479] on div "Destination * Dongguan" at bounding box center [339, 461] width 220 height 54
paste input "Hum"
drag, startPoint x: 232, startPoint y: 471, endPoint x: 205, endPoint y: 474, distance: 27.3
click at [205, 474] on form "Route Details Reset Route Details Place of loading Hoddesdon EN11 0JX, UK Road …" at bounding box center [788, 373] width 1167 height 582
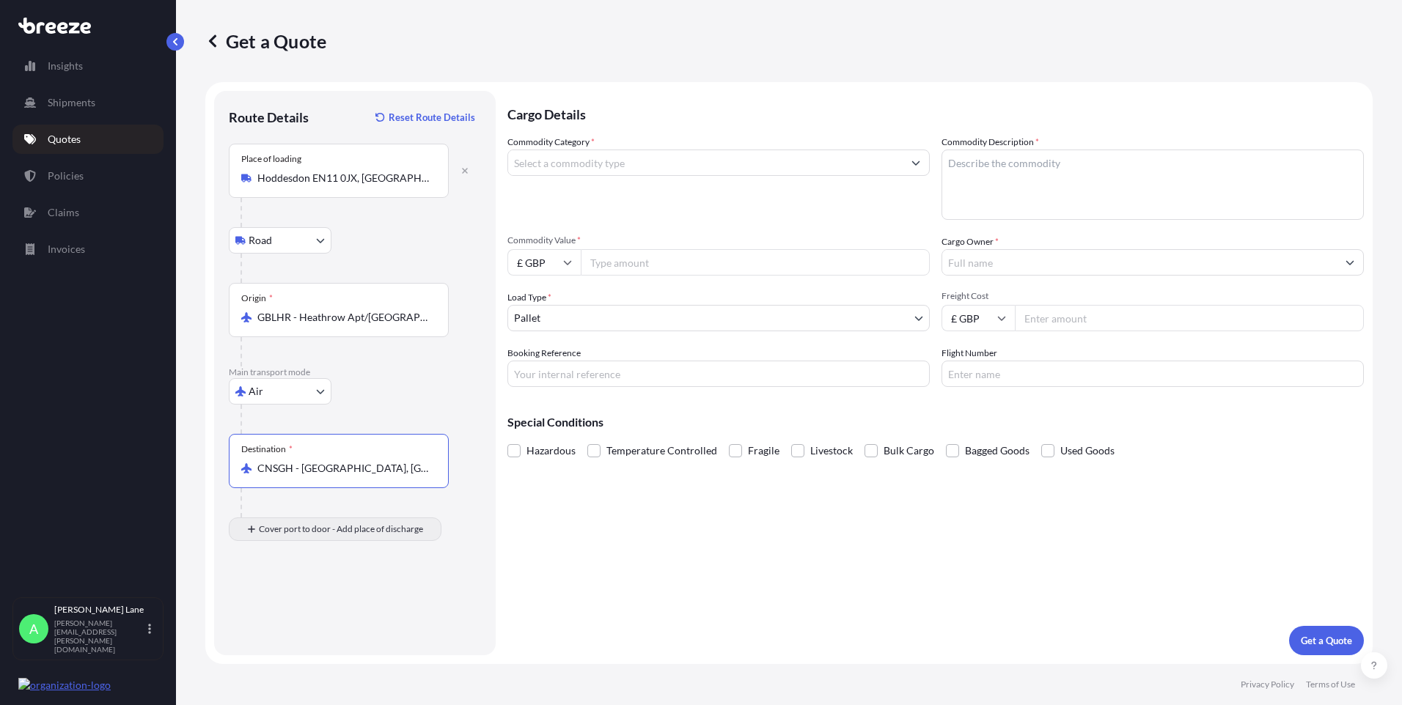
type input "CNSGH - [GEOGRAPHIC_DATA], [GEOGRAPHIC_DATA]"
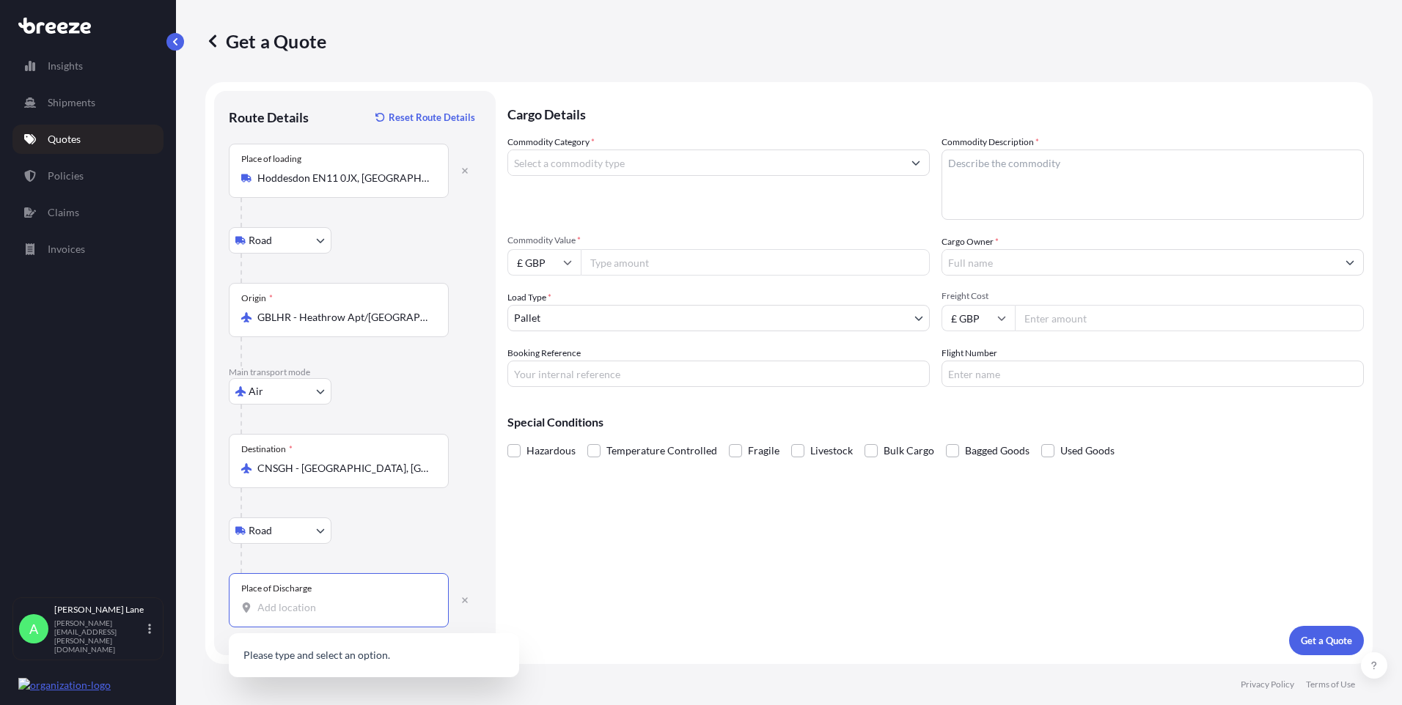
paste input "Dongguan"
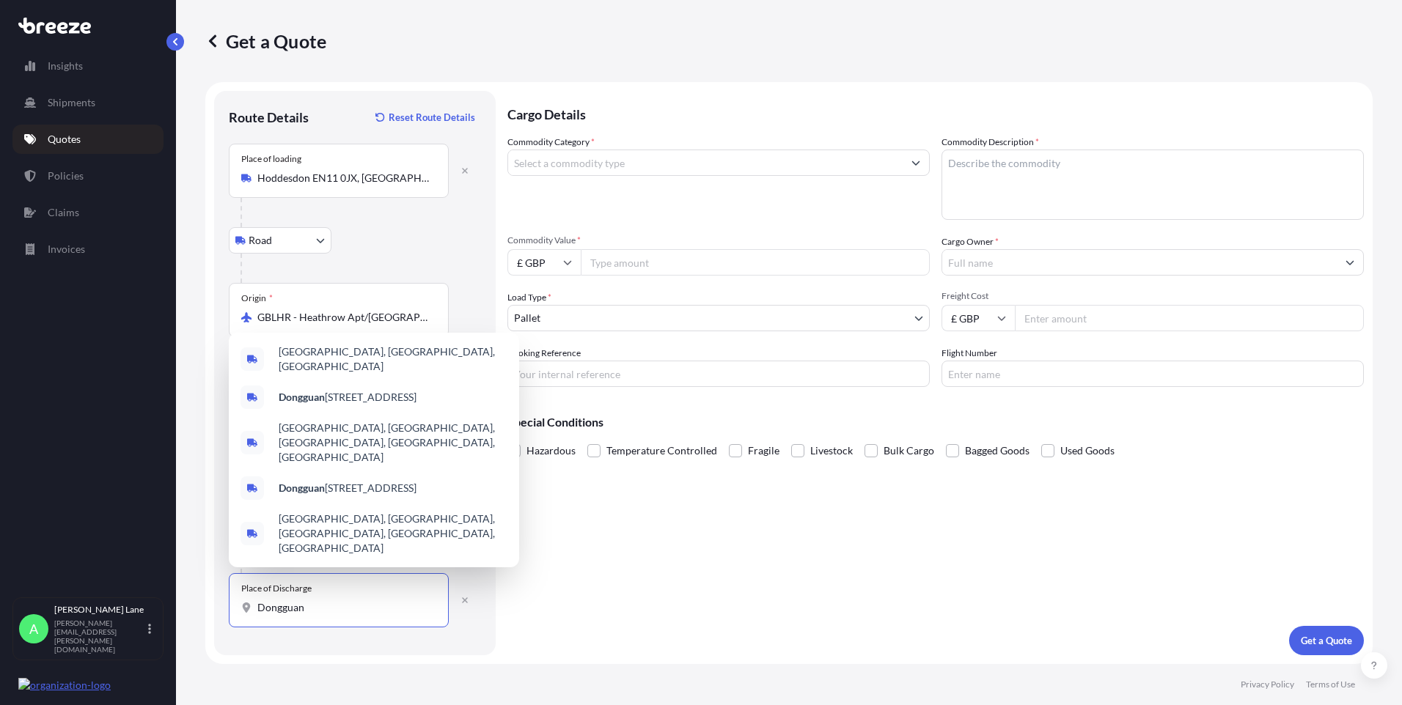
paste input "523380"
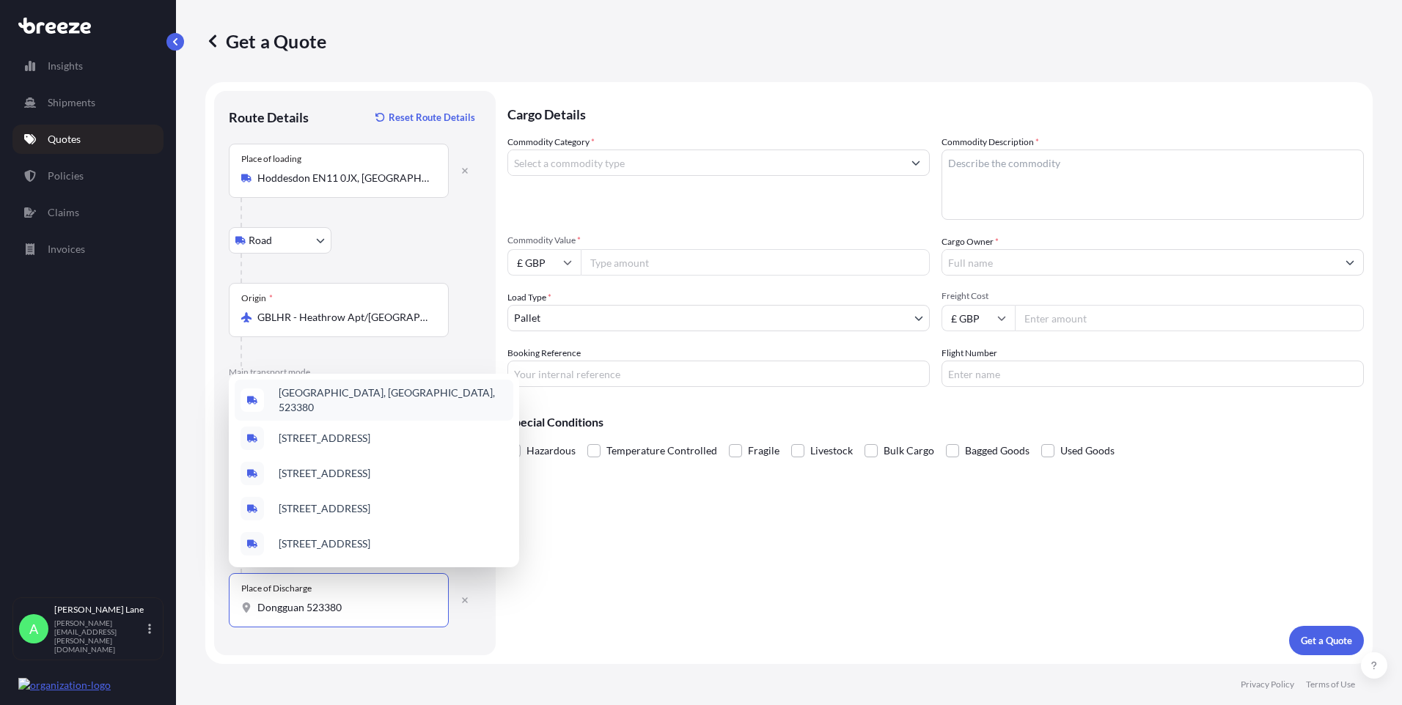
click at [362, 386] on span "[GEOGRAPHIC_DATA], [GEOGRAPHIC_DATA], 523380" at bounding box center [393, 400] width 229 height 29
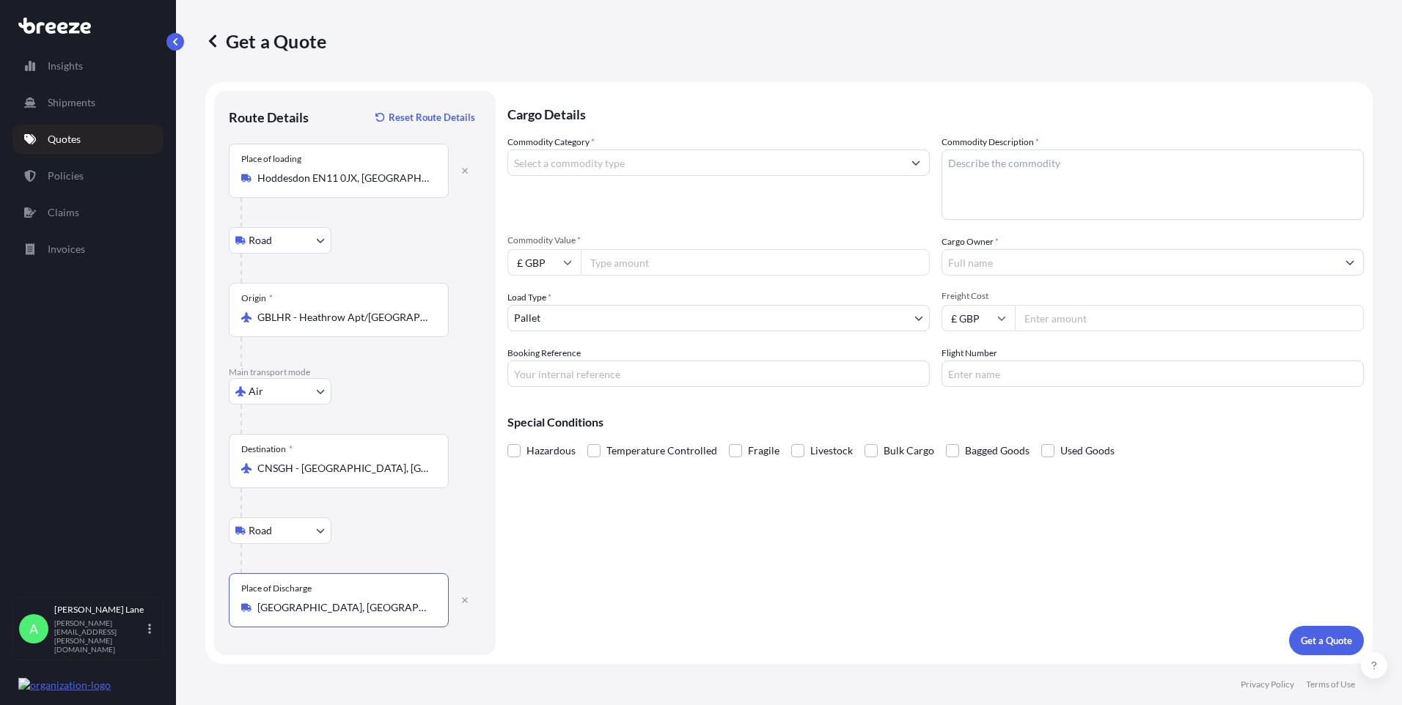
type input "[GEOGRAPHIC_DATA], [GEOGRAPHIC_DATA], 523380"
click at [584, 166] on input "Commodity Category *" at bounding box center [705, 163] width 394 height 26
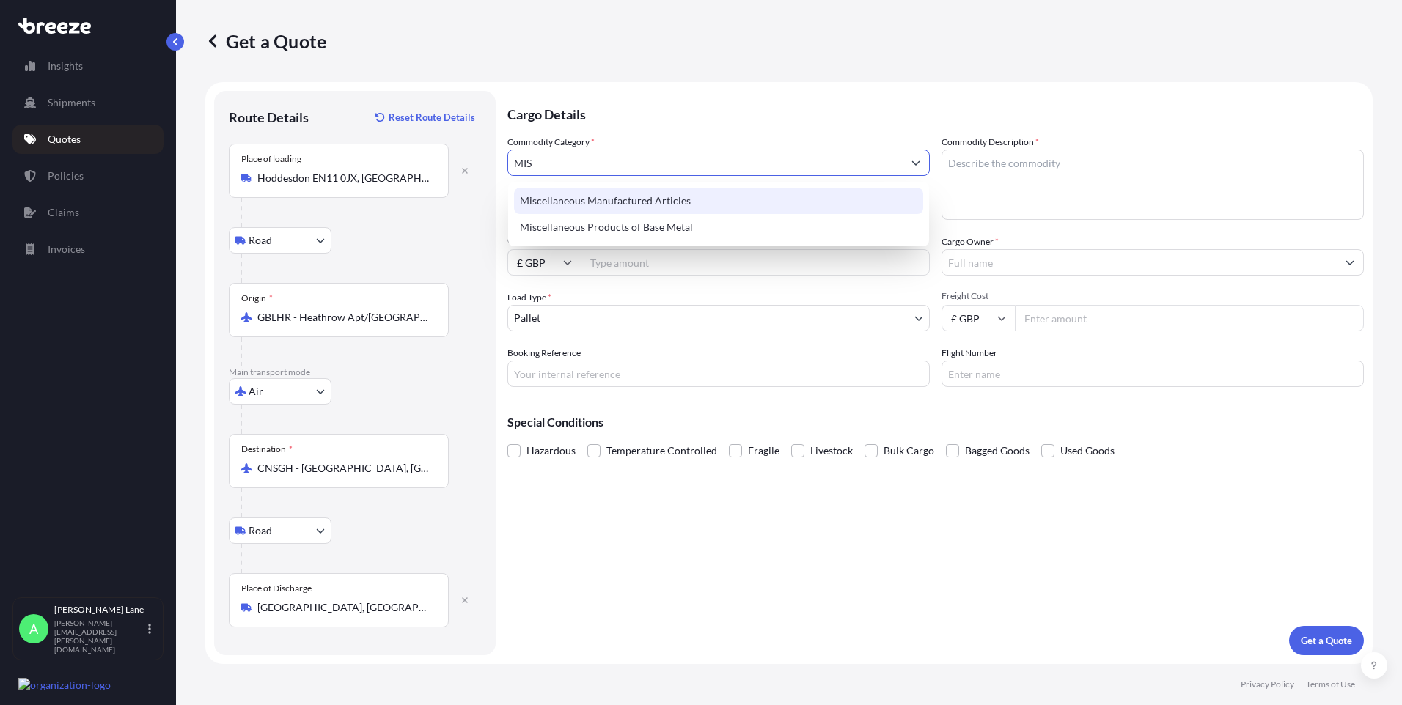
click at [600, 199] on div "Miscellaneous Manufactured Articles" at bounding box center [718, 201] width 409 height 26
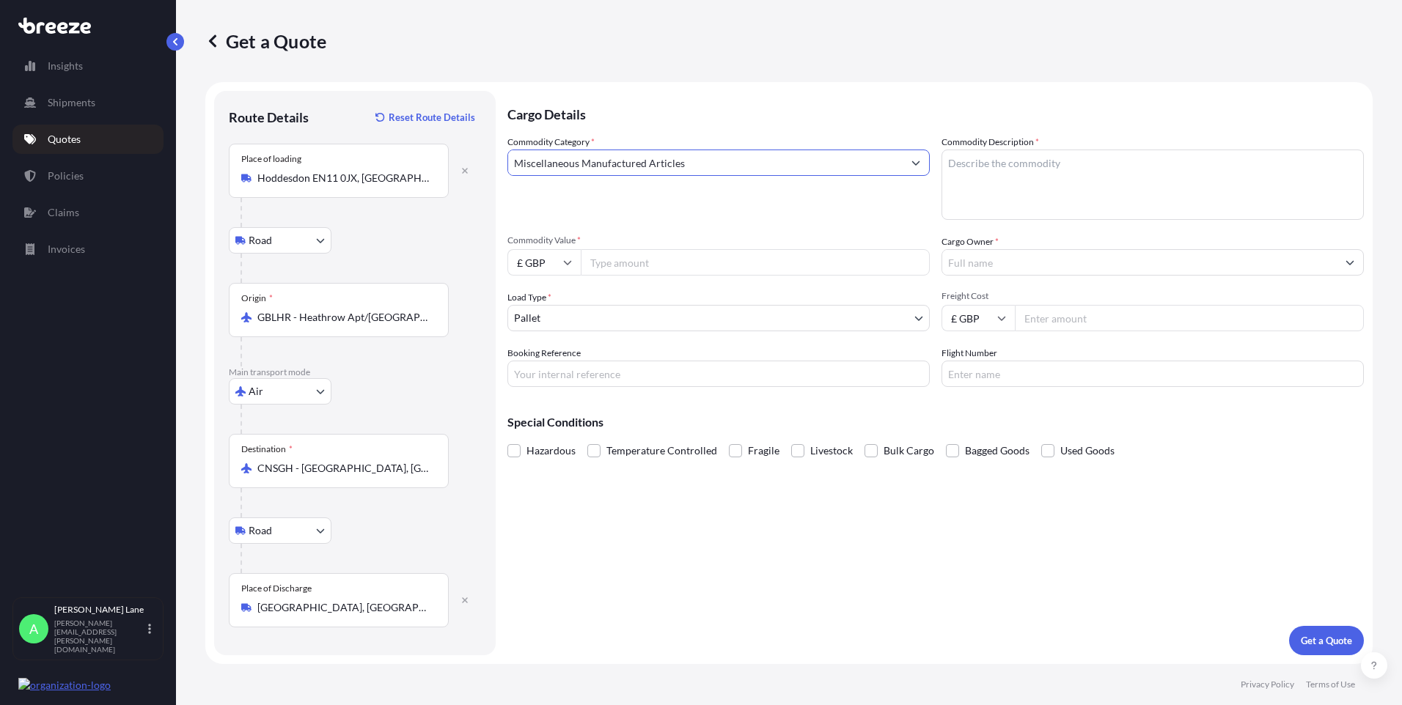
type input "Miscellaneous Manufactured Articles"
click at [626, 260] on input "Commodity Value *" at bounding box center [755, 262] width 349 height 26
click at [541, 270] on input "£ GBP" at bounding box center [543, 262] width 73 height 26
click at [537, 365] on div "$ USD" at bounding box center [544, 364] width 62 height 28
type input "$ USD"
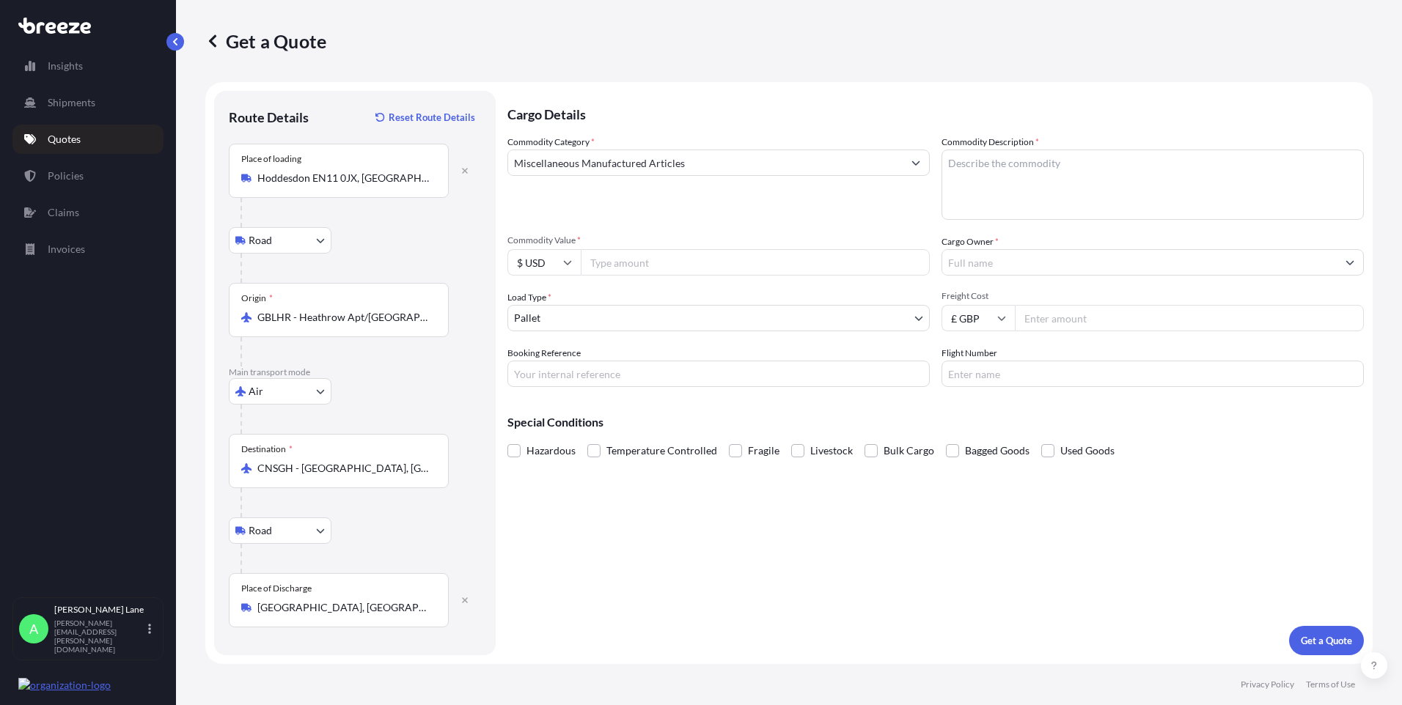
click at [631, 259] on input "Commodity Value *" at bounding box center [755, 262] width 349 height 26
type input "975.00"
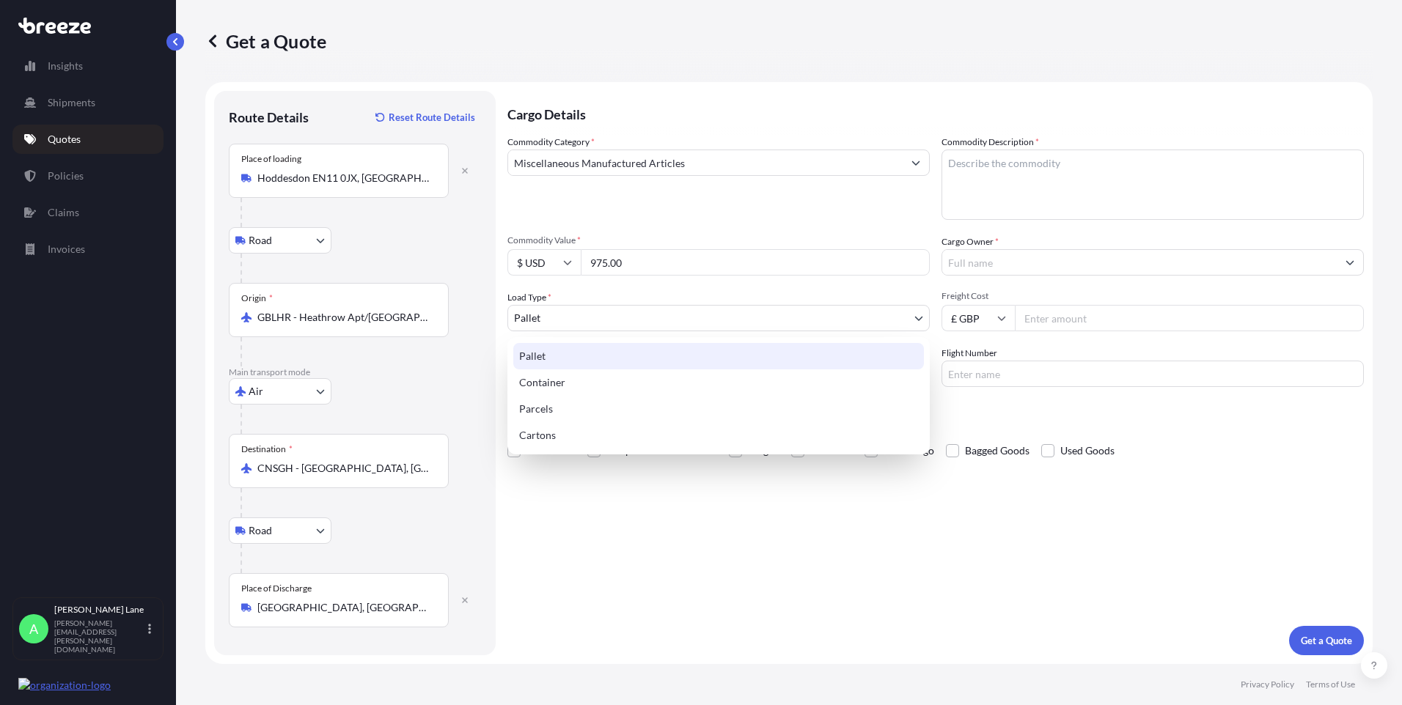
click at [591, 322] on body "Insights Shipments Quotes Policies Claims Invoices A [PERSON_NAME] [PERSON_NAME…" at bounding box center [701, 352] width 1402 height 705
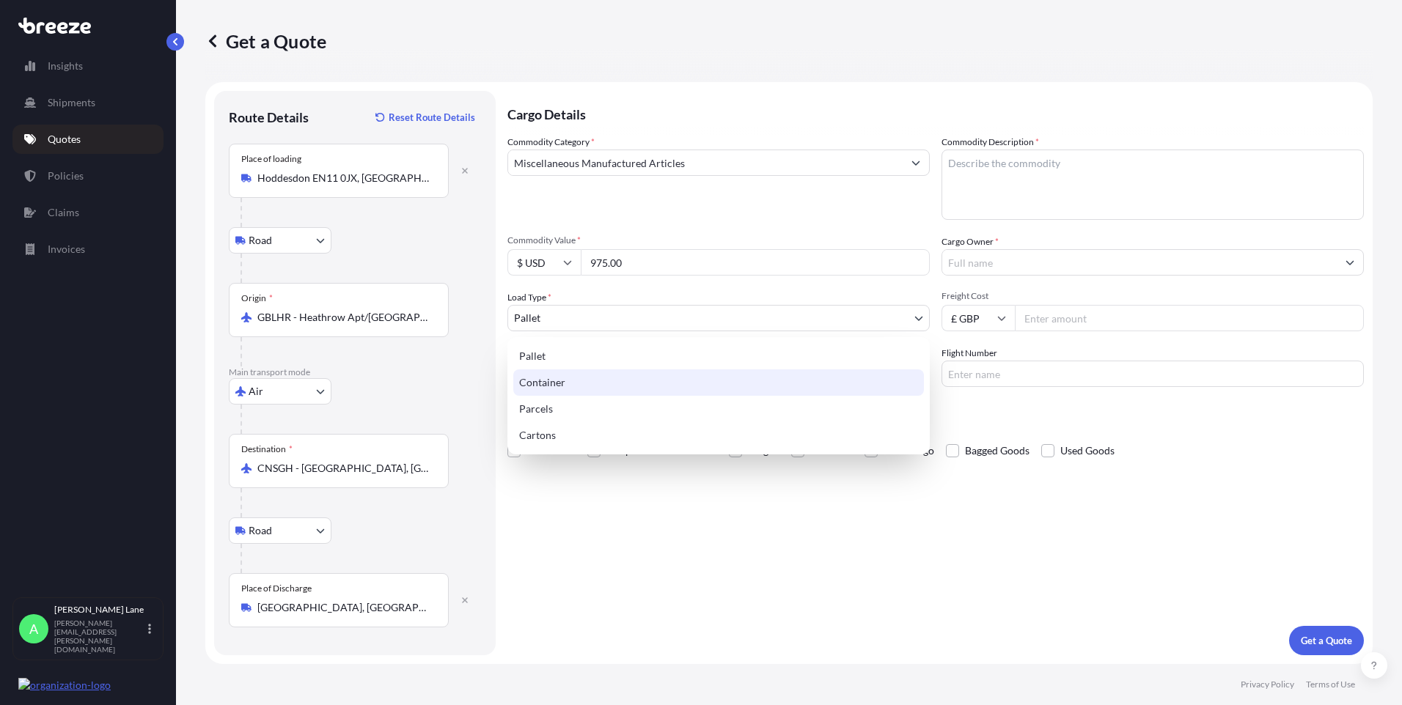
click at [563, 406] on div "Parcels" at bounding box center [718, 409] width 411 height 26
select select "3"
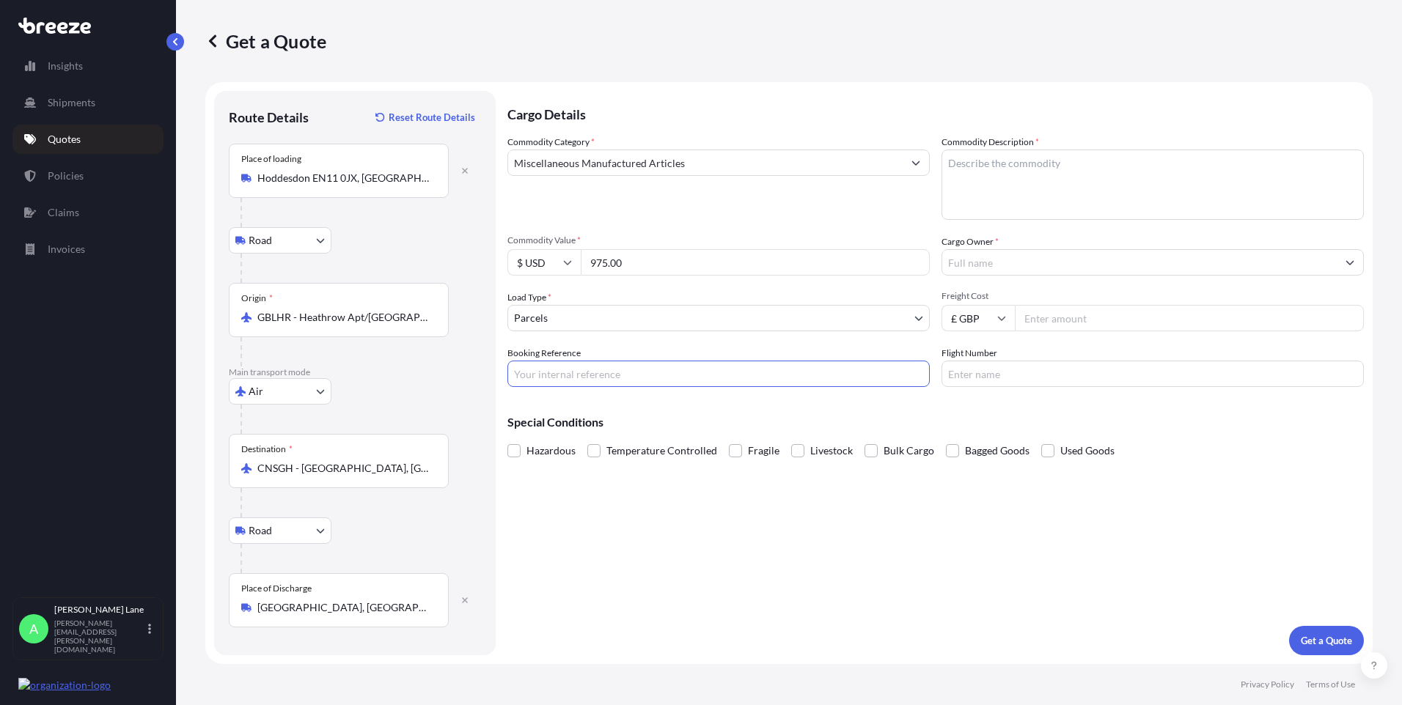
click at [589, 378] on input "Booking Reference" at bounding box center [718, 374] width 422 height 26
paste input "1899534"
type input "1899534"
click at [1006, 195] on textarea "Commodity Description *" at bounding box center [1152, 185] width 422 height 70
paste textarea "DART ACCESSORIES"
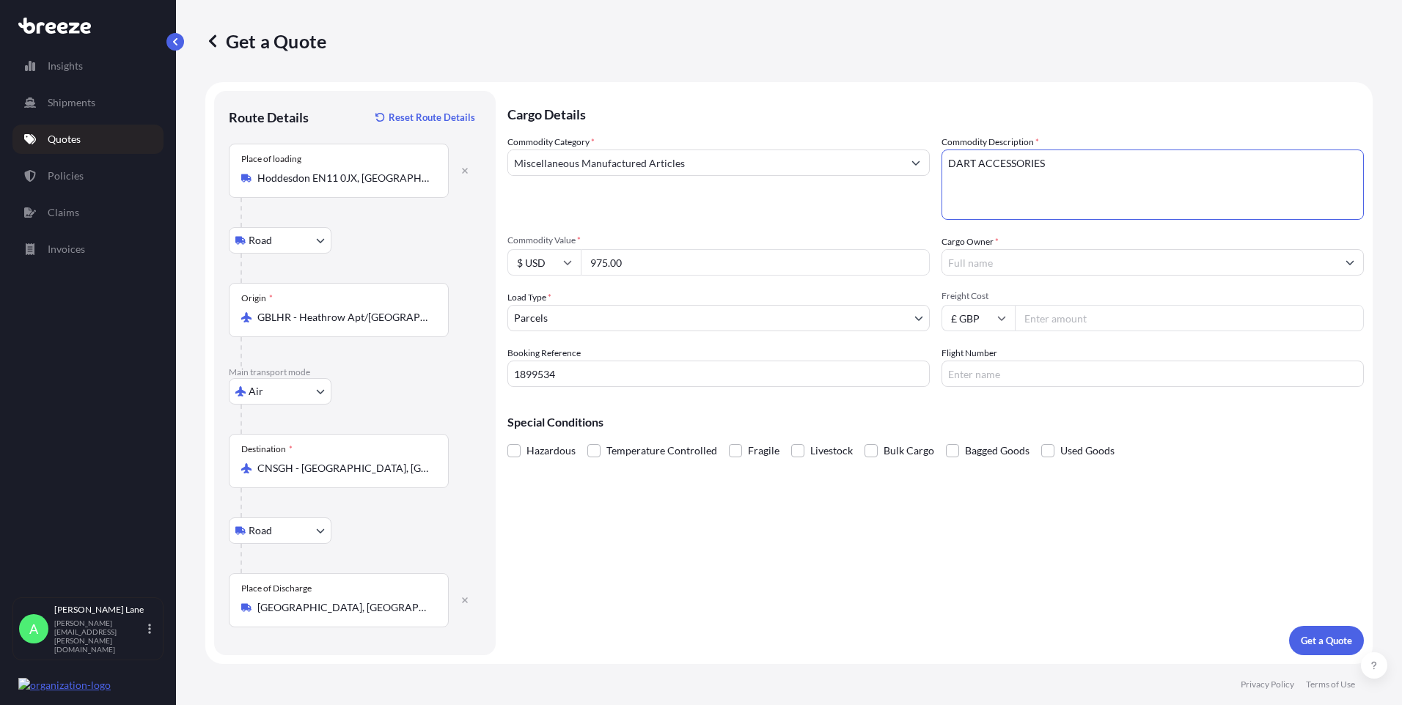
type textarea "DART ACCESSORIES"
click at [1018, 270] on input "Cargo Owner *" at bounding box center [1139, 262] width 394 height 26
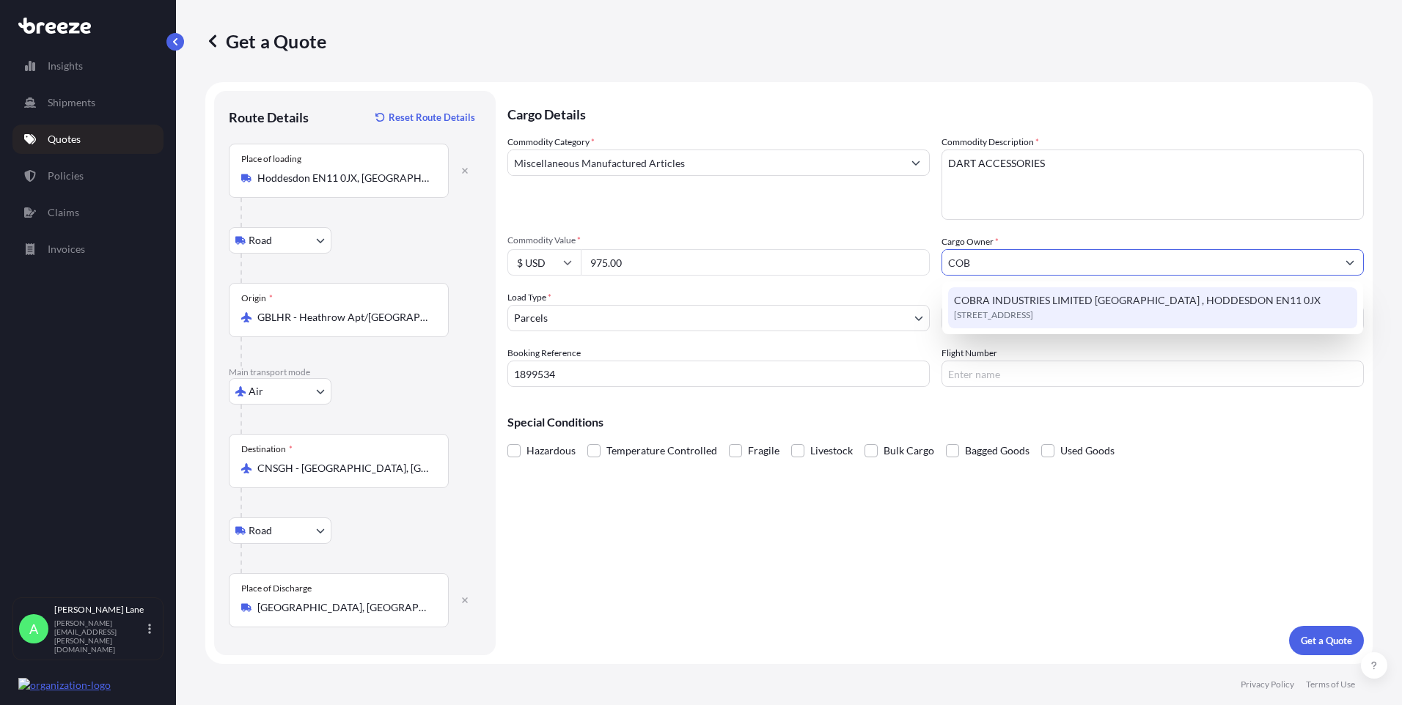
click at [1033, 315] on span "[STREET_ADDRESS]" at bounding box center [993, 315] width 79 height 15
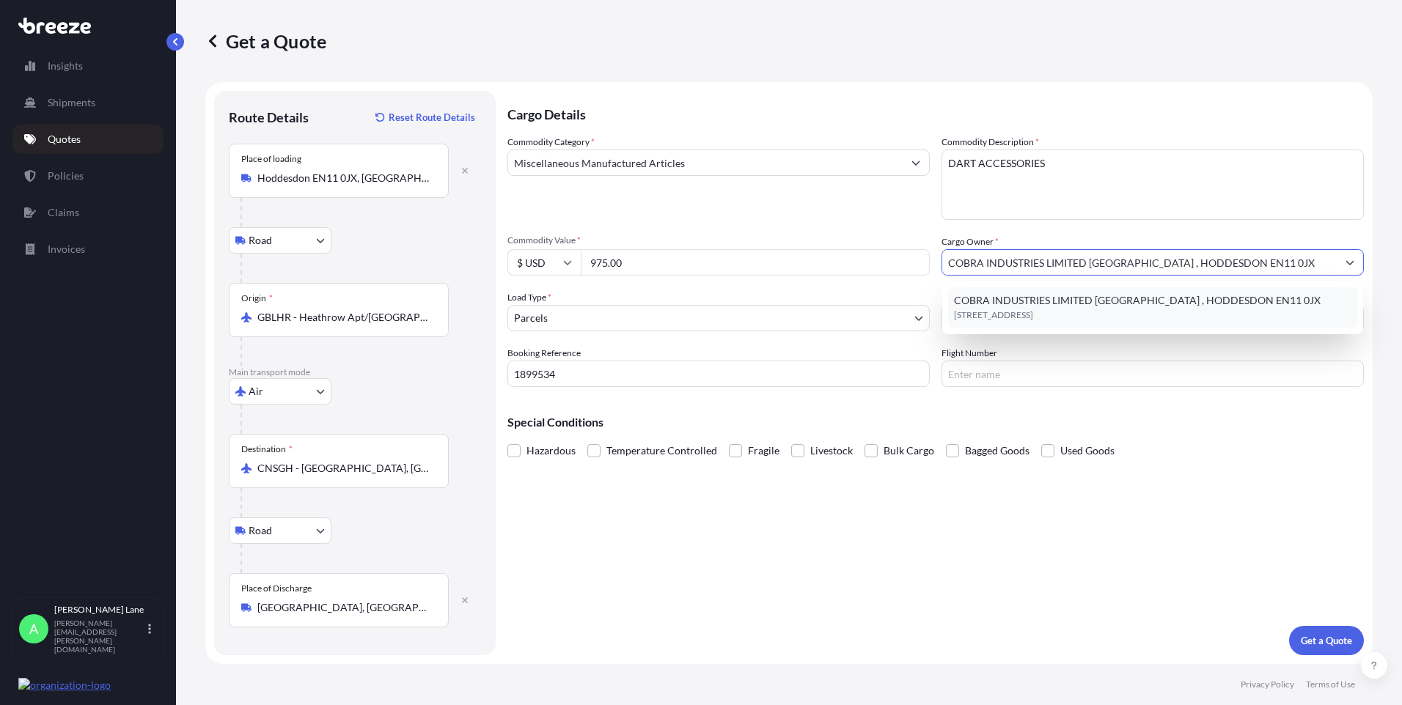
type input "COBRA INDUSTRIES LIMITED [GEOGRAPHIC_DATA] , HODDESDON EN11 0JX"
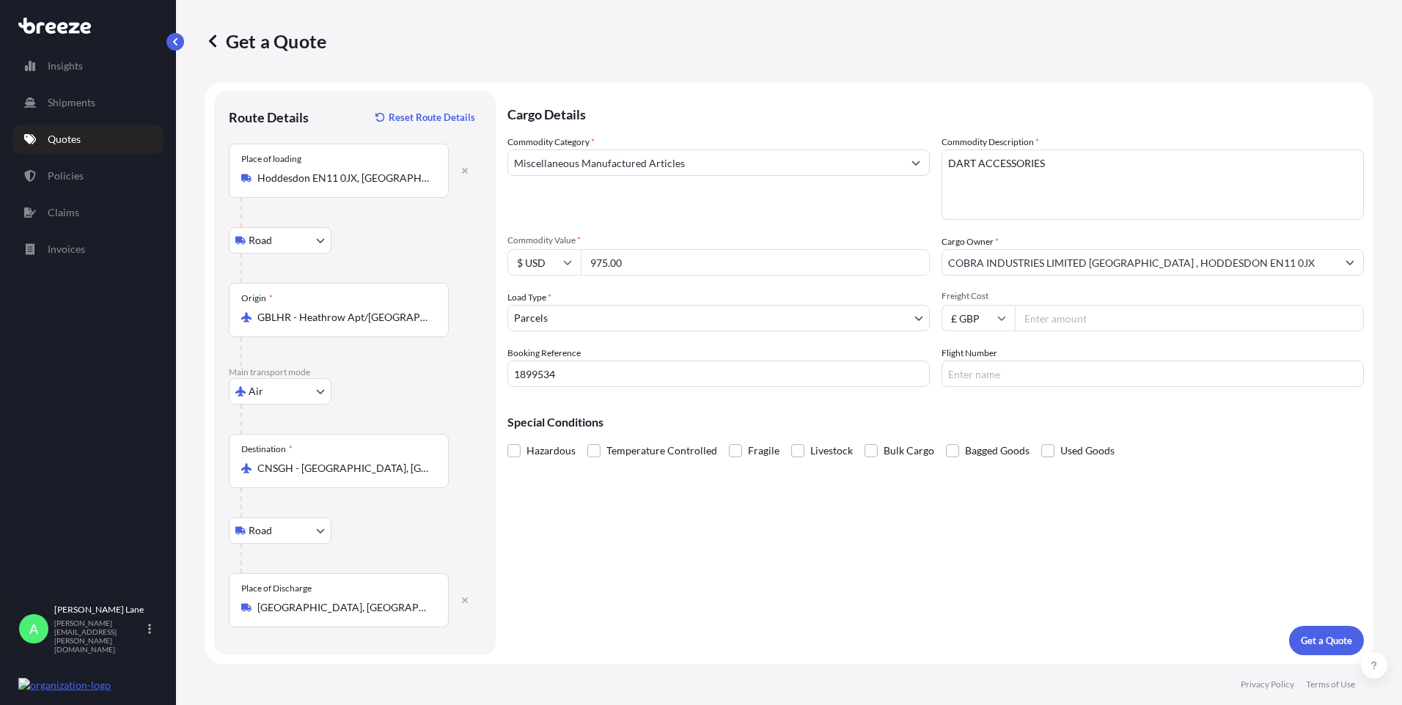
click at [1043, 317] on input "Freight Cost" at bounding box center [1189, 318] width 349 height 26
type input "579.75"
click at [1012, 388] on div "Cargo Details Commodity Category * Miscellaneous Manufactured Articles Commodit…" at bounding box center [935, 373] width 856 height 564
click at [1009, 379] on input "Flight Number" at bounding box center [1152, 374] width 422 height 26
type input "DHL"
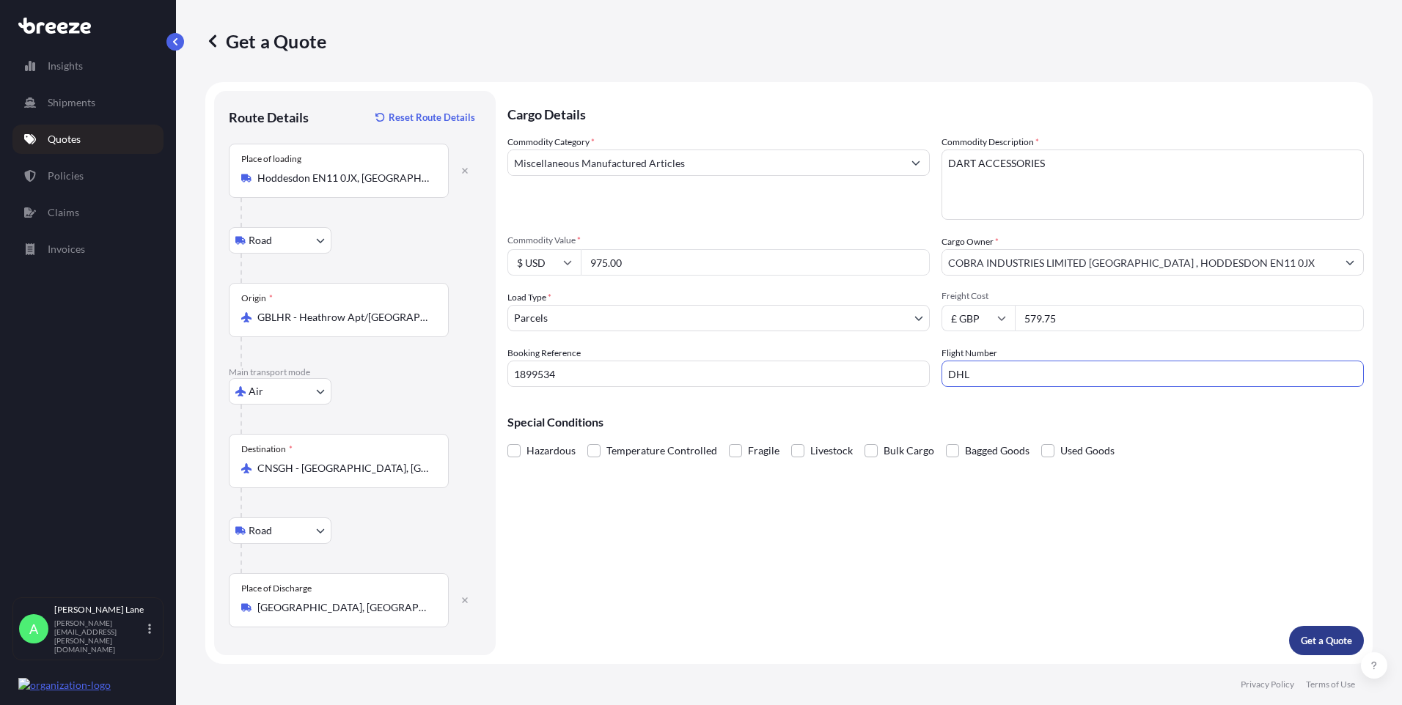
click at [1298, 630] on button "Get a Quote" at bounding box center [1326, 640] width 75 height 29
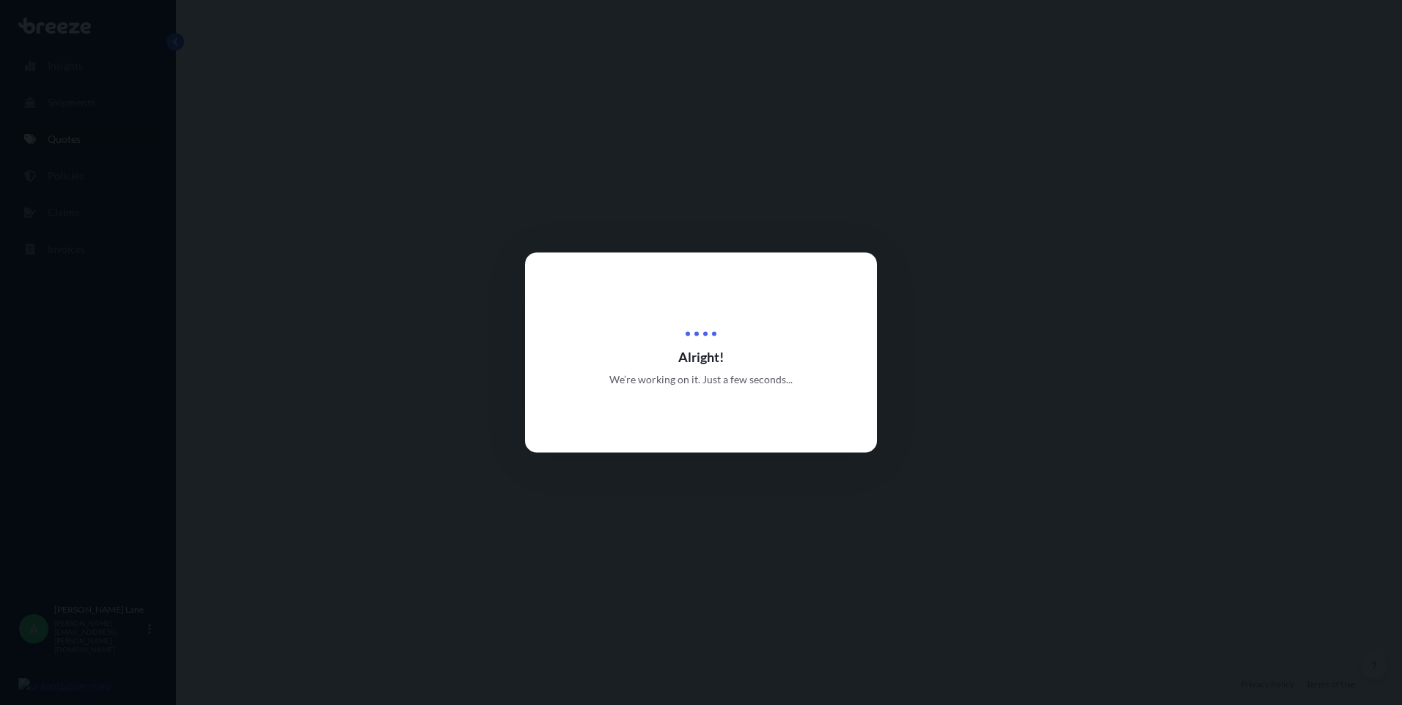
select select "Road"
select select "Air"
select select "Road"
select select "3"
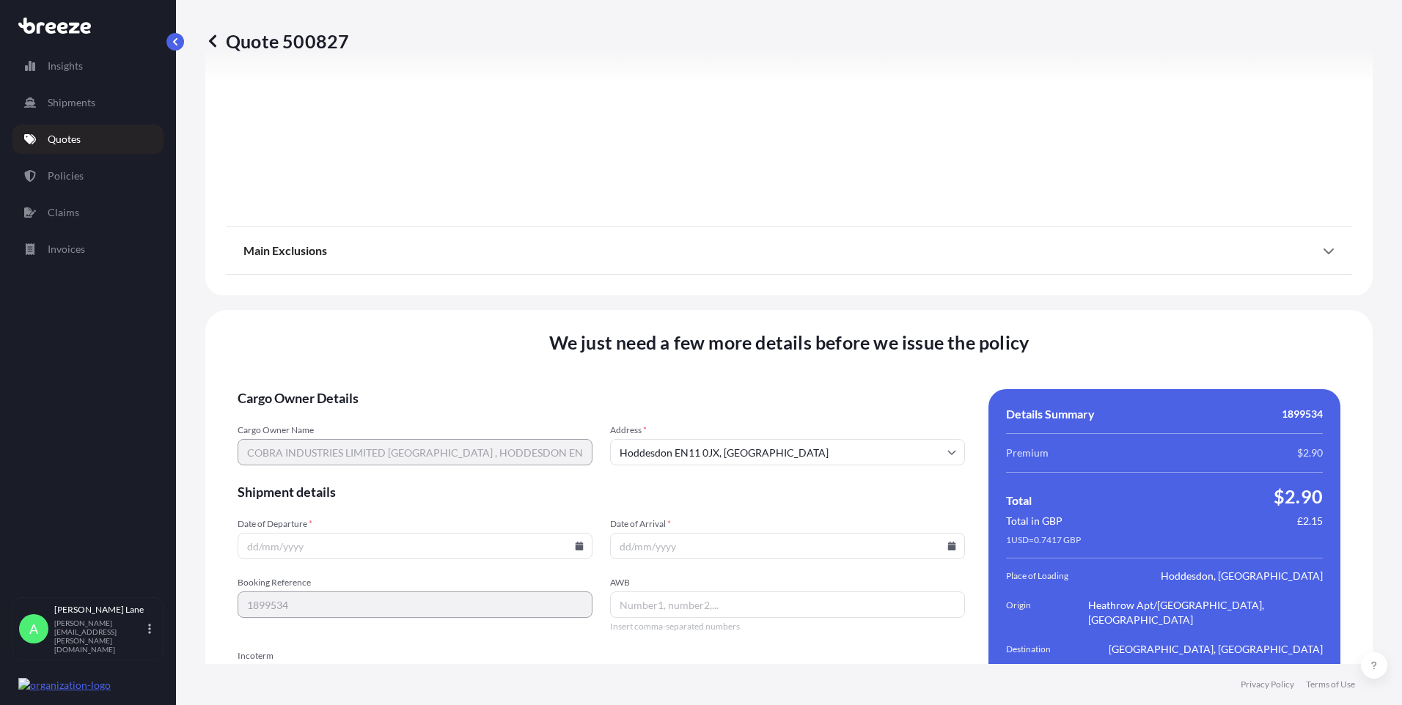
scroll to position [1913, 0]
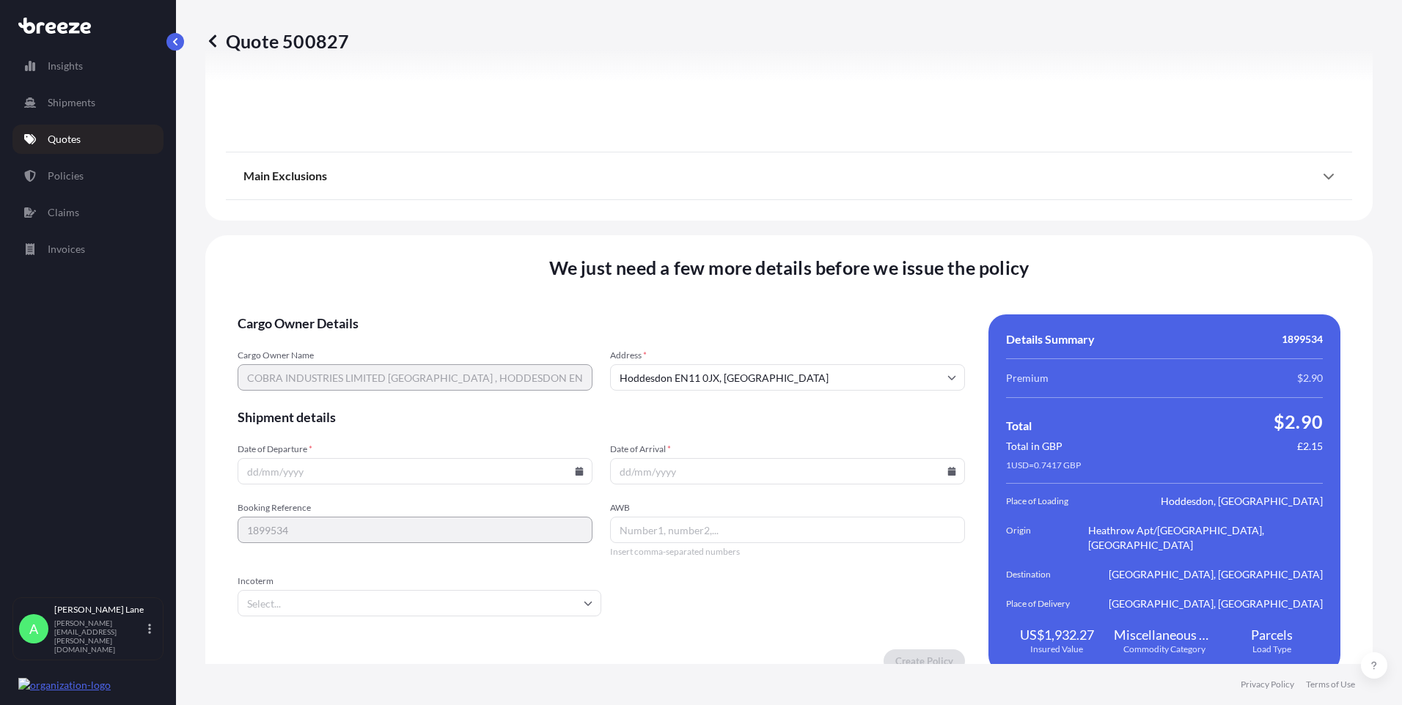
click at [575, 467] on icon at bounding box center [579, 471] width 8 height 9
click at [349, 295] on button "7" at bounding box center [345, 298] width 23 height 23
type input "[DATE]"
click at [322, 590] on input "Incoterm" at bounding box center [420, 603] width 364 height 26
click at [318, 534] on li "DAP" at bounding box center [417, 537] width 348 height 28
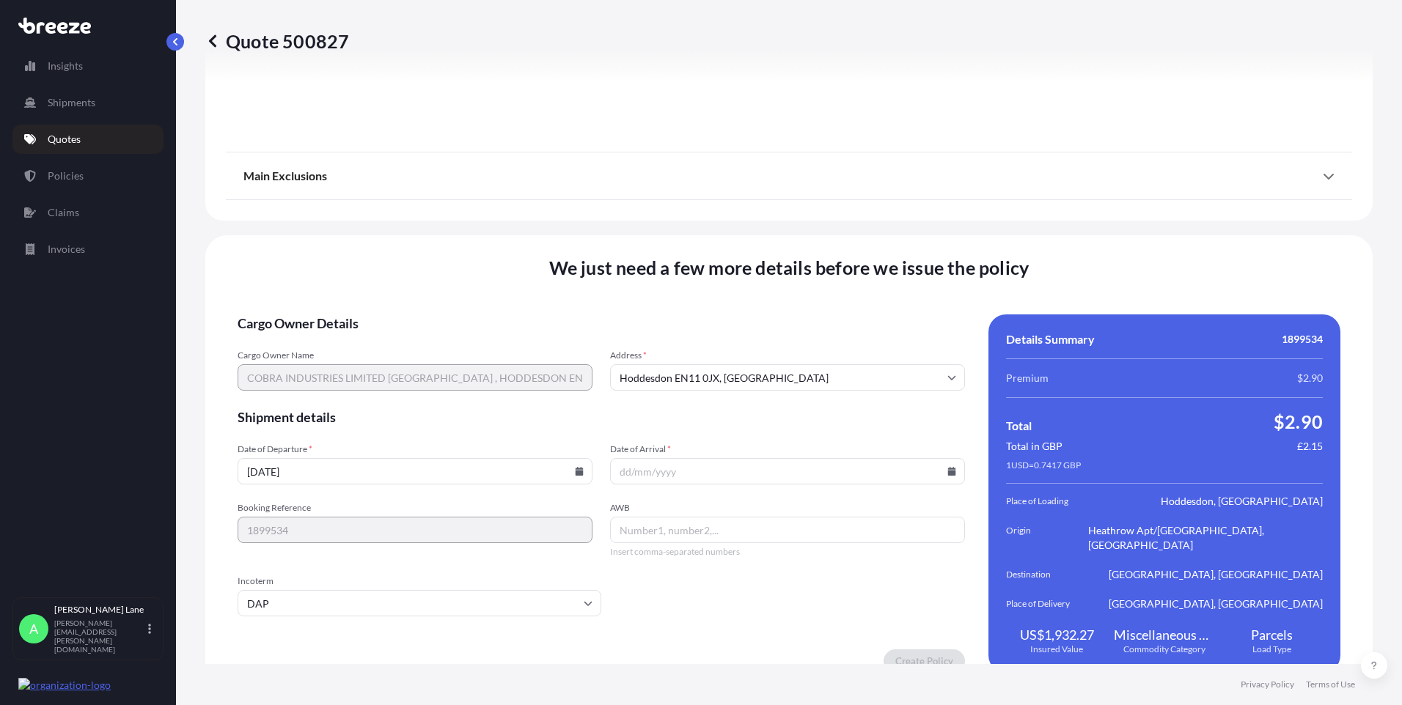
paste input "1219579480"
type input "1219579480"
click at [947, 467] on icon at bounding box center [951, 471] width 9 height 9
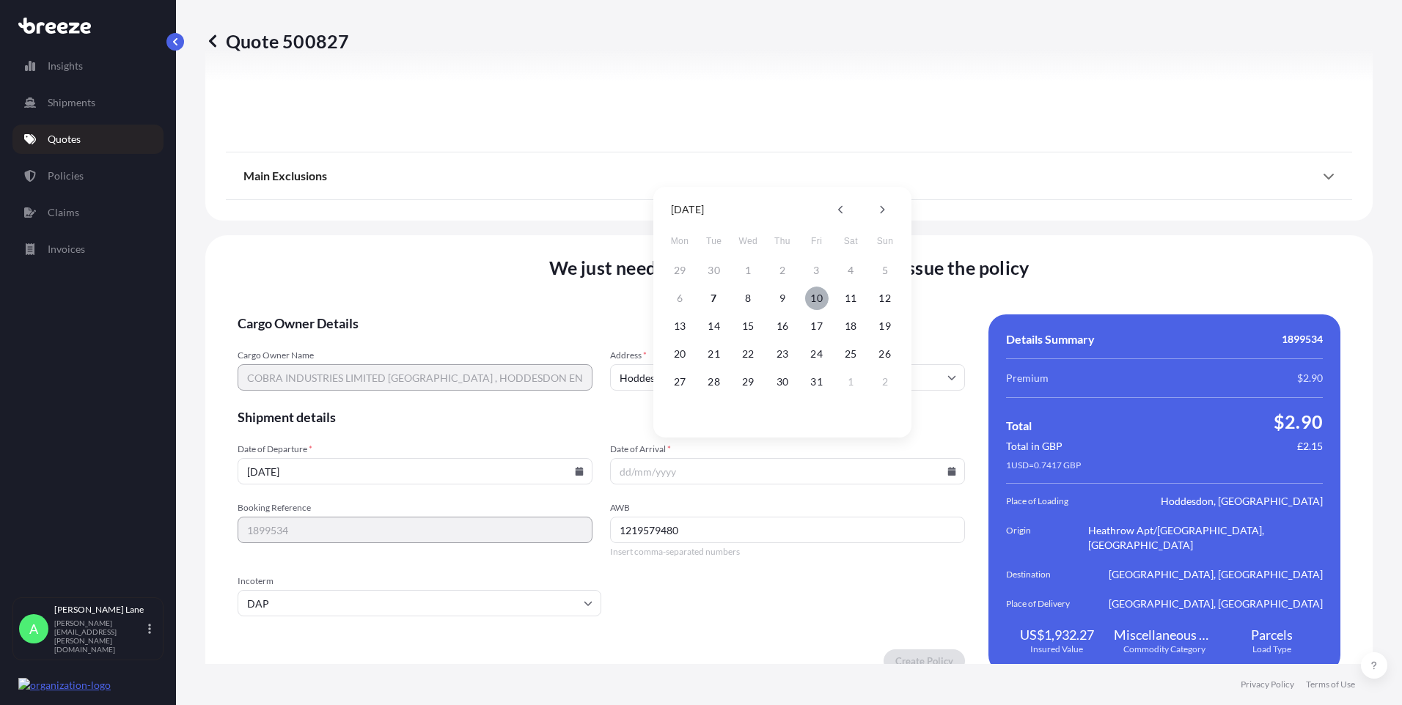
click at [822, 301] on button "10" at bounding box center [816, 298] width 23 height 23
type input "[DATE]"
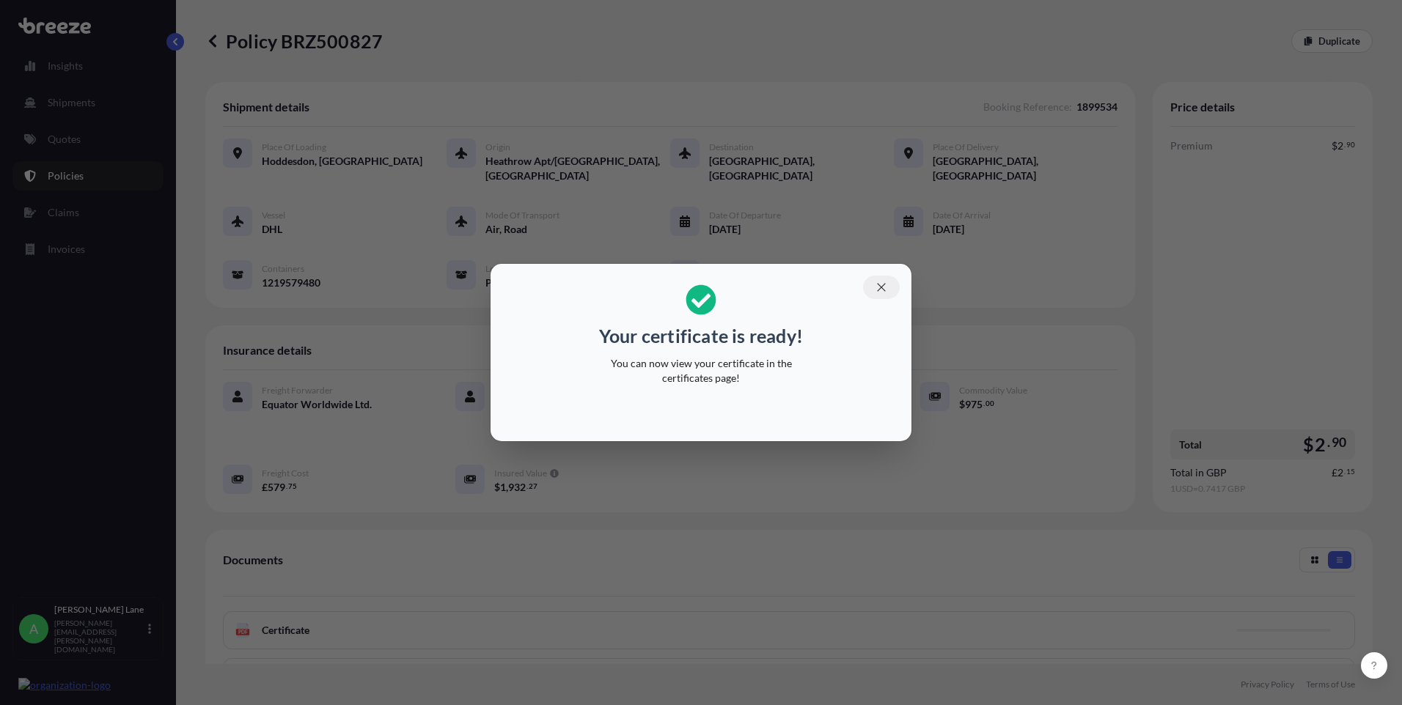
click at [876, 280] on button "button" at bounding box center [881, 287] width 37 height 23
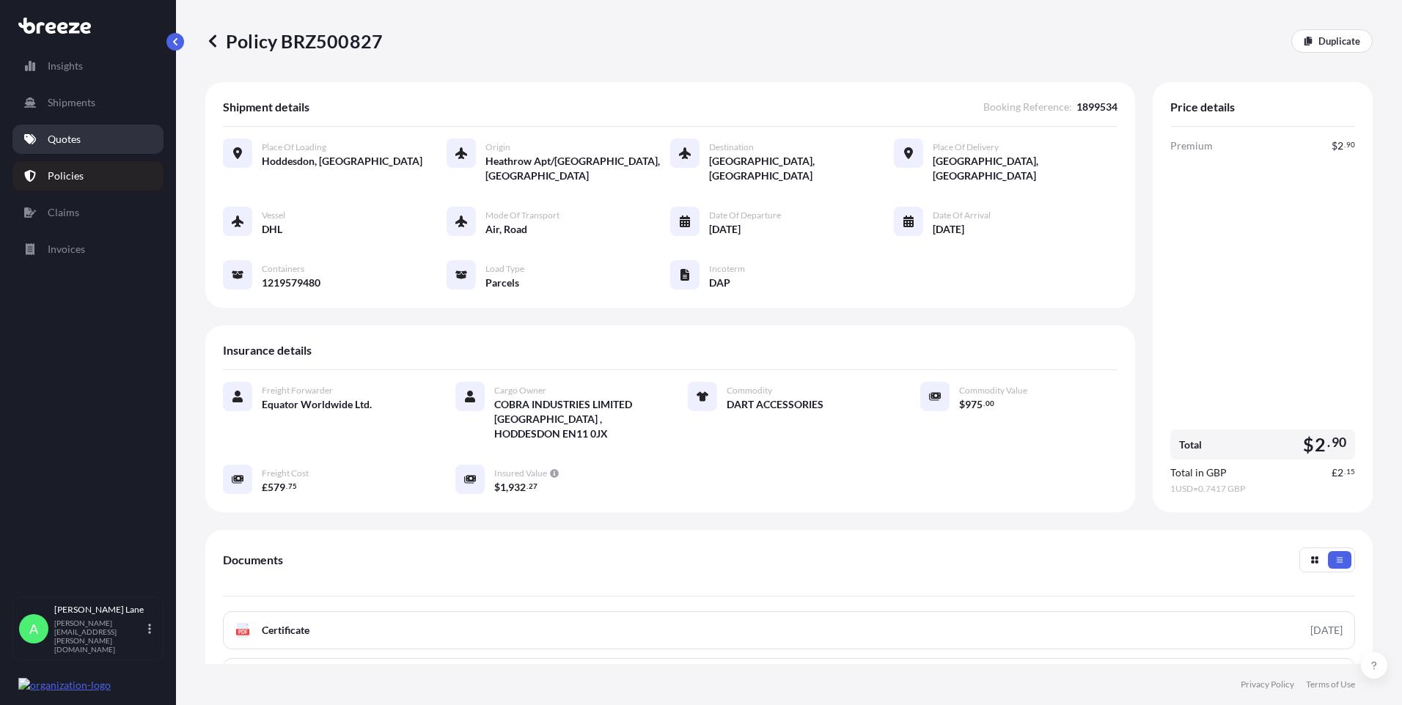
click at [35, 138] on icon at bounding box center [30, 139] width 12 height 10
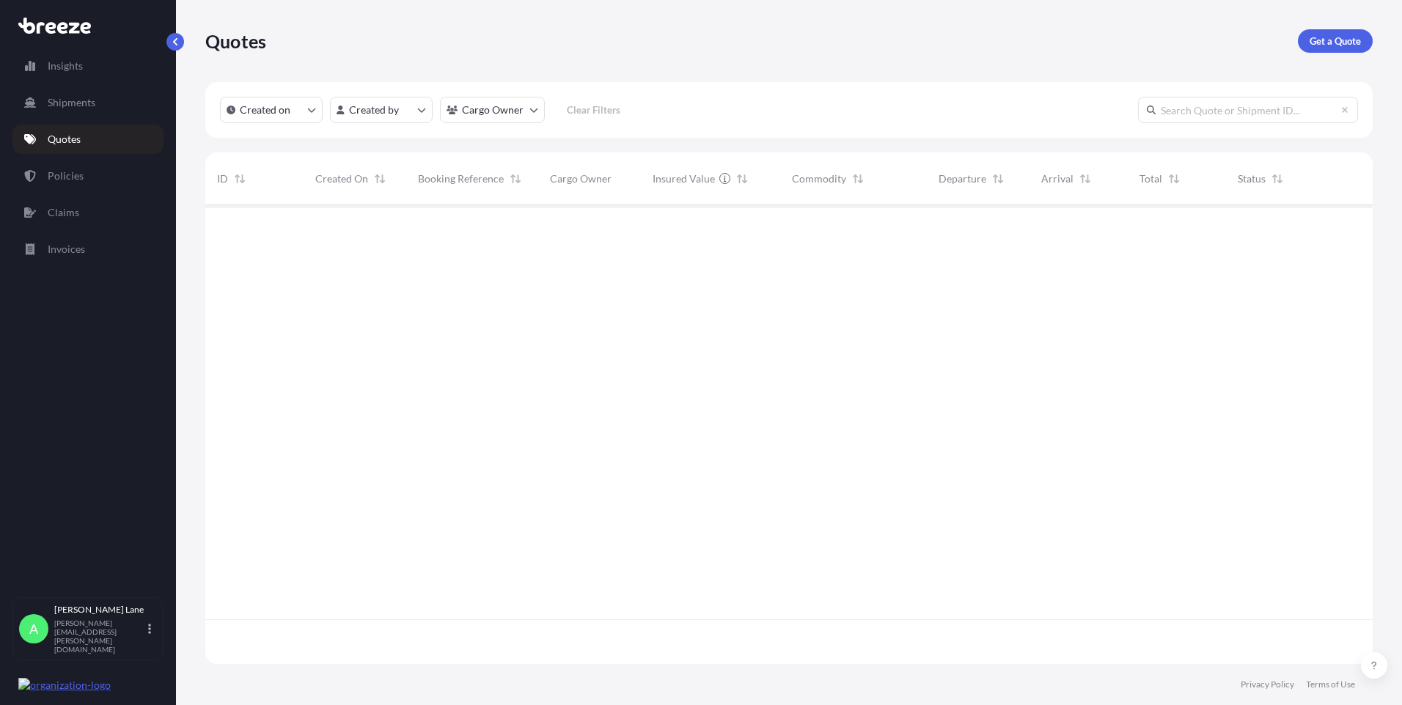
scroll to position [501, 1156]
click at [1309, 46] on p "Get a Quote" at bounding box center [1334, 41] width 51 height 15
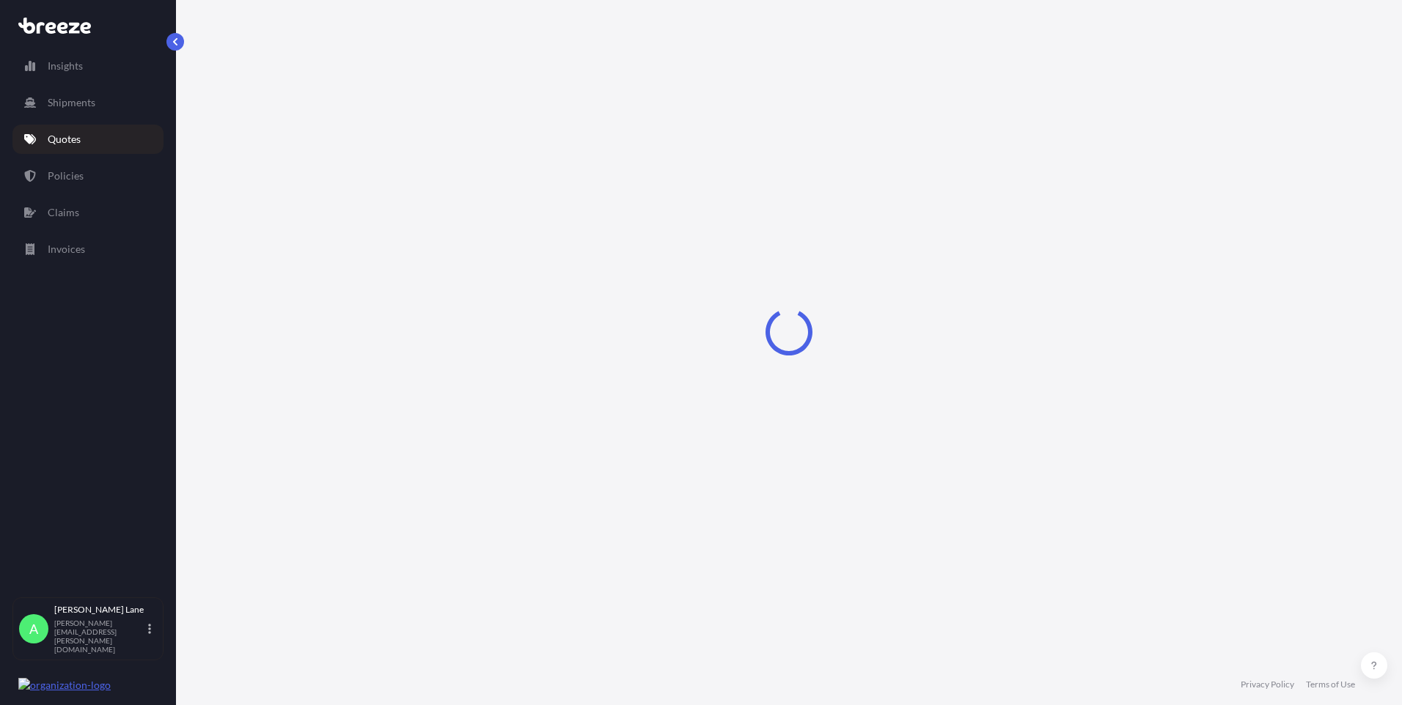
select select "Road"
select select "1"
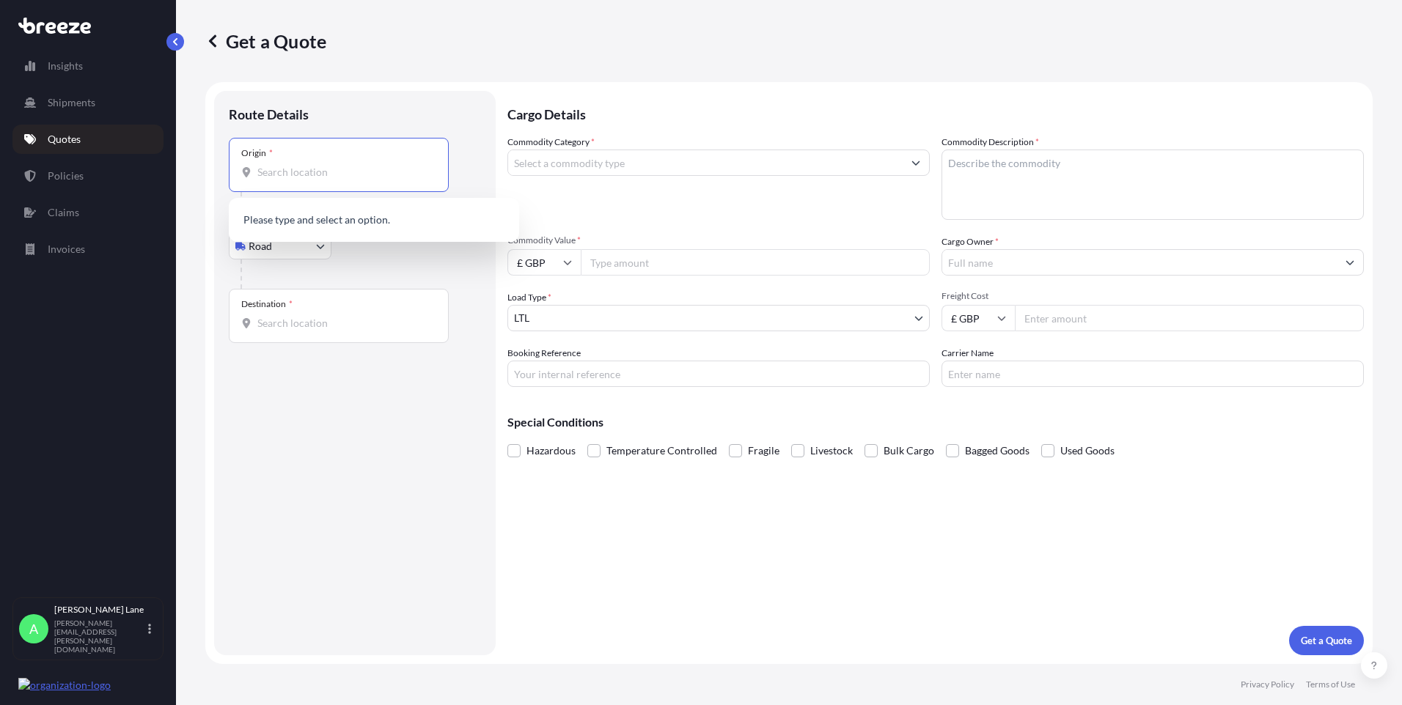
paste input "N1 3QP"
click at [309, 224] on span "London N1 3QP , [GEOGRAPHIC_DATA]" at bounding box center [393, 224] width 229 height 29
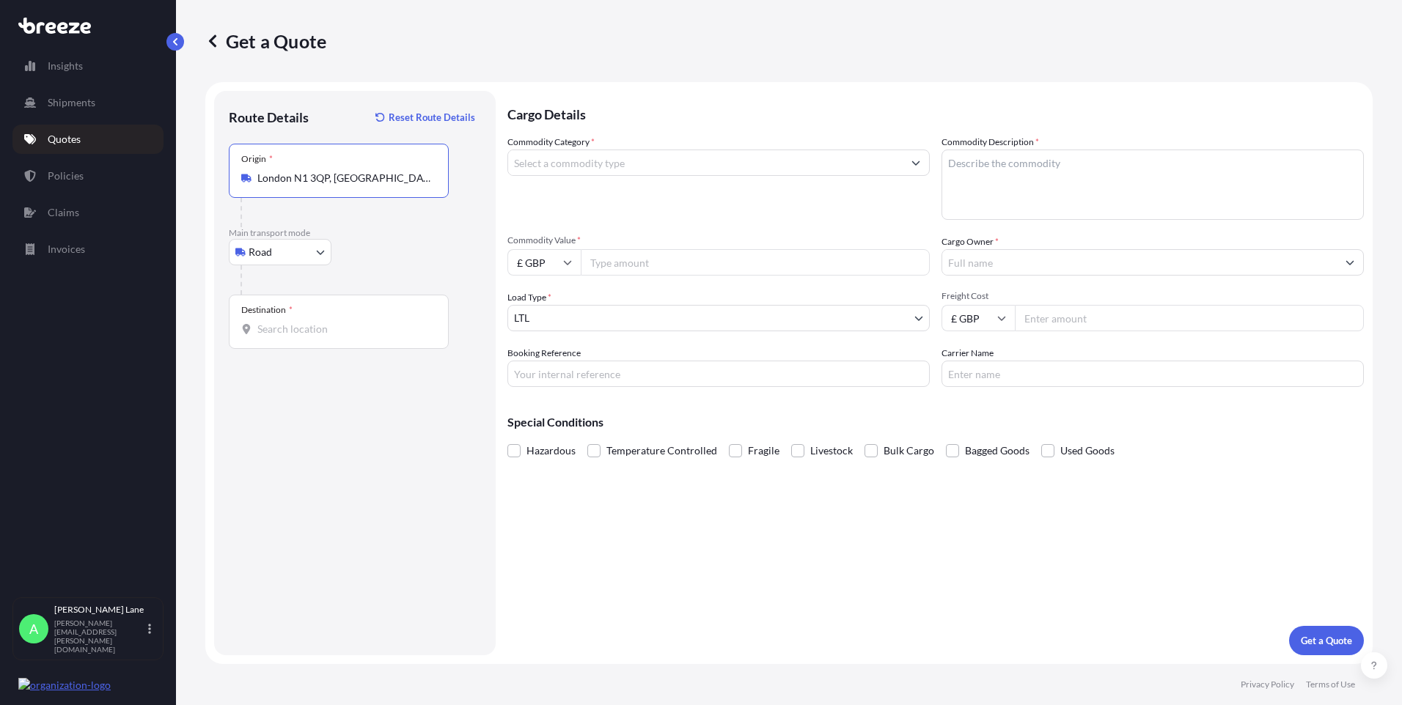
type input "London N1 3QP, [GEOGRAPHIC_DATA]"
click at [325, 320] on div "Destination *" at bounding box center [339, 322] width 220 height 54
click at [325, 322] on input "Destination *" at bounding box center [343, 329] width 173 height 15
paste input "[GEOGRAPHIC_DATA]"
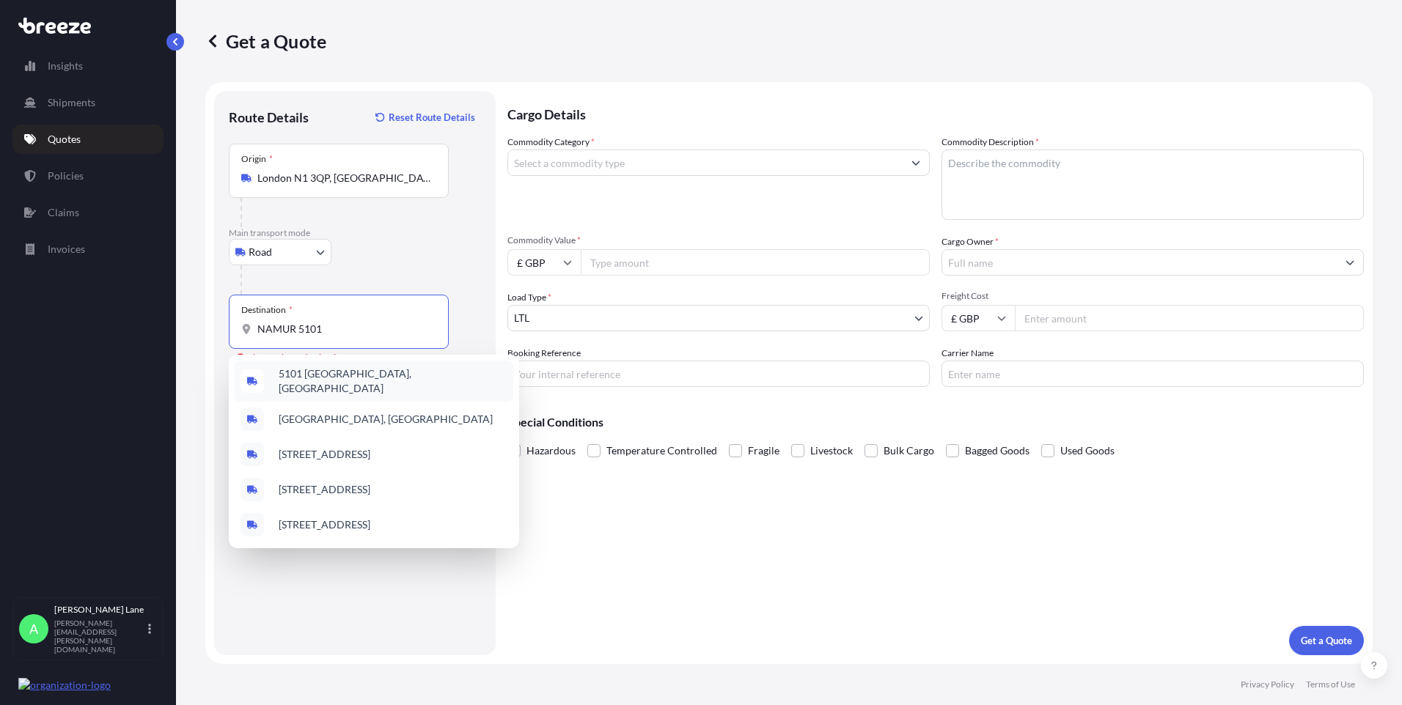
click at [319, 381] on span "5101 [GEOGRAPHIC_DATA], [GEOGRAPHIC_DATA]" at bounding box center [393, 381] width 229 height 29
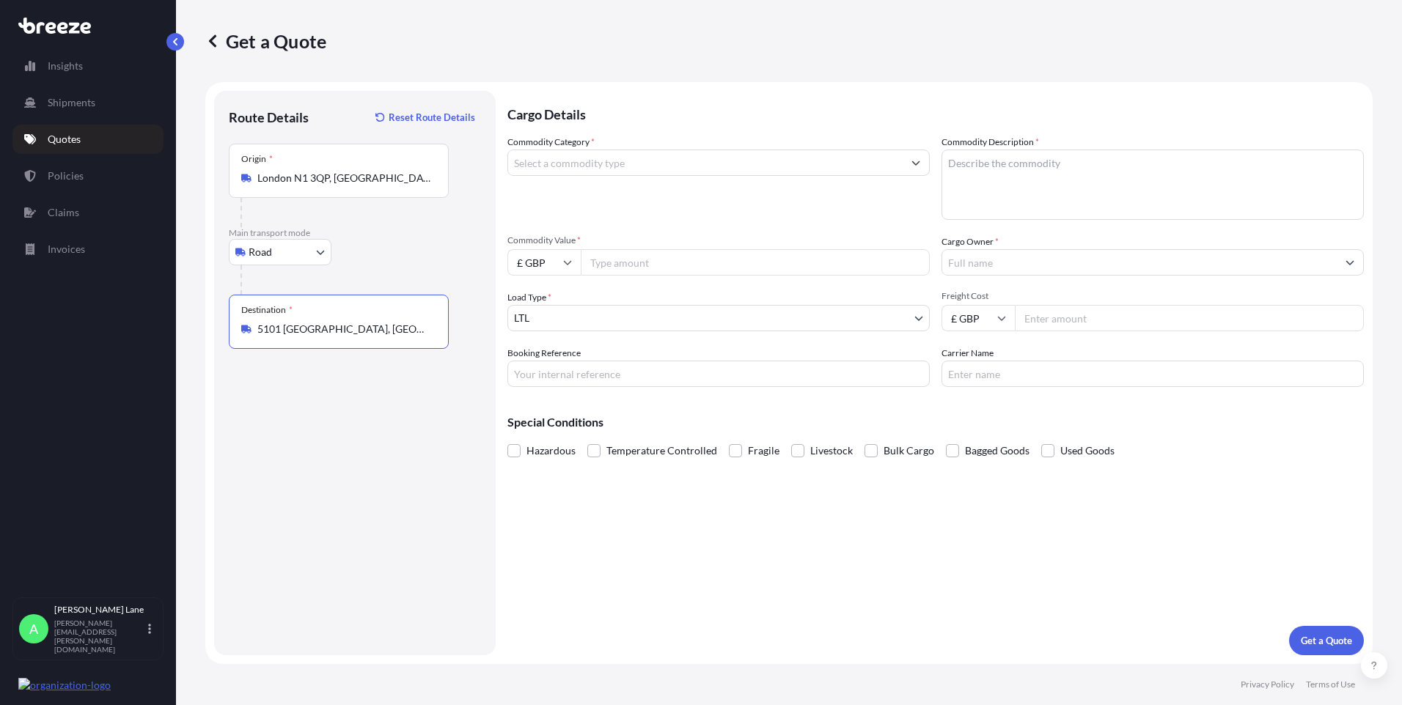
type input "5101 [GEOGRAPHIC_DATA], [GEOGRAPHIC_DATA]"
click at [606, 174] on input "Commodity Category *" at bounding box center [705, 163] width 394 height 26
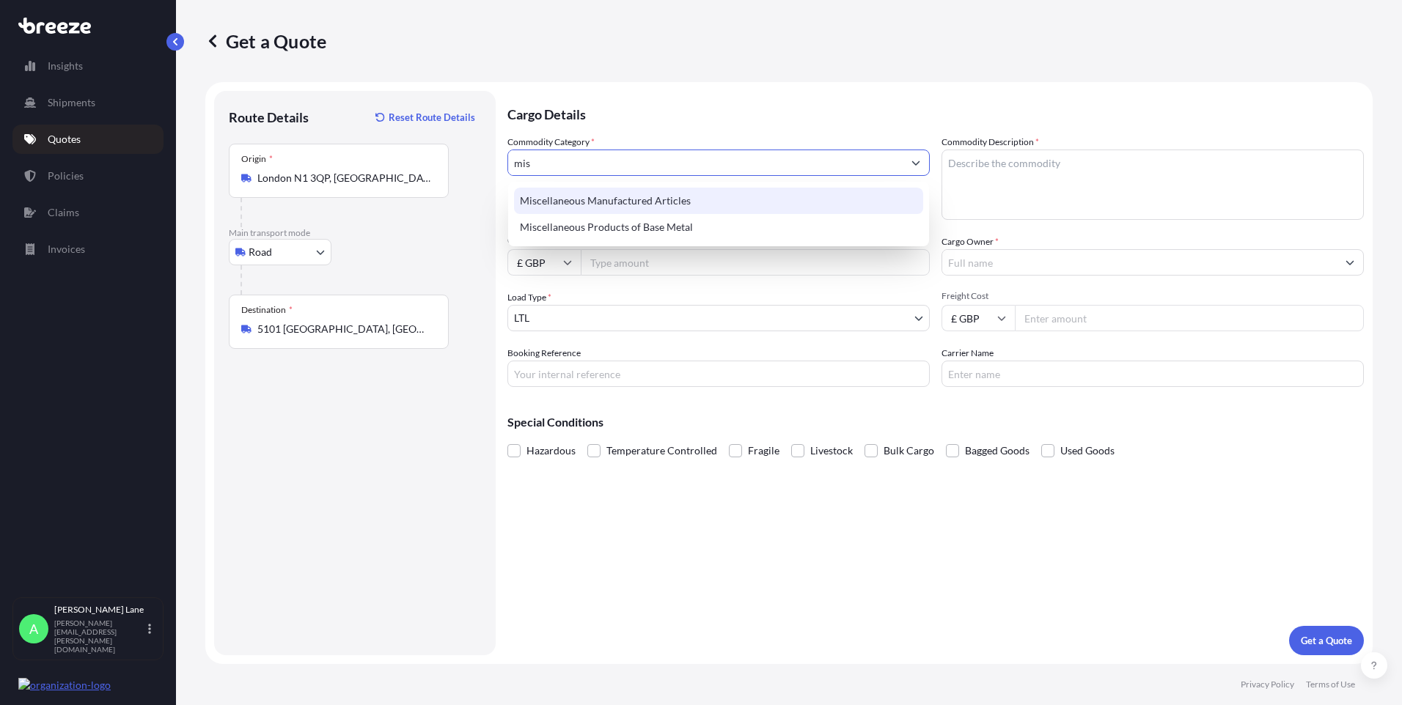
click at [623, 204] on div "Miscellaneous Manufactured Articles" at bounding box center [718, 201] width 409 height 26
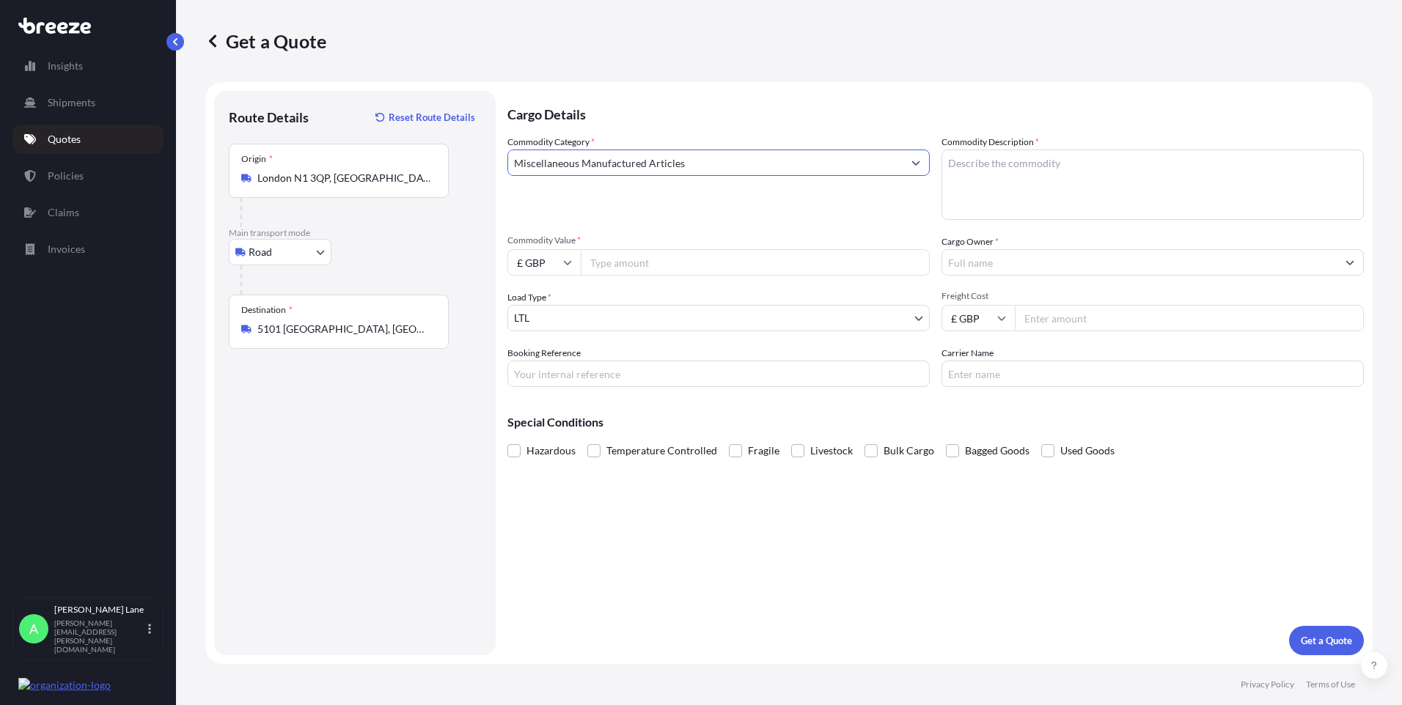
type input "Miscellaneous Manufactured Articles"
click at [617, 240] on span "Commodity Value *" at bounding box center [718, 241] width 422 height 12
click at [617, 249] on input "Commodity Value *" at bounding box center [755, 262] width 349 height 26
click at [615, 260] on input "Commodity Value *" at bounding box center [755, 262] width 349 height 26
type input "1129.16"
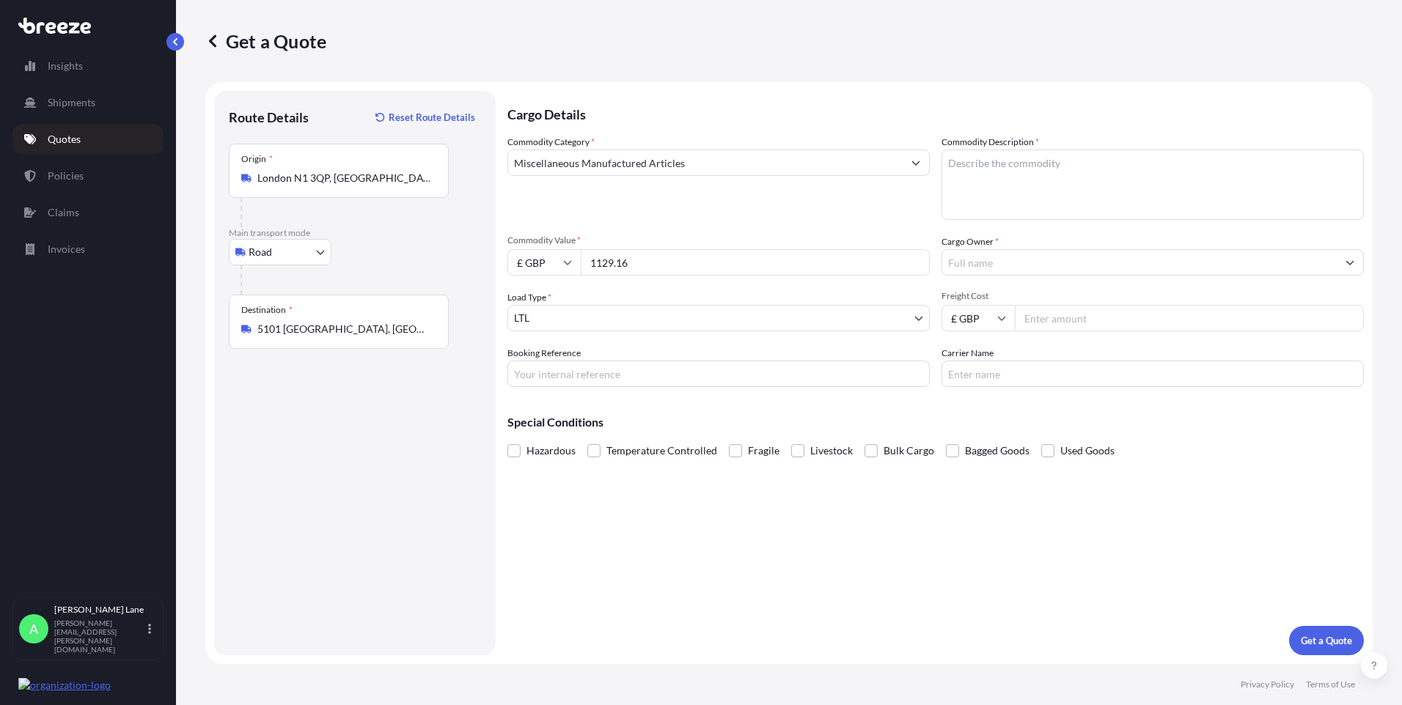
click at [579, 375] on input "Booking Reference" at bounding box center [718, 374] width 422 height 26
paste input "1899559"
type input "1899559"
click at [995, 193] on textarea "Commodity Description *" at bounding box center [1152, 185] width 422 height 70
paste textarea "FULL CIRCLE SKIRT AND TRAIN"
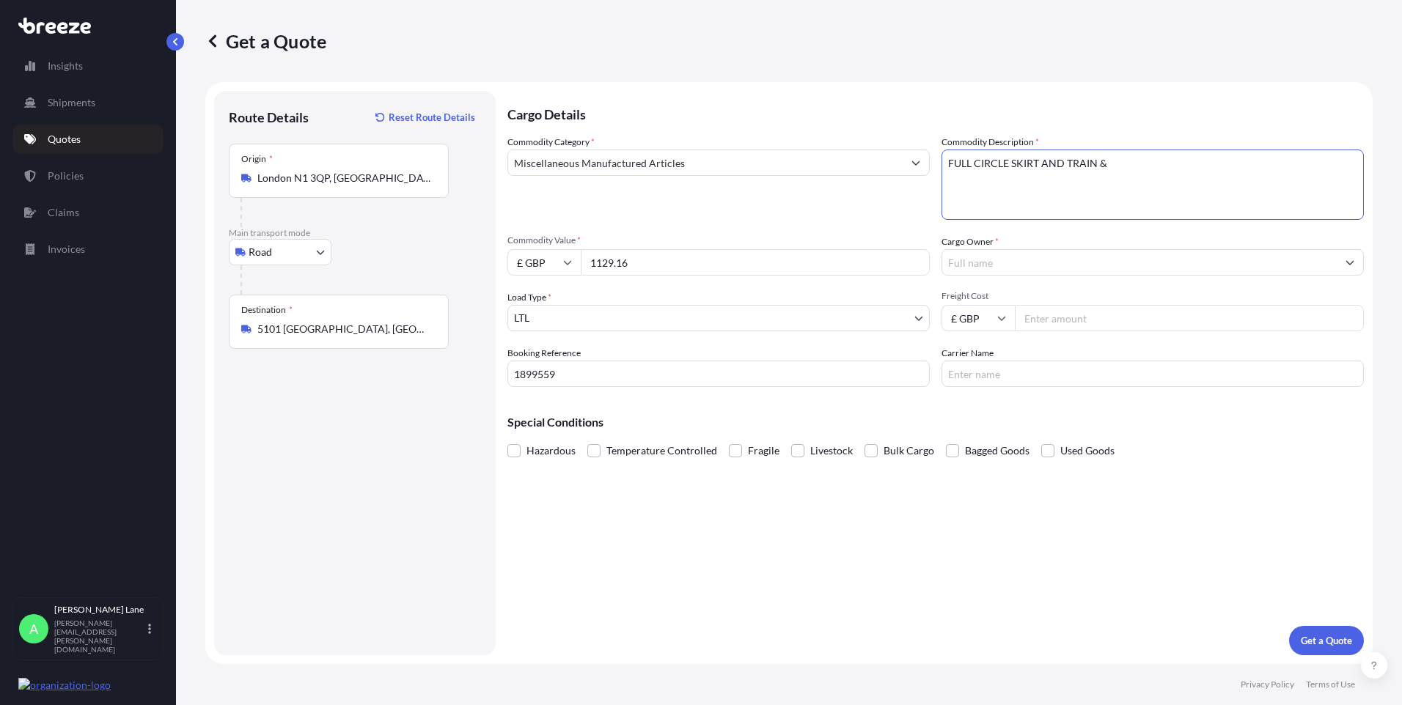
paste textarea "SMILE LINE CORSETED"
type textarea "FULL CIRCLE SKIRT AND TRAIN & SMILE LINE CORSETED"
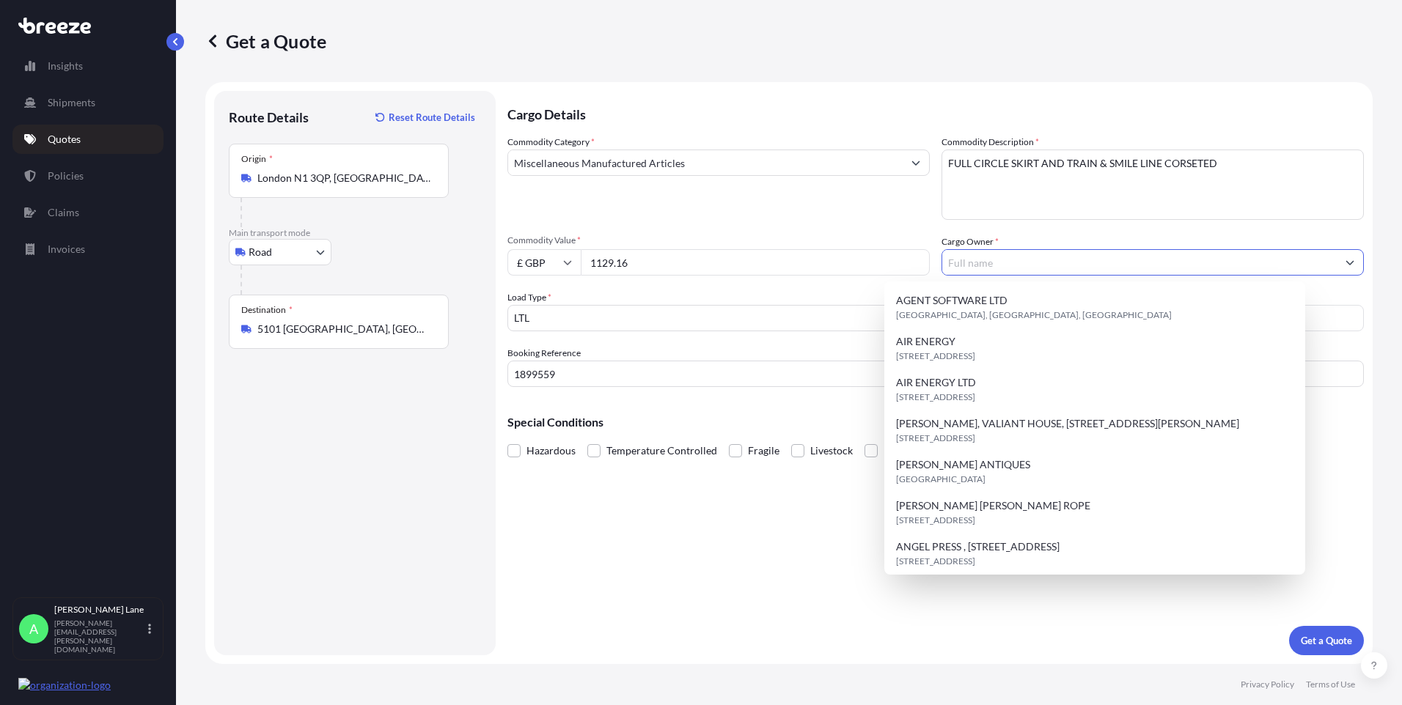
click at [1070, 268] on input "Cargo Owner *" at bounding box center [1139, 262] width 394 height 26
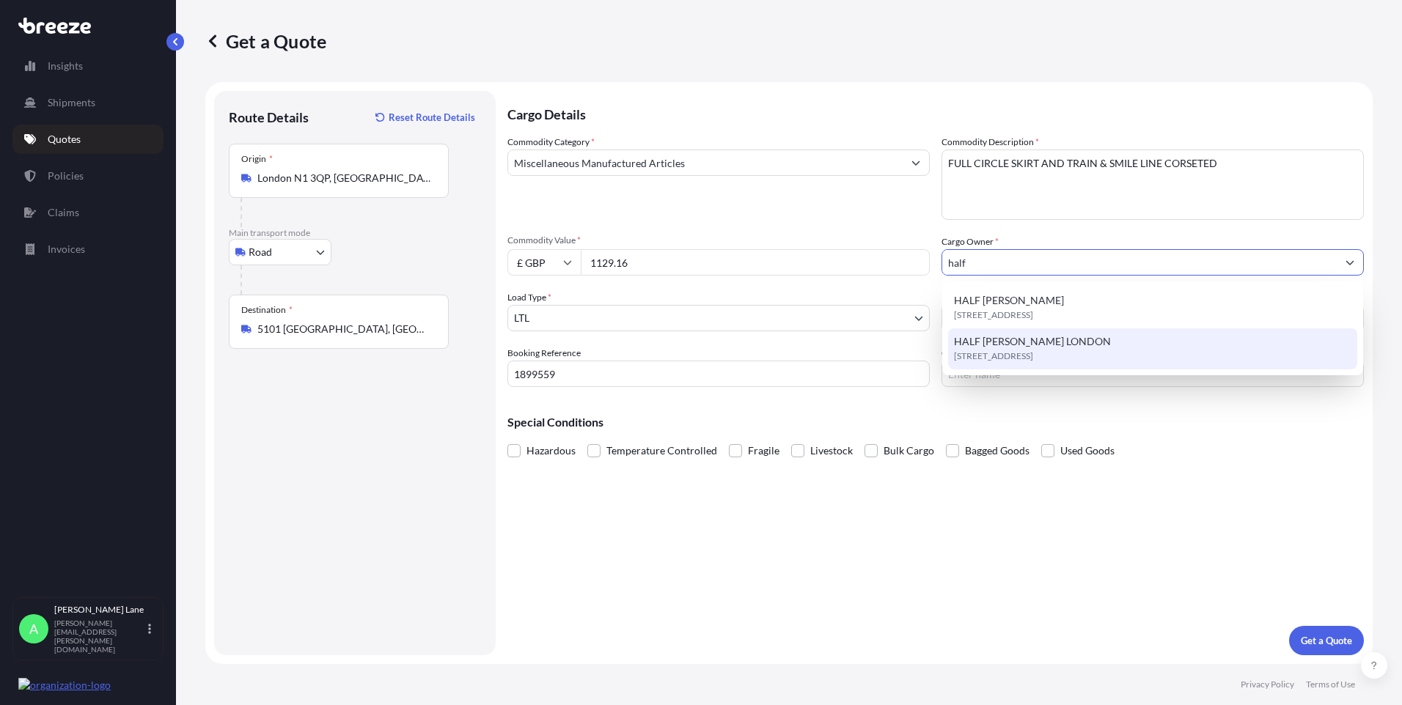
click at [1033, 356] on span "[STREET_ADDRESS]" at bounding box center [993, 356] width 79 height 15
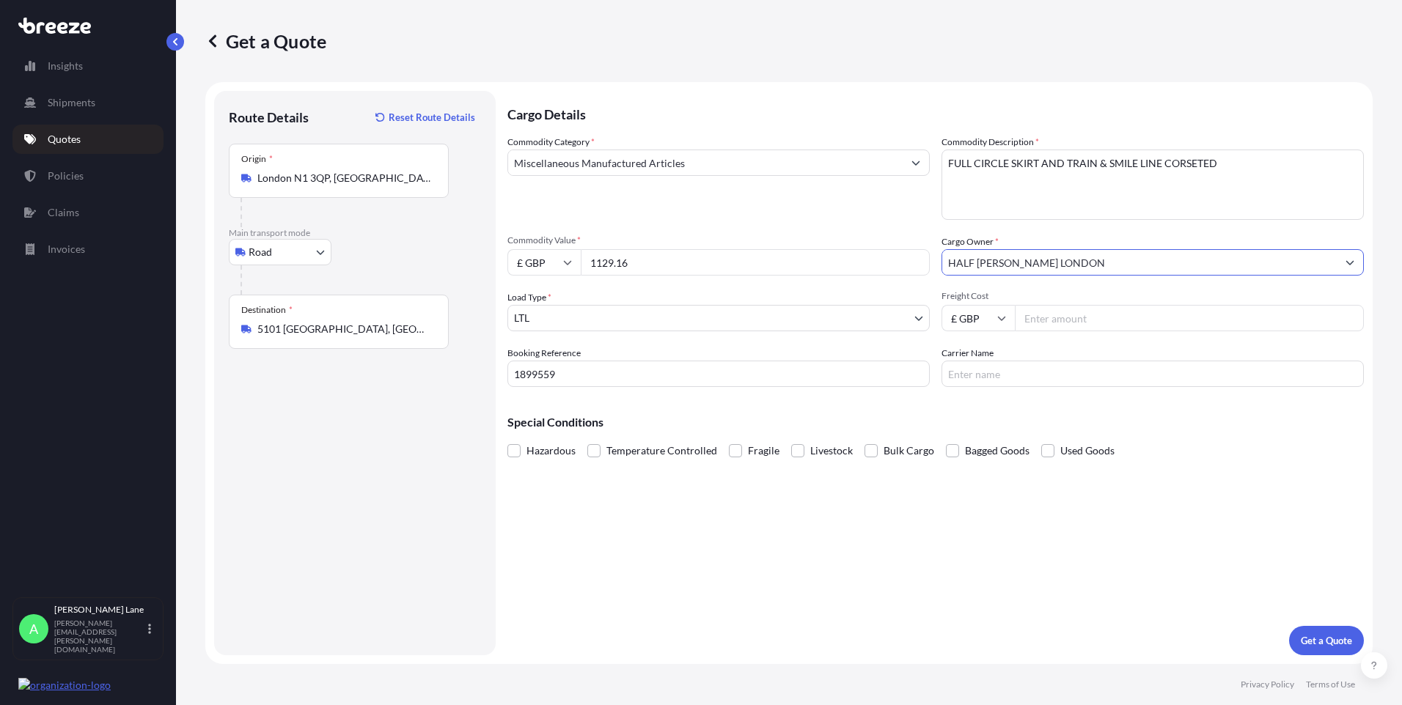
type input "HALF [PERSON_NAME] LONDON"
click at [1058, 325] on input "Freight Cost" at bounding box center [1189, 318] width 349 height 26
type input "26.26"
click at [1031, 379] on input "Carrier Name" at bounding box center [1152, 374] width 422 height 26
type input "fedex"
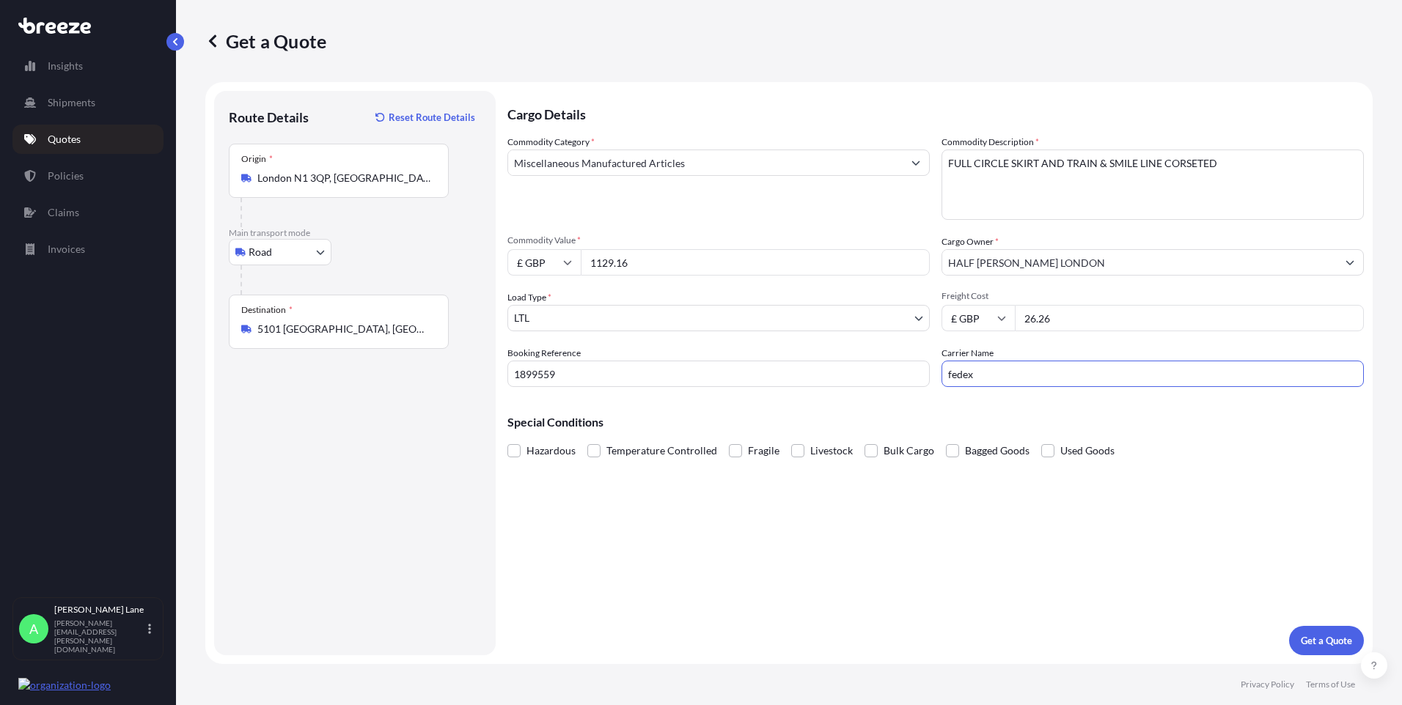
click at [886, 477] on div "Cargo Details Commodity Category * Miscellaneous Manufactured Articles Commodit…" at bounding box center [935, 373] width 856 height 564
click at [1329, 635] on p "Get a Quote" at bounding box center [1325, 640] width 51 height 15
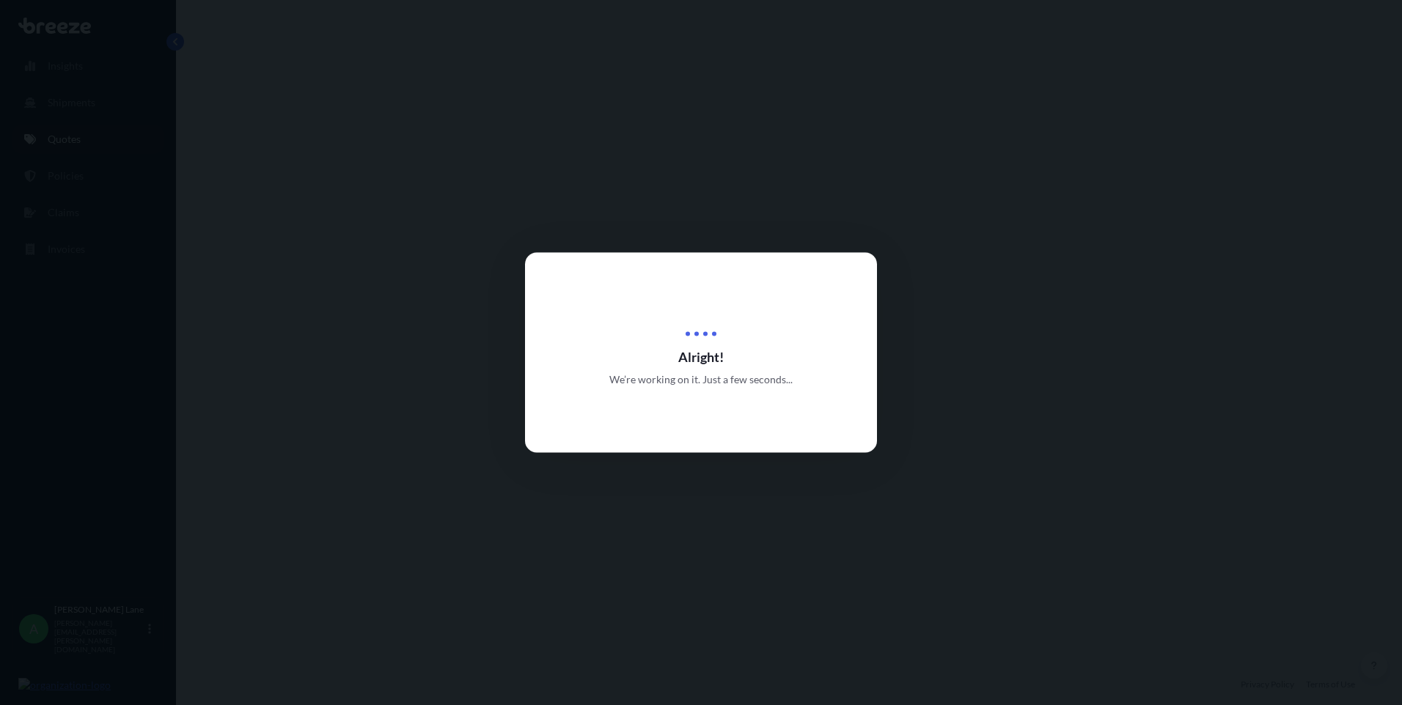
select select "Road"
select select "1"
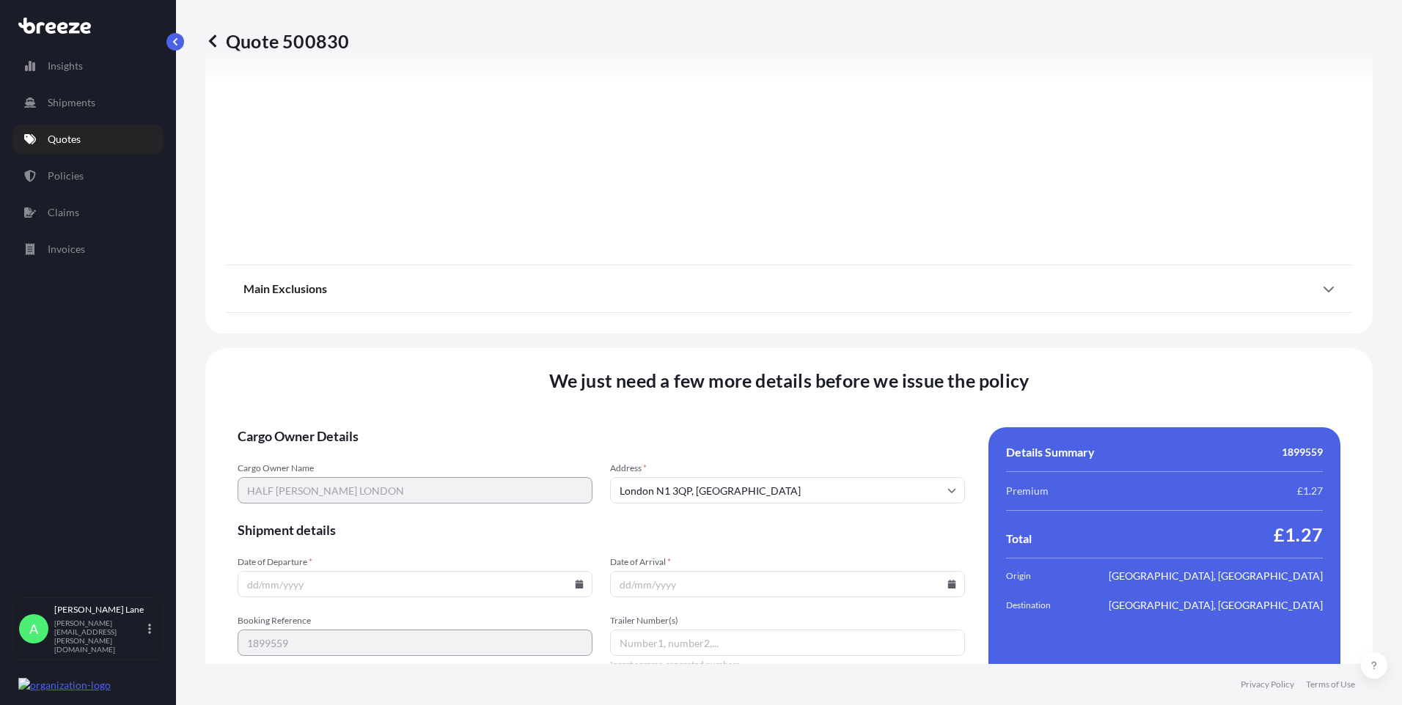
scroll to position [1575, 0]
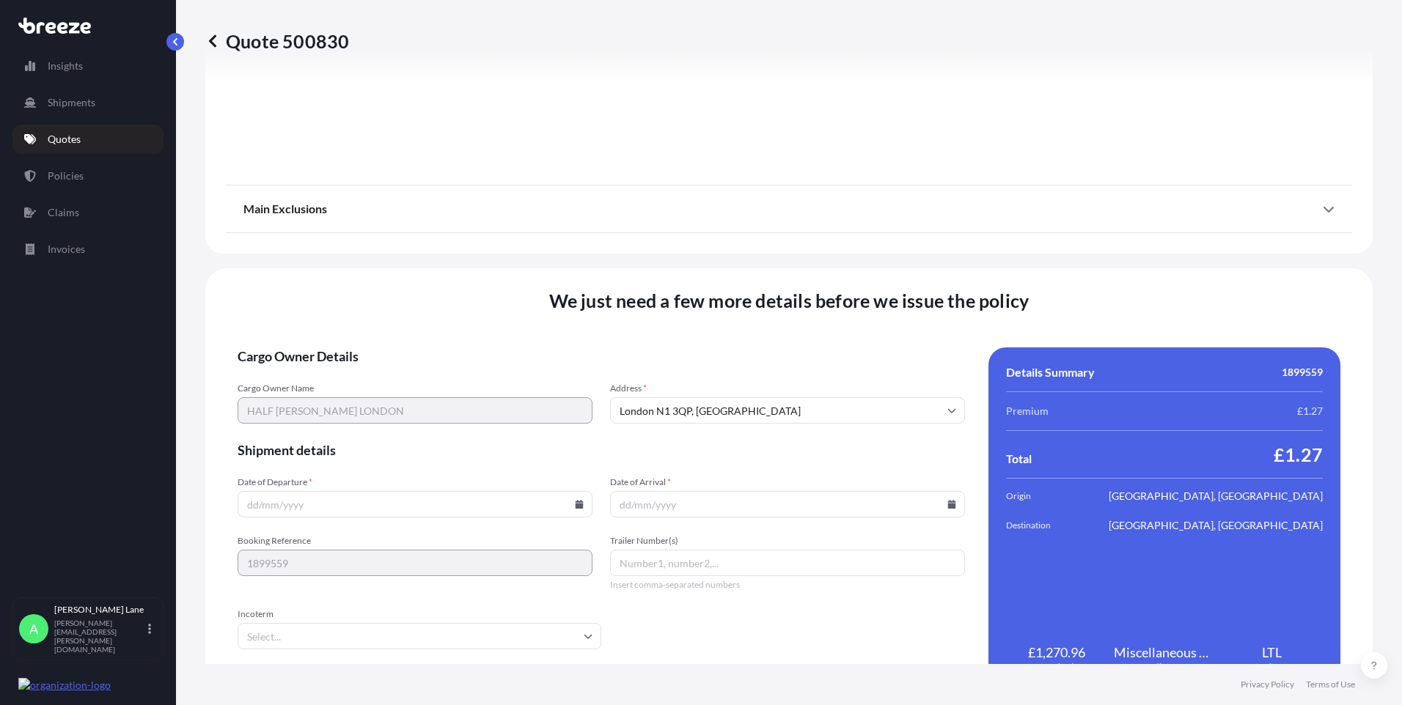
click at [575, 504] on icon at bounding box center [579, 504] width 8 height 9
click at [343, 347] on button "7" at bounding box center [345, 345] width 23 height 23
type input "[DATE]"
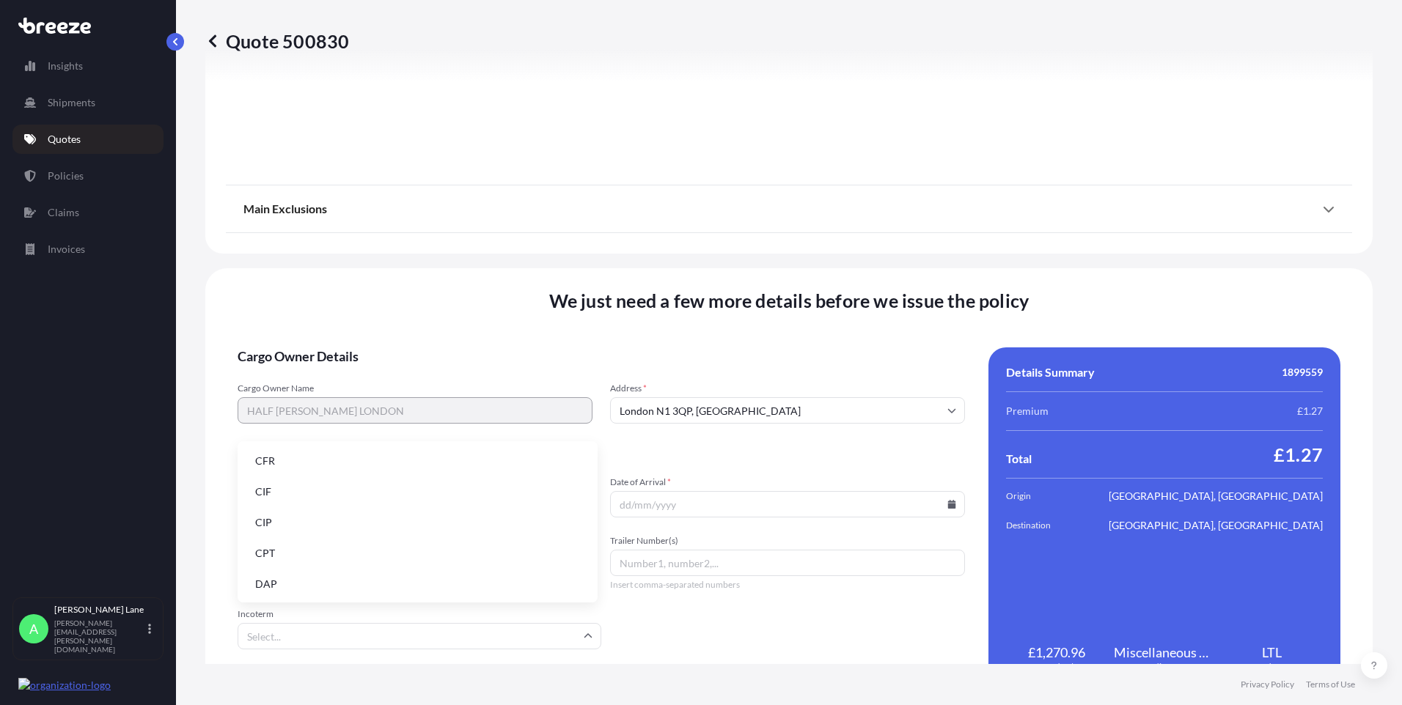
click at [310, 628] on input "Incoterm" at bounding box center [420, 636] width 364 height 26
click at [324, 579] on li "DAP" at bounding box center [417, 584] width 348 height 28
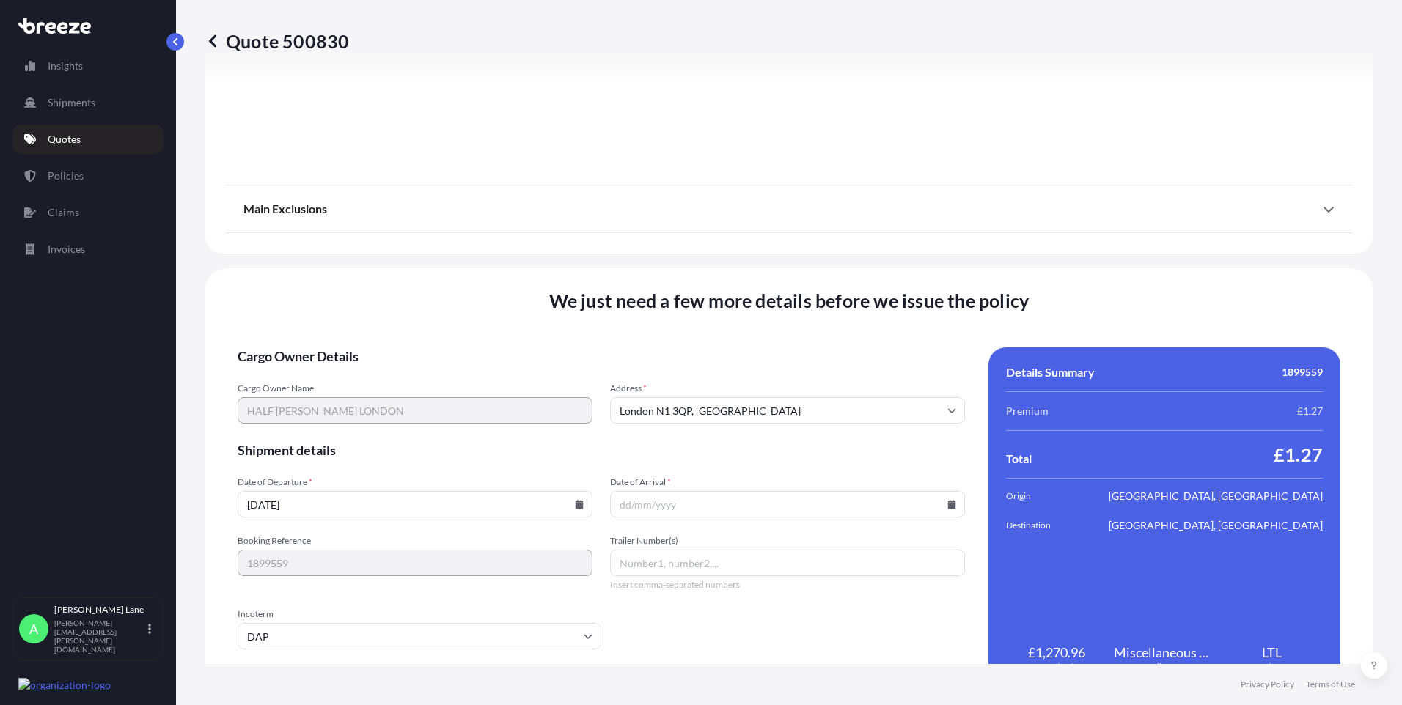
paste input "393984516885"
type input "393984516885"
click at [948, 507] on icon at bounding box center [952, 504] width 8 height 9
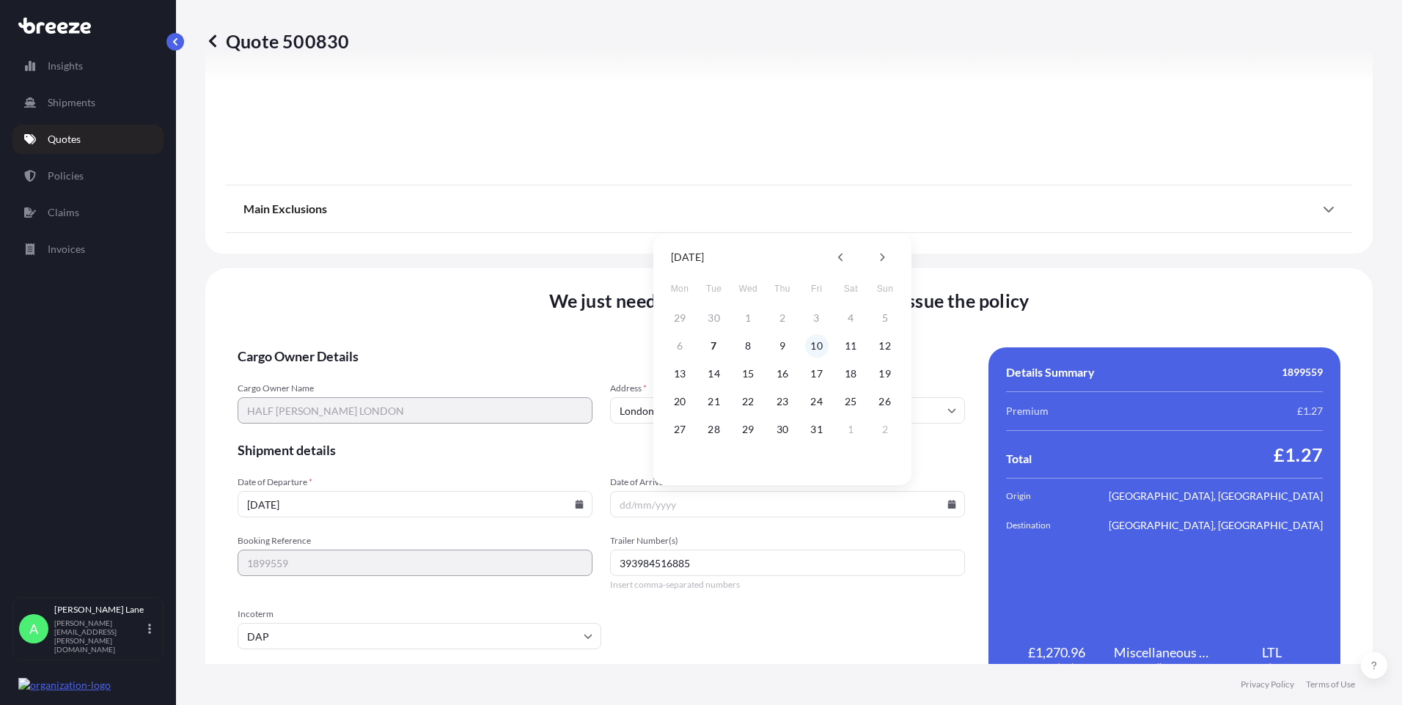
click at [825, 345] on button "10" at bounding box center [816, 345] width 23 height 23
type input "[DATE]"
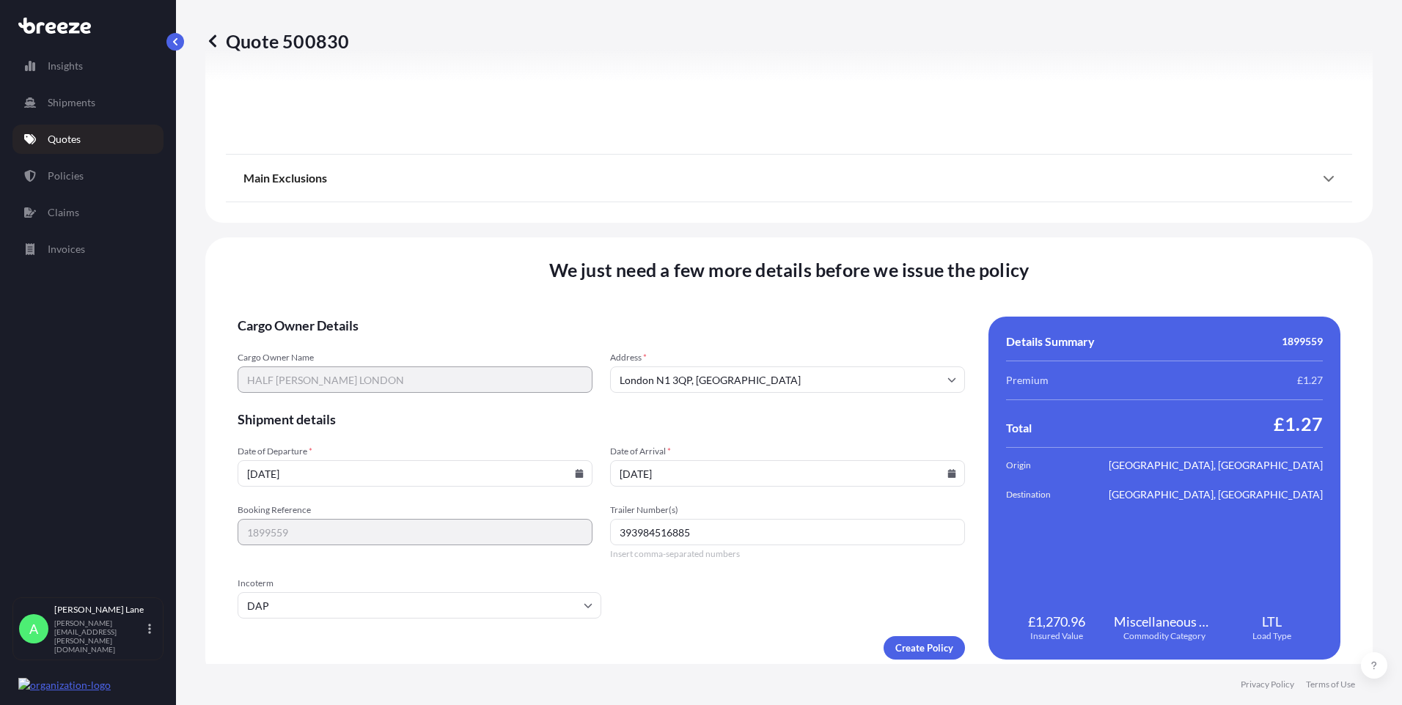
scroll to position [1622, 0]
